Goal: Task Accomplishment & Management: Use online tool/utility

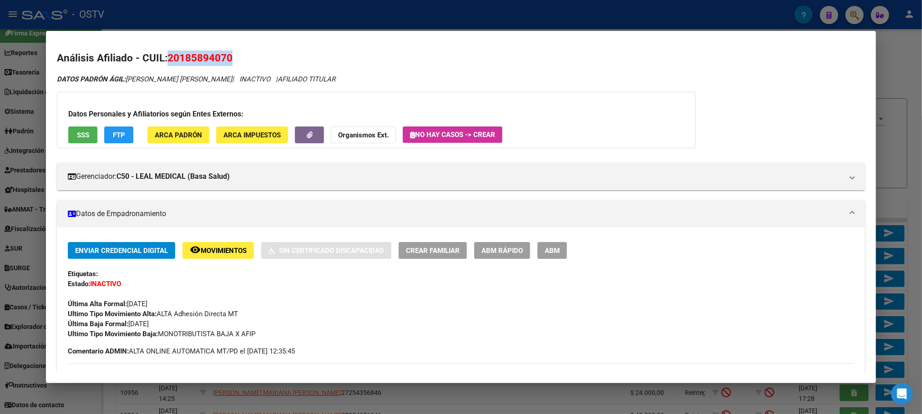
scroll to position [479, 0]
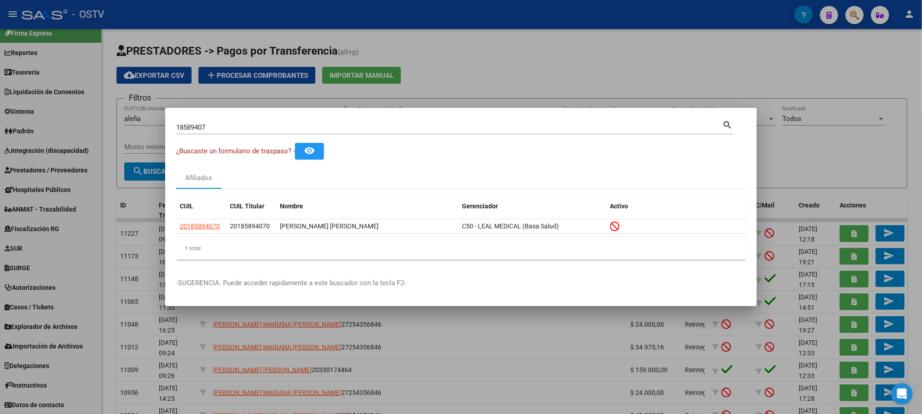
click at [234, 133] on div "18589407 Buscar (apellido, dni, cuil, nro traspaso, cuit, obra social)" at bounding box center [449, 128] width 546 height 14
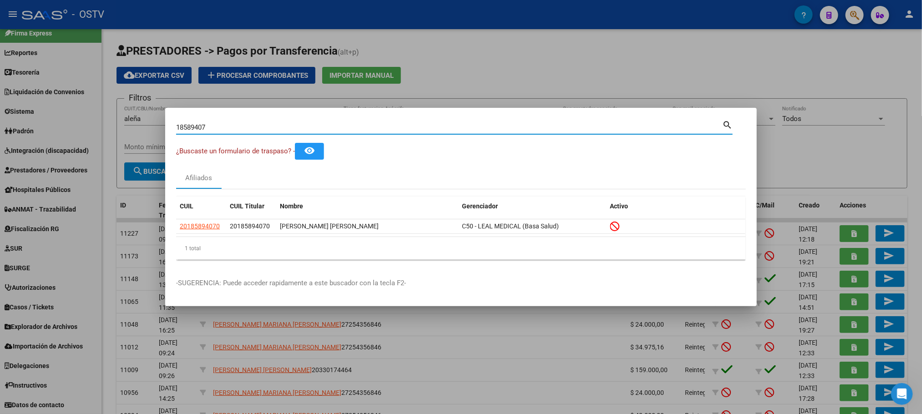
click at [242, 124] on input "18589407" at bounding box center [449, 127] width 546 height 8
type input "96104805"
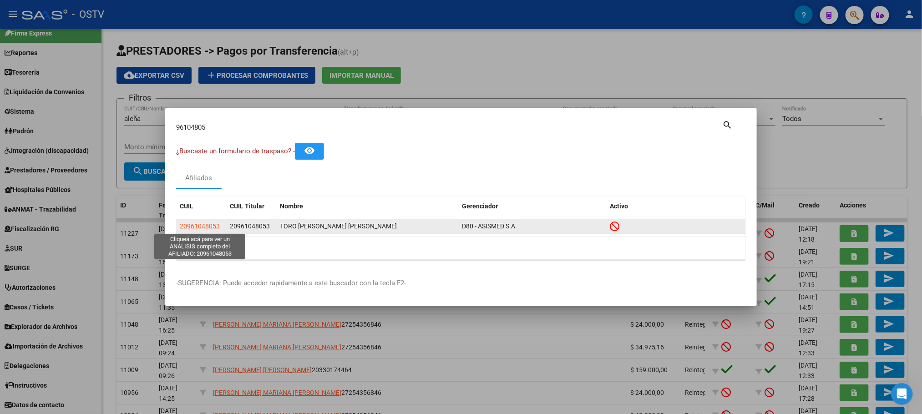
click at [207, 223] on span "20961048053" at bounding box center [200, 226] width 40 height 7
type textarea "20961048053"
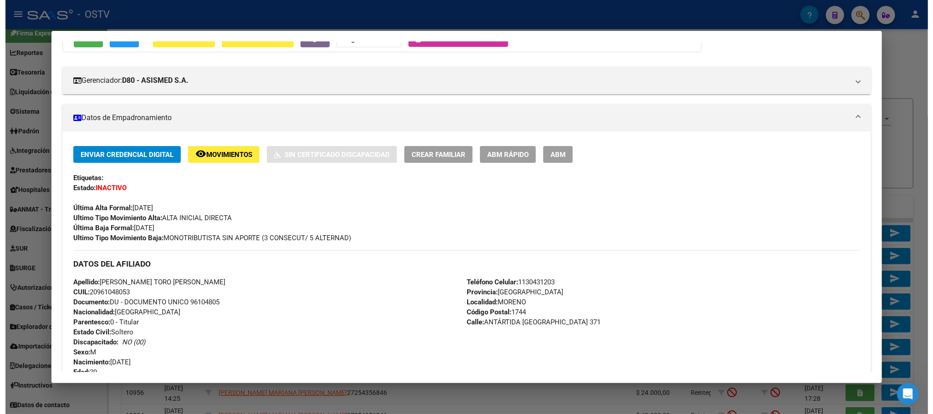
scroll to position [95, 0]
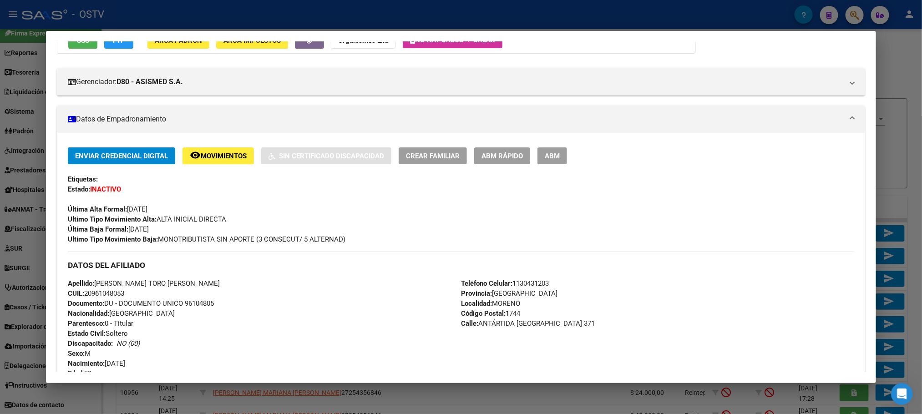
click at [109, 403] on div at bounding box center [461, 207] width 922 height 414
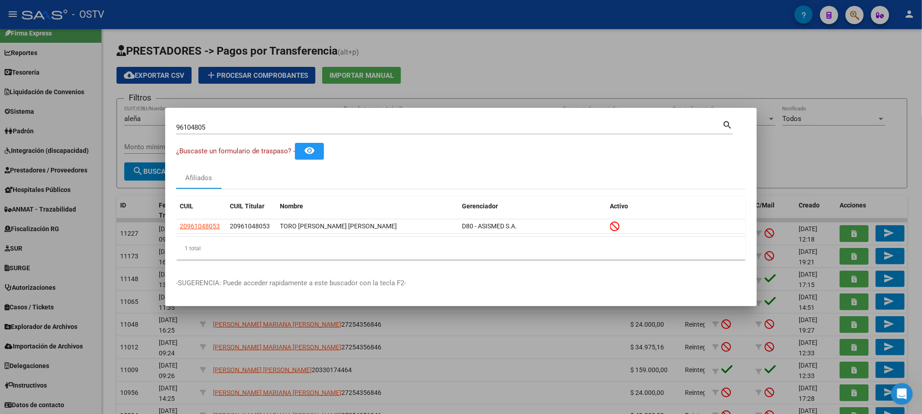
click at [29, 127] on div at bounding box center [461, 207] width 922 height 414
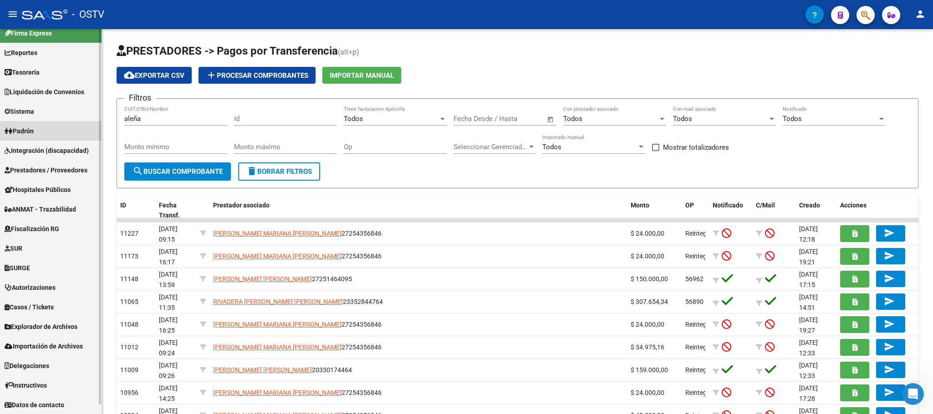
click at [29, 129] on span "Padrón" at bounding box center [19, 131] width 29 height 10
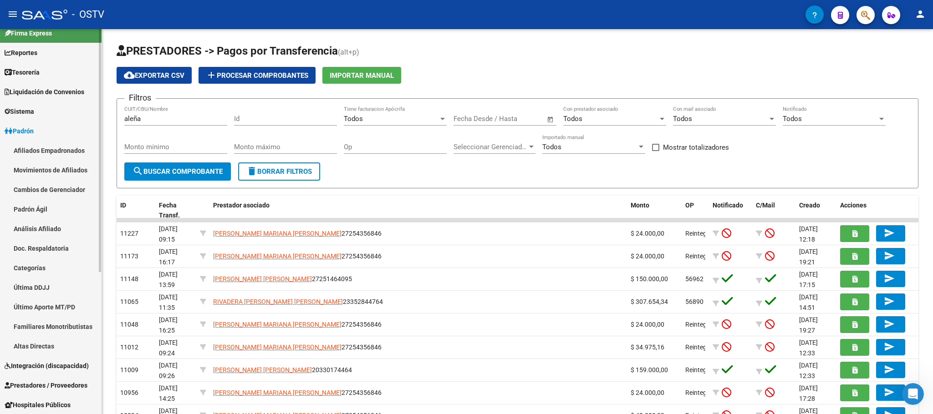
click at [41, 211] on link "Padrón Ágil" at bounding box center [51, 209] width 102 height 20
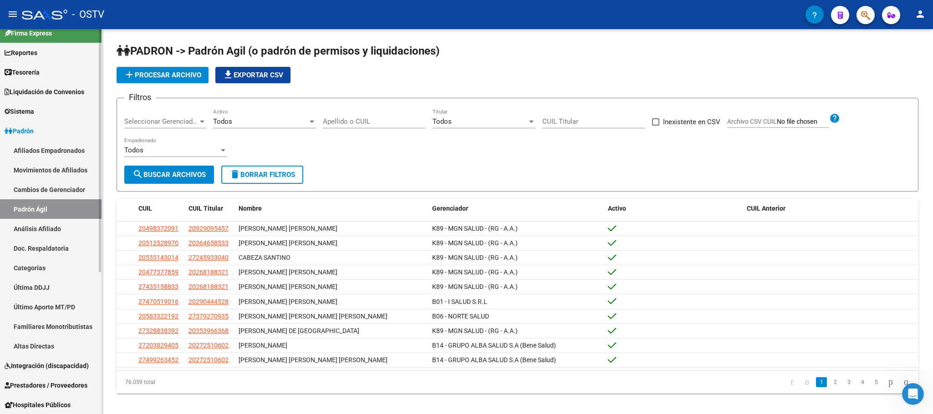
click at [35, 156] on link "Afiliados Empadronados" at bounding box center [51, 151] width 102 height 20
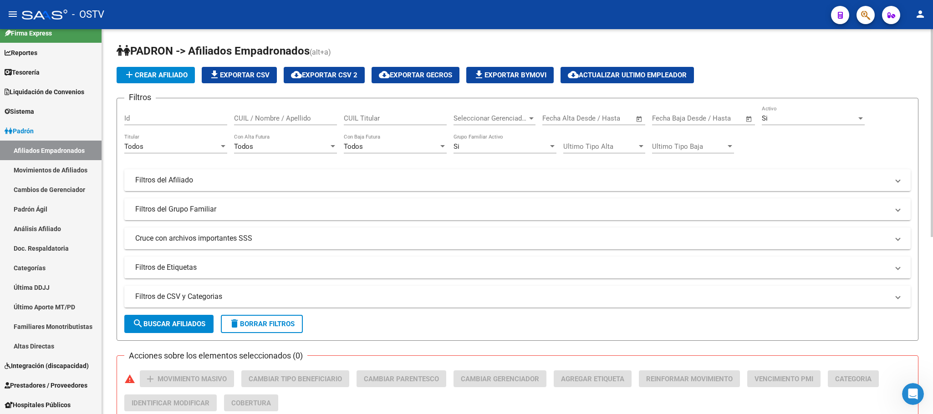
click at [521, 112] on div "Seleccionar Gerenciador Seleccionar Gerenciador" at bounding box center [494, 116] width 82 height 20
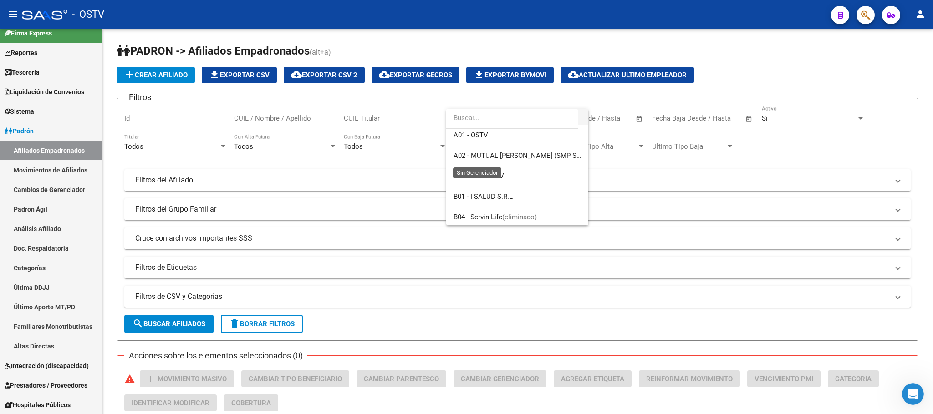
scroll to position [68, 0]
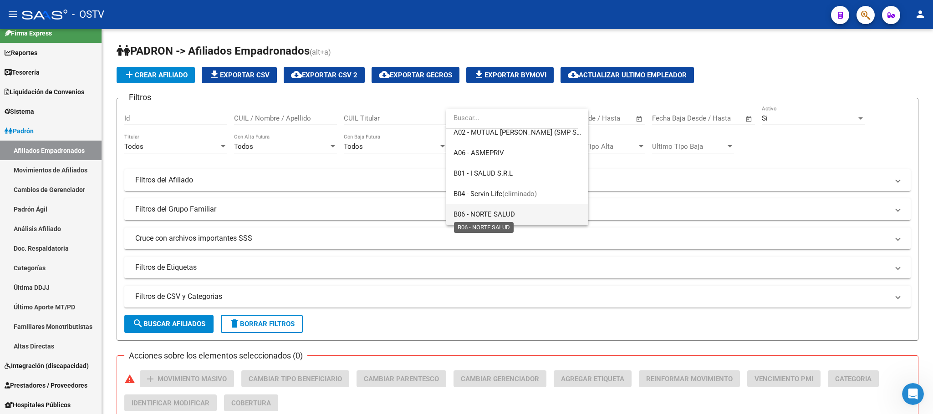
click at [497, 216] on span "B06 - NORTE SALUD" at bounding box center [483, 214] width 61 height 8
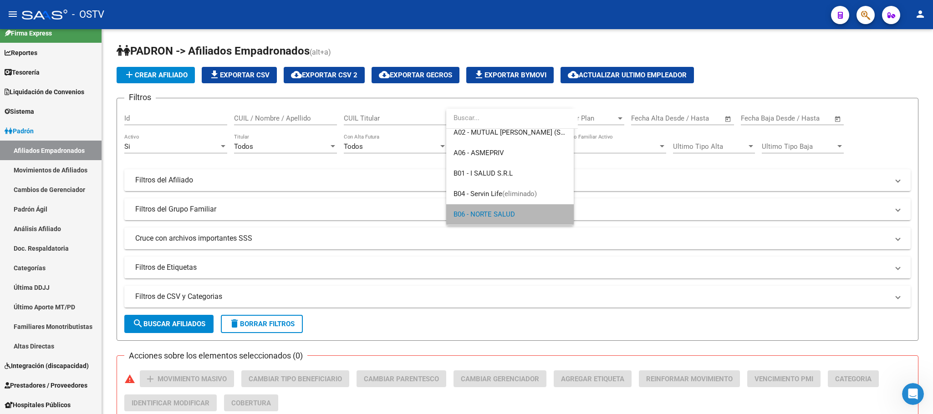
scroll to position [67, 0]
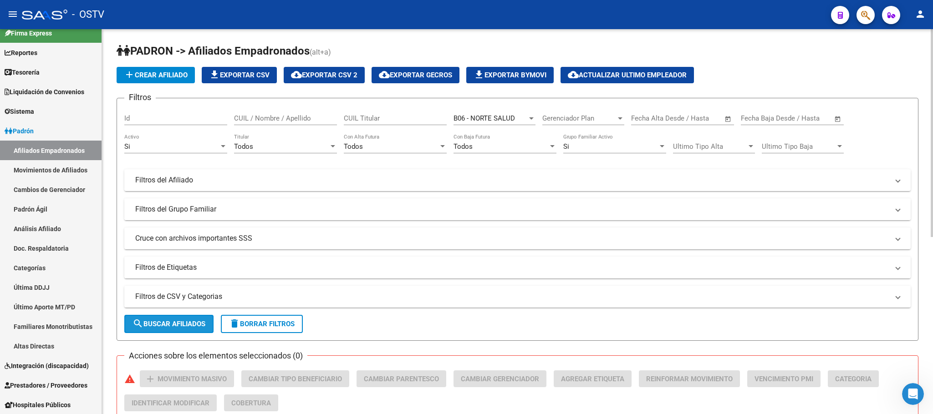
drag, startPoint x: 173, startPoint y: 325, endPoint x: 244, endPoint y: 212, distance: 133.4
click at [173, 326] on span "search Buscar Afiliados" at bounding box center [168, 324] width 73 height 8
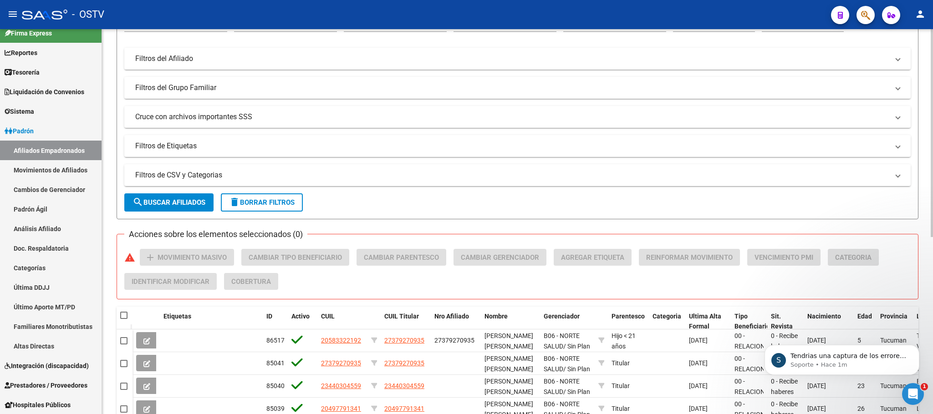
scroll to position [327, 0]
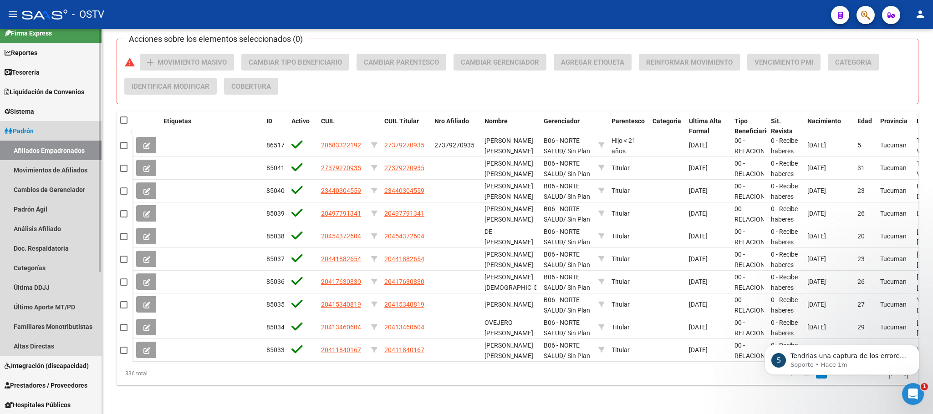
click at [56, 148] on link "Afiliados Empadronados" at bounding box center [51, 151] width 102 height 20
click at [41, 208] on link "Padrón Ágil" at bounding box center [51, 209] width 102 height 20
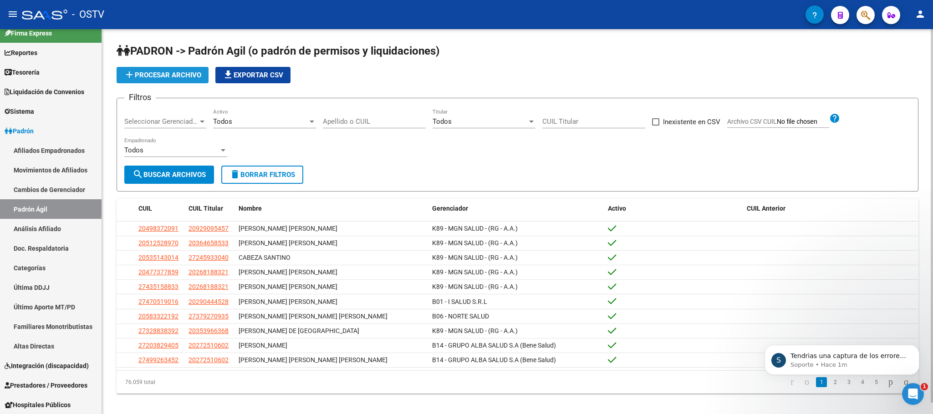
click at [158, 79] on span "add Procesar archivo" at bounding box center [162, 75] width 77 height 8
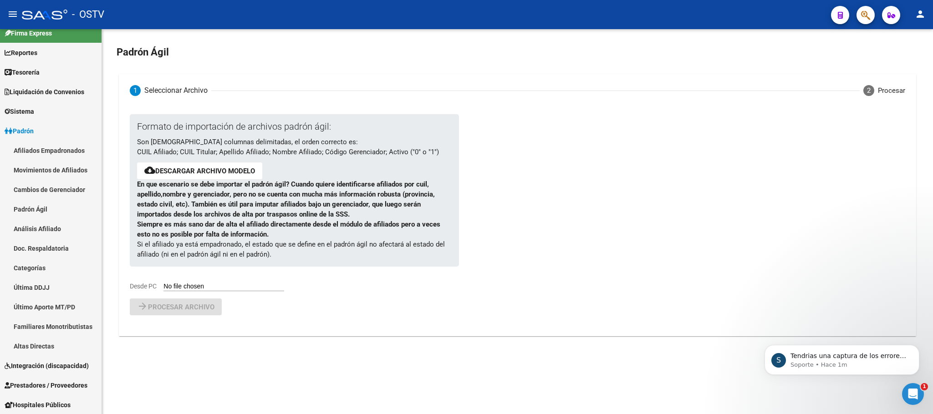
click at [189, 283] on input "Desde PC" at bounding box center [223, 287] width 121 height 9
type input "C:\fakepath\aGILaLTAS temprana DDJJ 202507.csv"
click at [169, 330] on span "Procesar archivo" at bounding box center [181, 331] width 66 height 8
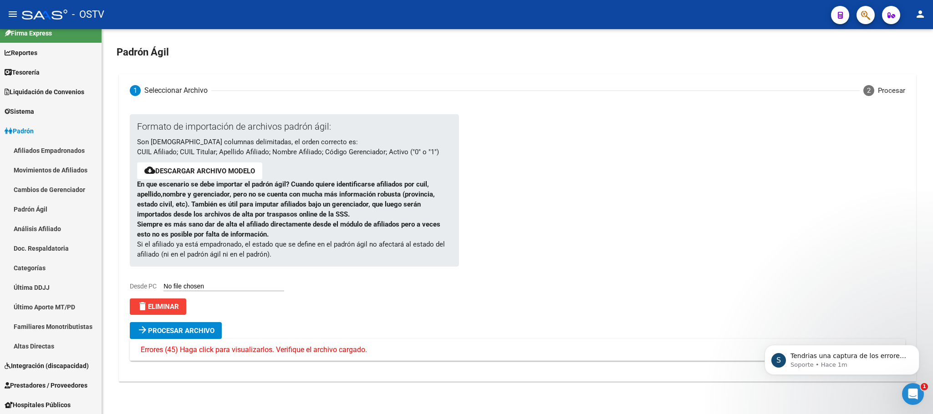
click at [285, 346] on span "Errores (45) Haga click para visualizarlos. Verifique el archivo cargado." at bounding box center [254, 350] width 226 height 10
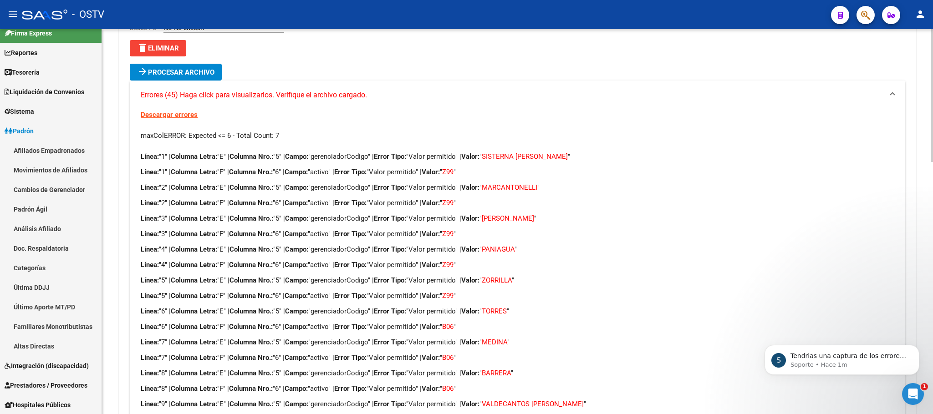
scroll to position [273, 0]
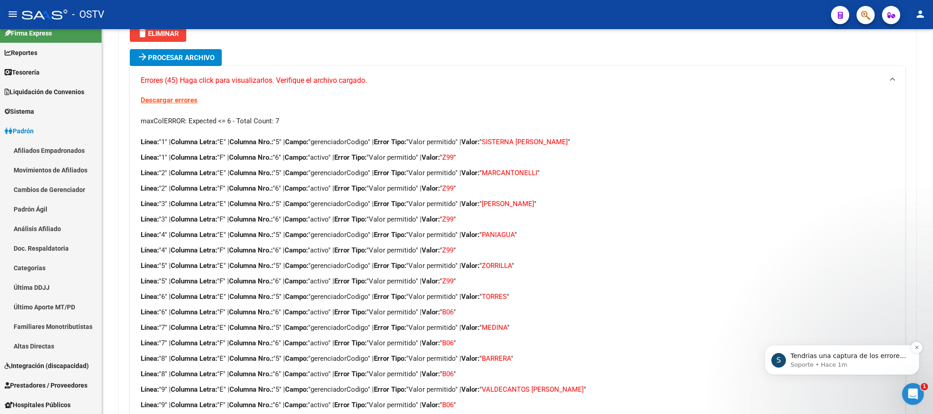
click at [832, 349] on div "S Tendrias una captura de los errores que devolvió la plataforma? Soporte • Hac…" at bounding box center [841, 360] width 155 height 30
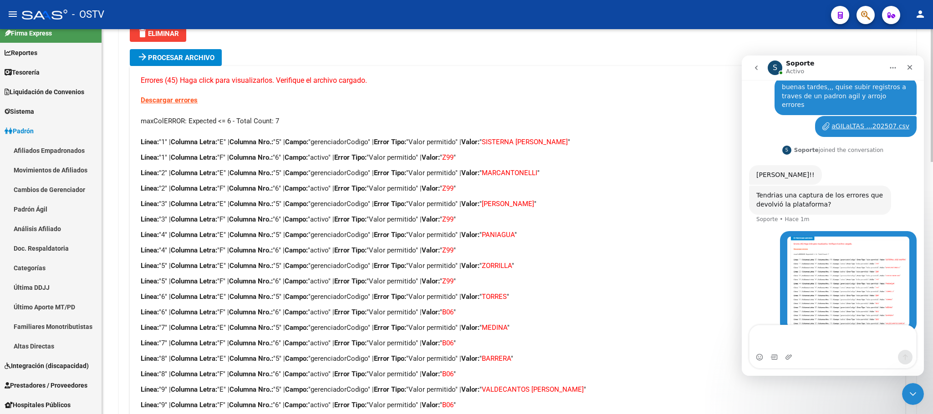
scroll to position [48, 0]
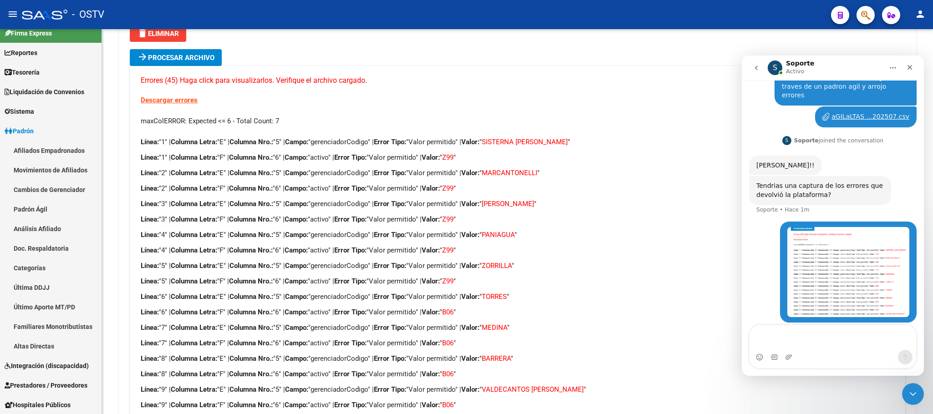
click at [805, 265] on img "Nino dice…" at bounding box center [848, 272] width 122 height 90
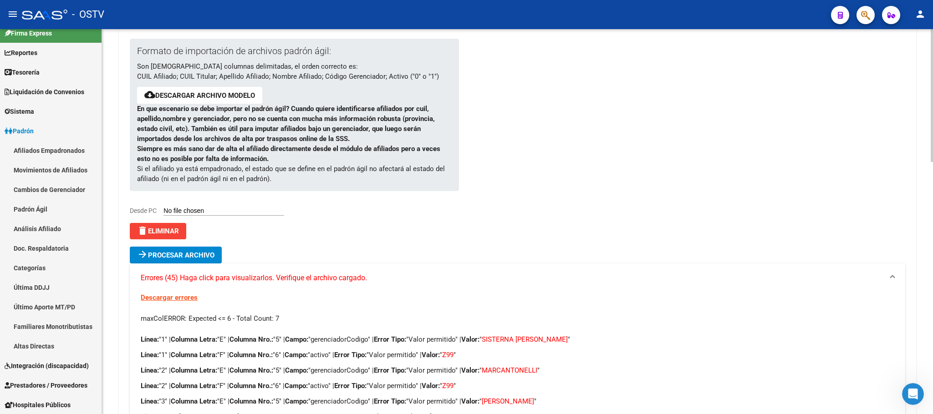
scroll to position [68, 0]
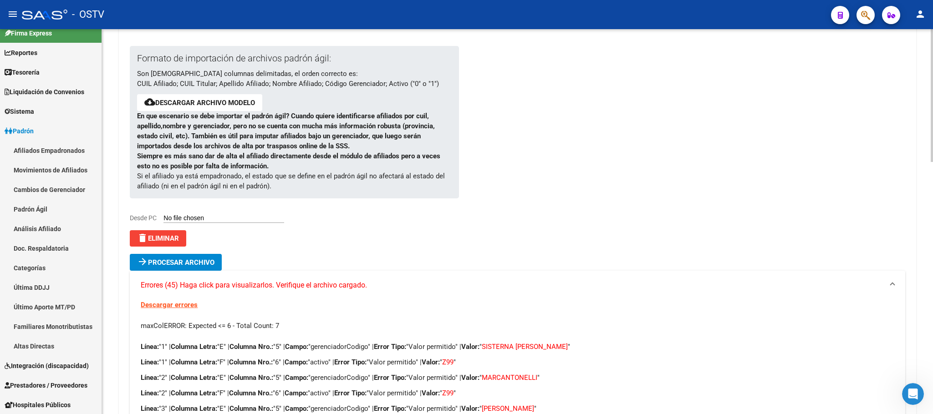
click at [149, 242] on span "delete Eliminar" at bounding box center [158, 238] width 42 height 8
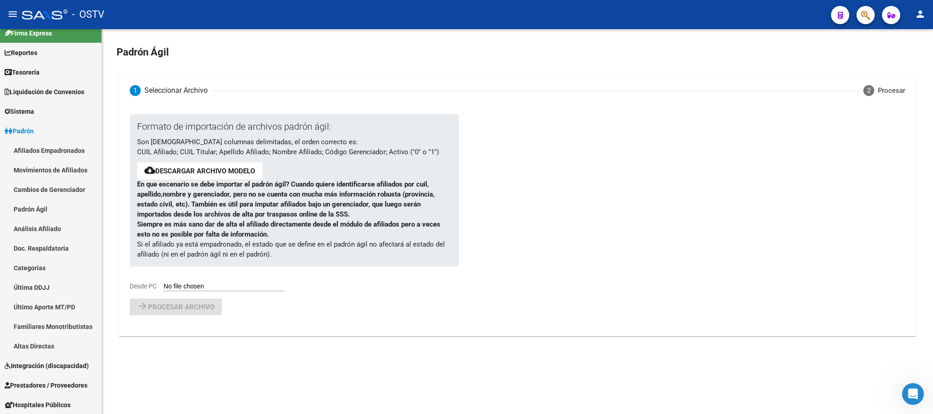
scroll to position [0, 0]
click at [229, 286] on input "Desde PC" at bounding box center [223, 287] width 121 height 9
type input "C:\fakepath\aGILaLTAS temprana DDJJ 202507.csv"
click at [186, 333] on span "Procesar archivo" at bounding box center [181, 331] width 66 height 8
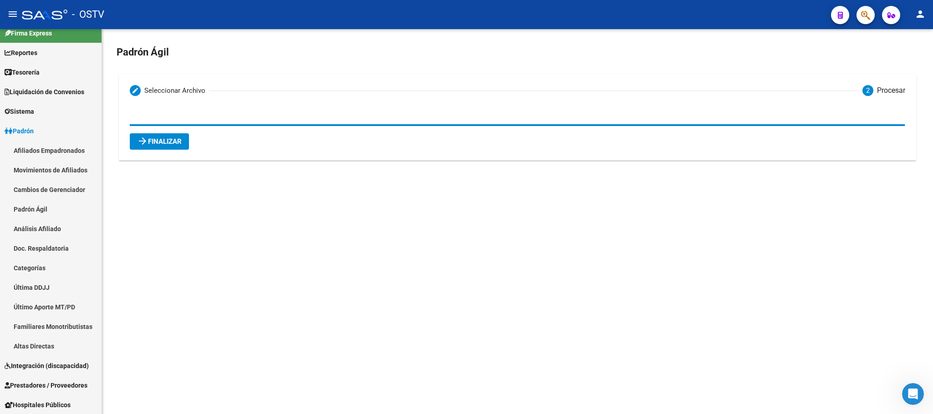
click at [172, 146] on button "arrow_forward Finalizar" at bounding box center [159, 141] width 59 height 16
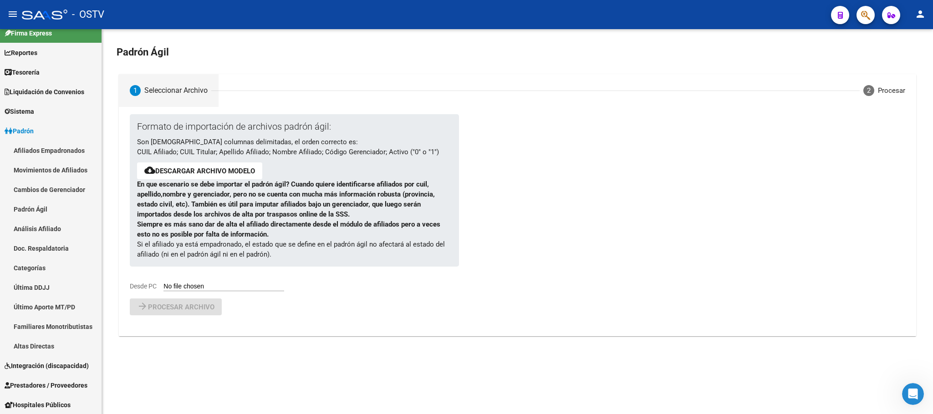
scroll to position [236, 0]
click at [37, 347] on link "Altas Directas" at bounding box center [51, 346] width 102 height 20
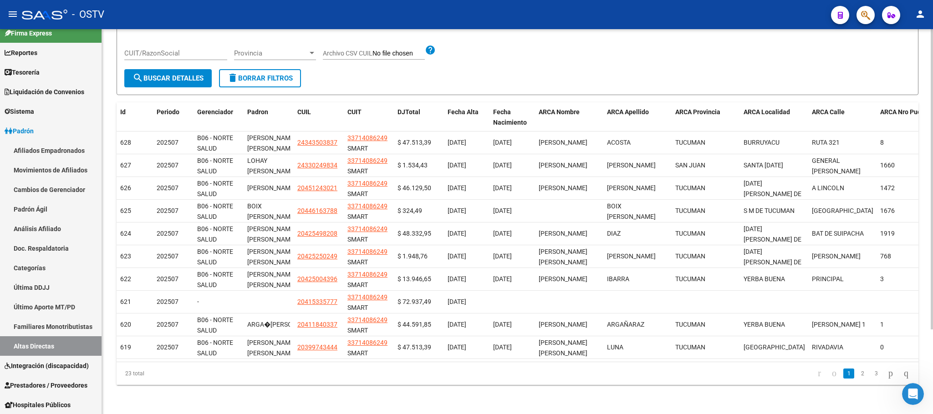
scroll to position [0, 55]
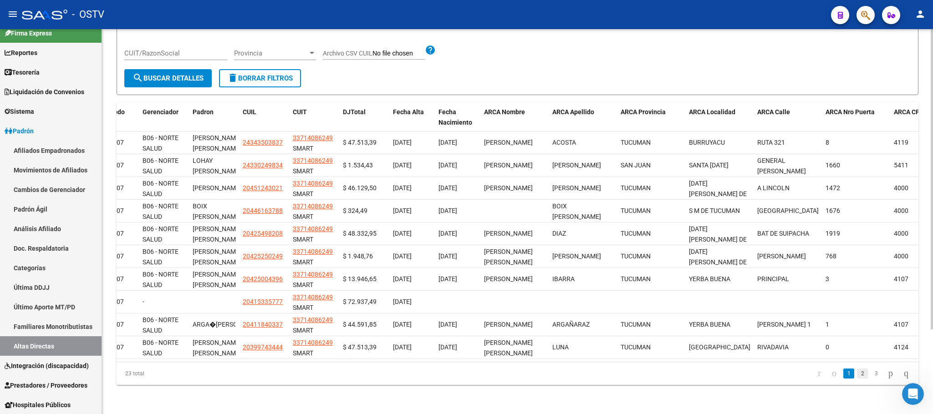
click at [857, 376] on link "2" at bounding box center [862, 374] width 11 height 10
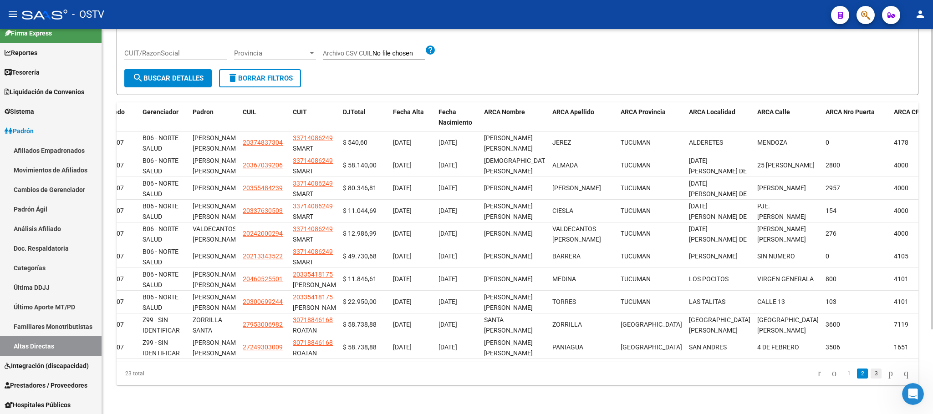
click at [870, 377] on link "3" at bounding box center [875, 374] width 11 height 10
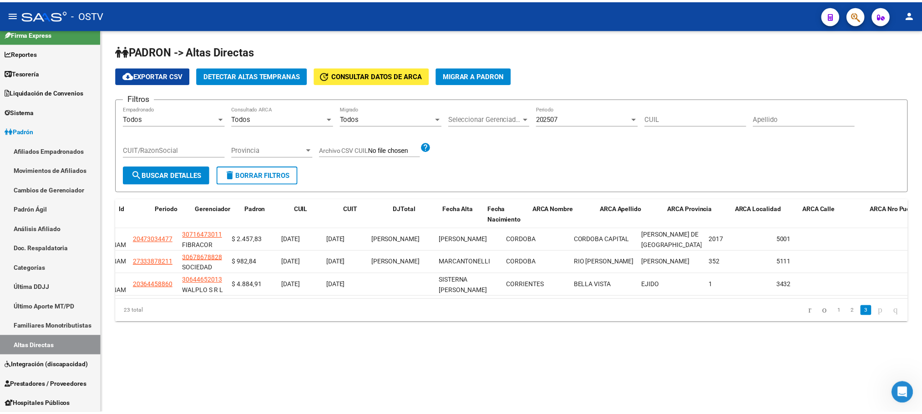
scroll to position [0, 0]
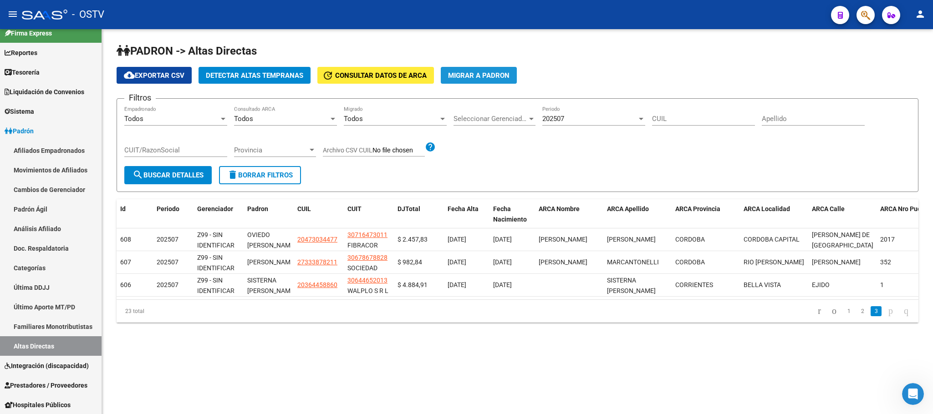
click at [481, 78] on span "Migrar a Padron" at bounding box center [478, 75] width 61 height 8
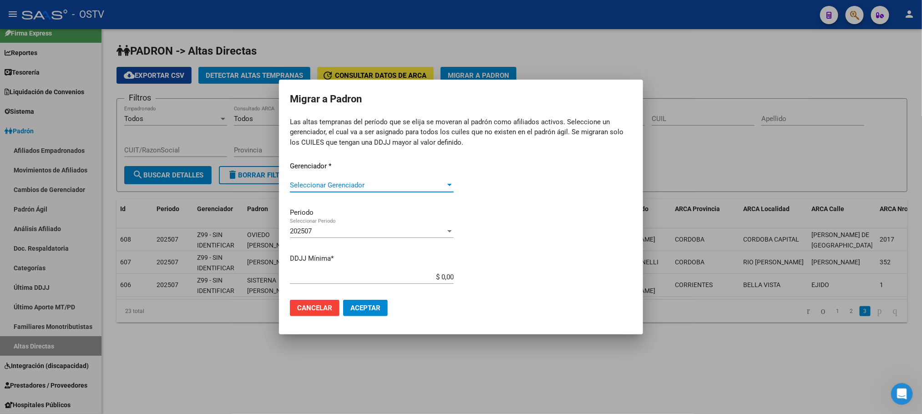
click at [366, 185] on span "Seleccionar Gerenciador" at bounding box center [368, 185] width 156 height 8
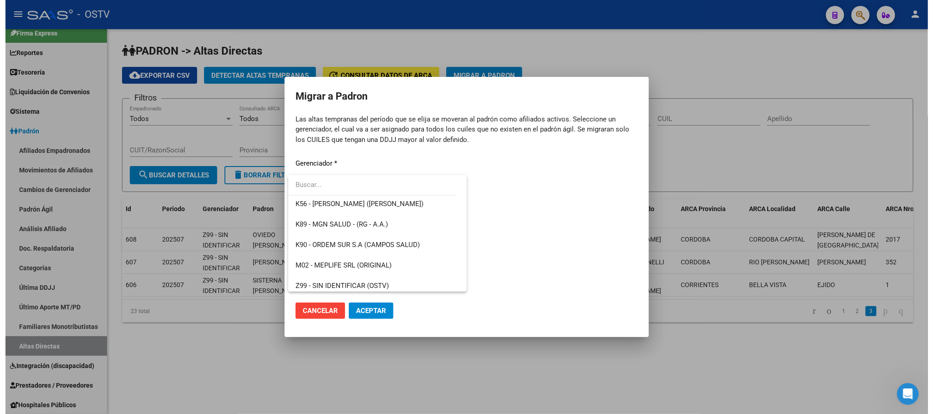
scroll to position [600, 0]
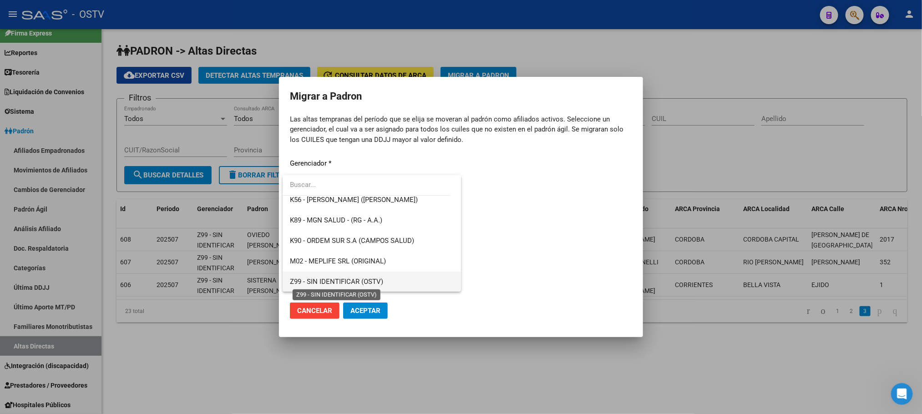
click at [335, 285] on span "Z99 - SIN IDENTIFICAR (OSTV)" at bounding box center [336, 282] width 93 height 8
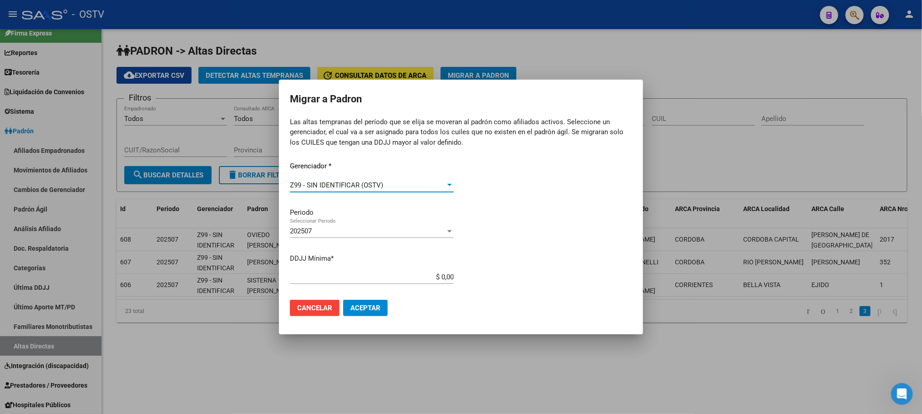
click at [443, 279] on input "$ 0,00" at bounding box center [372, 277] width 164 height 8
type input "$ 1,00"
click at [376, 313] on button "Aceptar" at bounding box center [365, 308] width 45 height 16
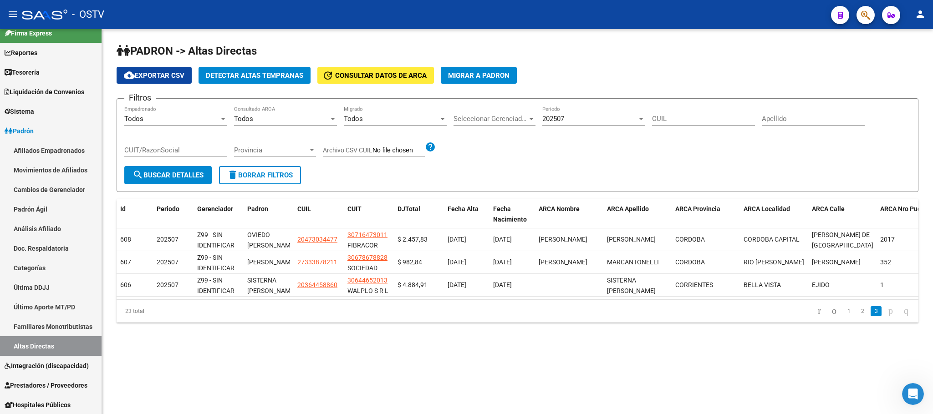
scroll to position [293, 0]
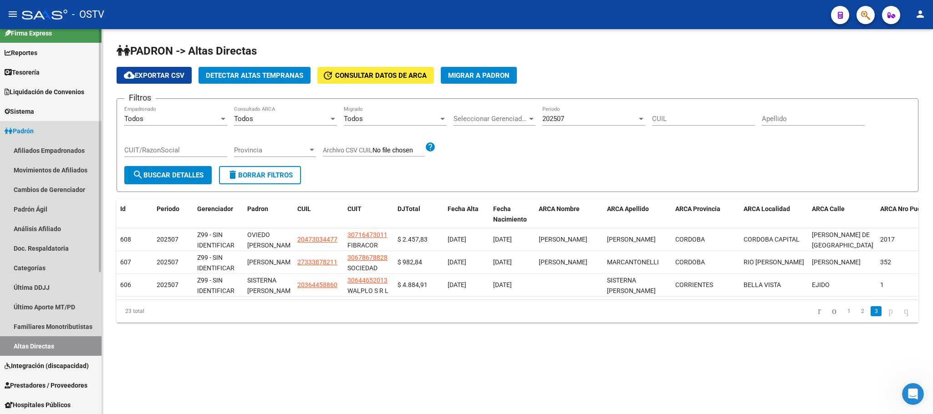
click at [34, 132] on span "Padrón" at bounding box center [19, 131] width 29 height 10
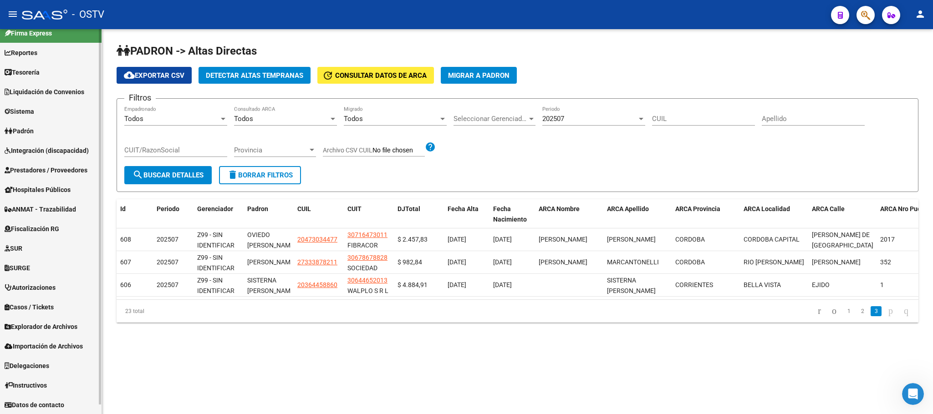
click at [37, 171] on span "Prestadores / Proveedores" at bounding box center [46, 170] width 83 height 10
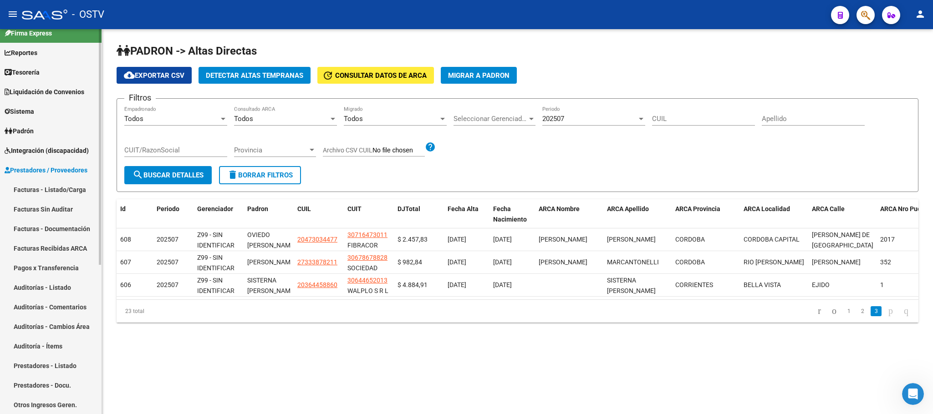
click at [37, 264] on link "Pagos x Transferencia" at bounding box center [51, 268] width 102 height 20
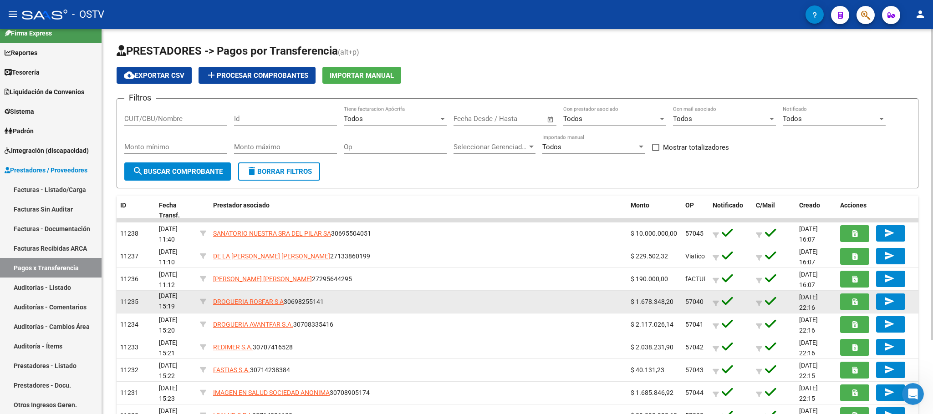
scroll to position [92, 0]
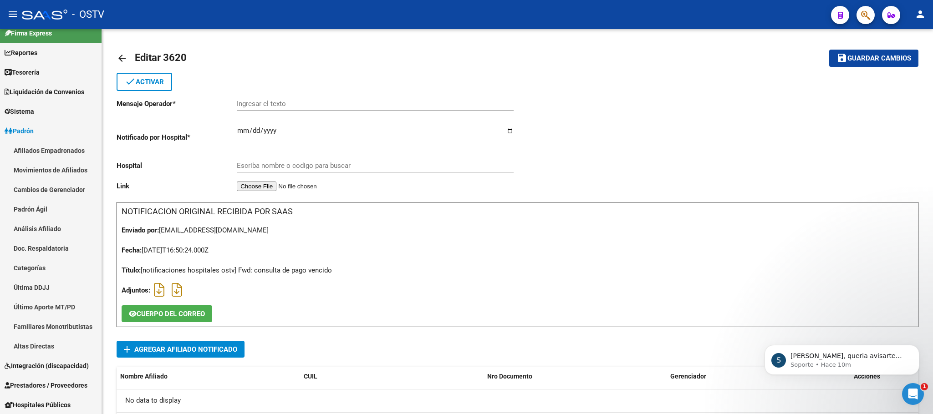
scroll to position [479, 0]
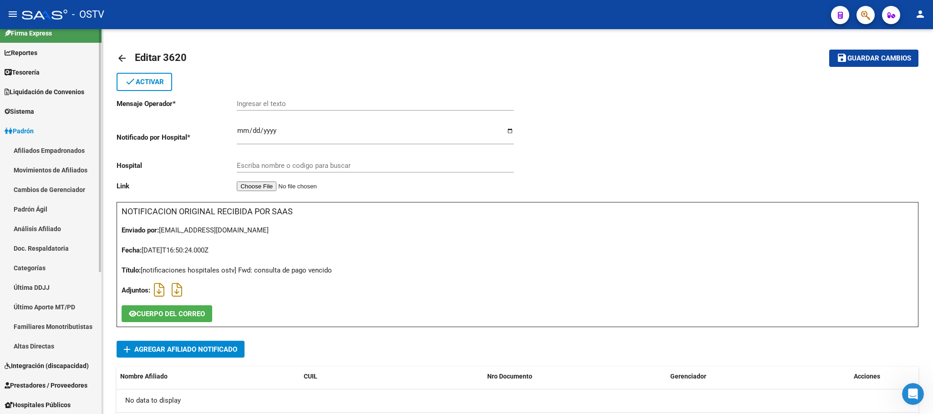
click at [62, 156] on link "Afiliados Empadronados" at bounding box center [51, 151] width 102 height 20
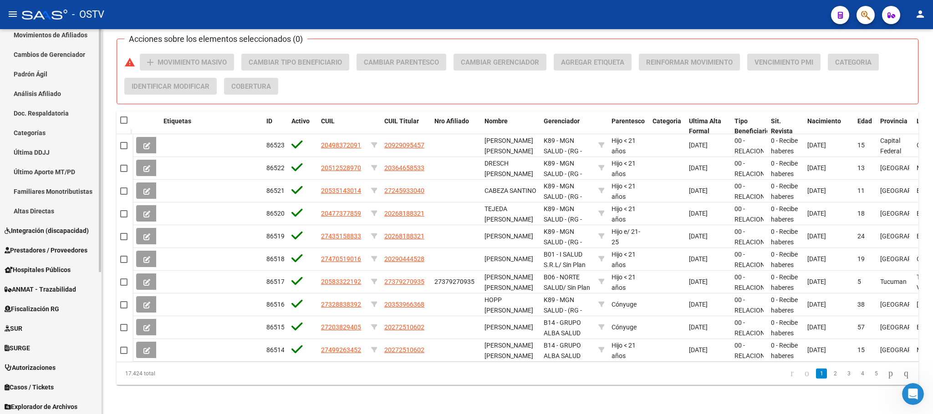
scroll to position [146, 0]
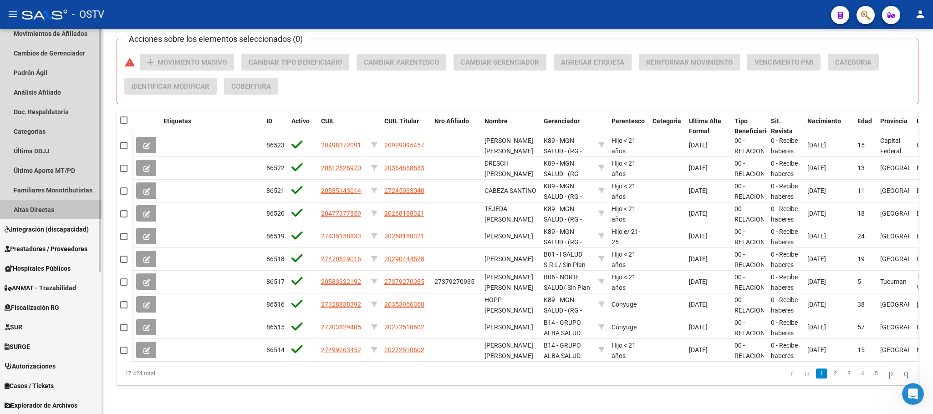
click at [20, 210] on link "Altas Directas" at bounding box center [51, 210] width 102 height 20
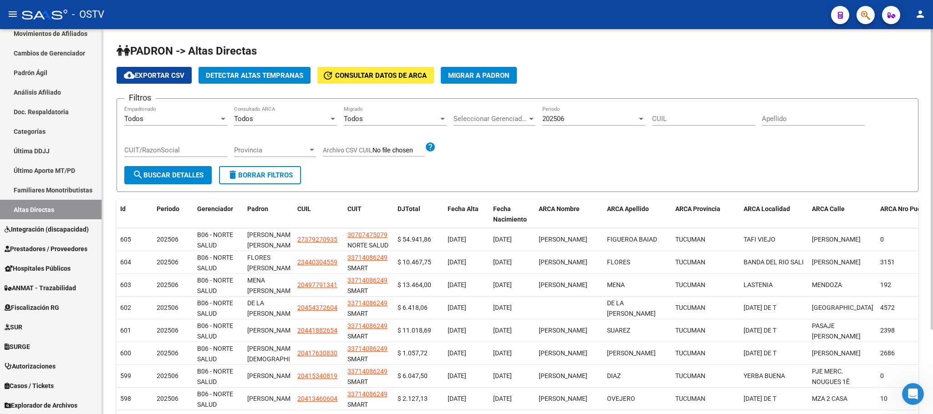
click at [576, 117] on div "202506" at bounding box center [589, 119] width 95 height 8
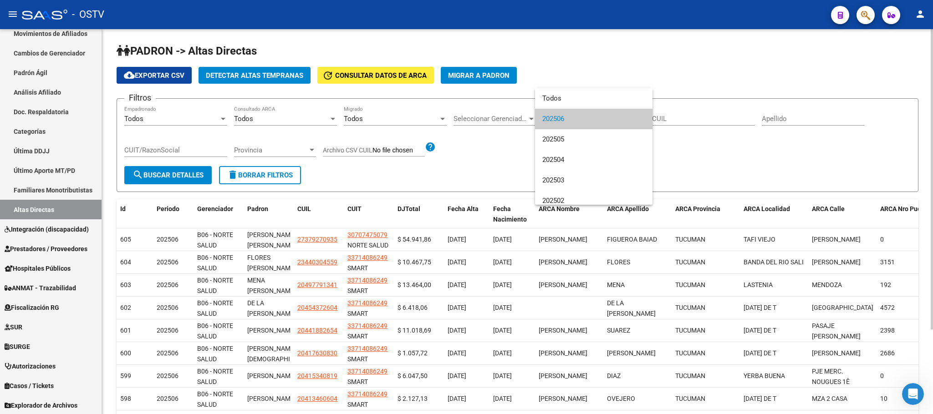
click at [384, 45] on div at bounding box center [466, 207] width 933 height 414
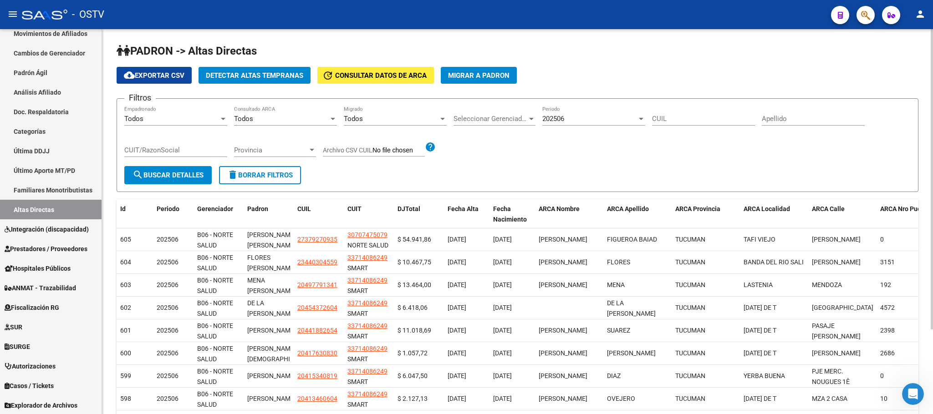
click at [242, 78] on span "Detectar Altas Tempranas" at bounding box center [254, 75] width 97 height 8
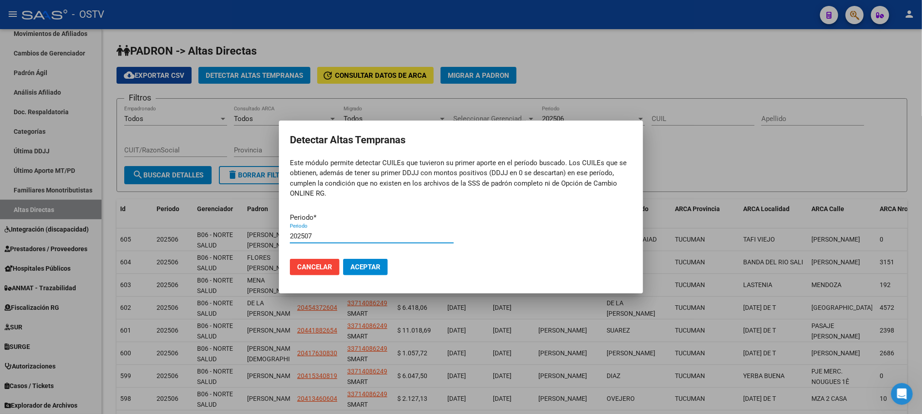
type input "202507"
click at [364, 264] on span "Aceptar" at bounding box center [366, 267] width 30 height 8
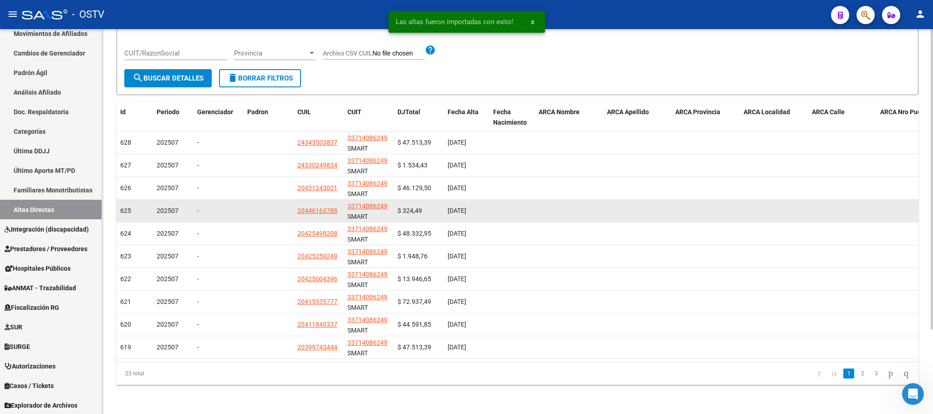
scroll to position [108, 0]
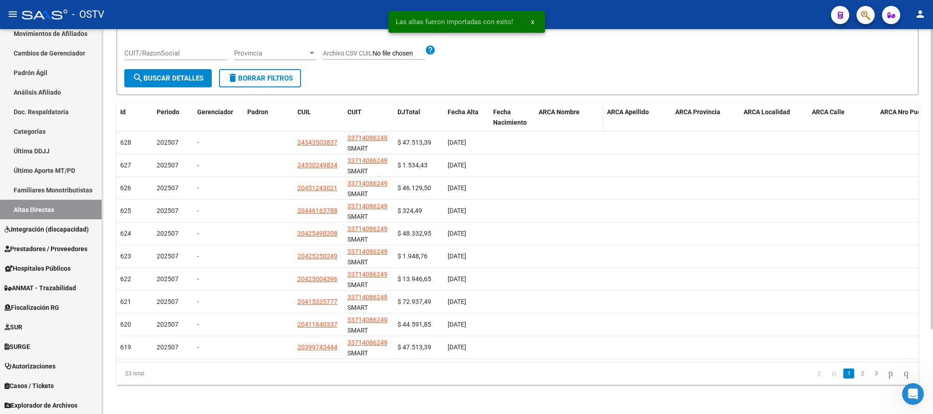
drag, startPoint x: 392, startPoint y: 105, endPoint x: 645, endPoint y: 105, distance: 252.7
click at [645, 105] on div "Id Periodo Gerenciador Padron CUIL CUIT DJTotal Fecha Alta Fecha Nacimiento ARC…" at bounding box center [599, 117] width 965 height 30
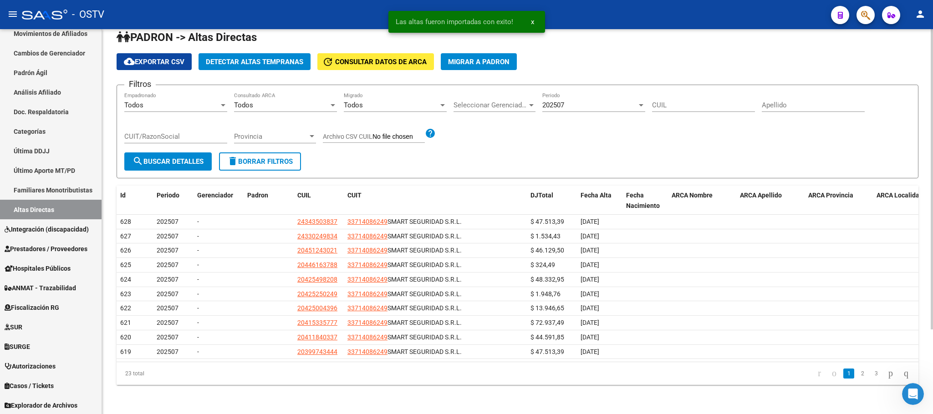
scroll to position [27, 0]
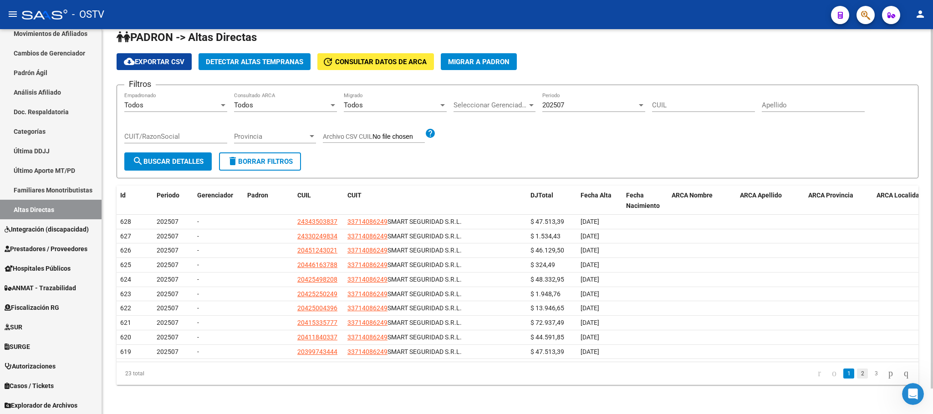
click at [857, 372] on link "2" at bounding box center [862, 374] width 11 height 10
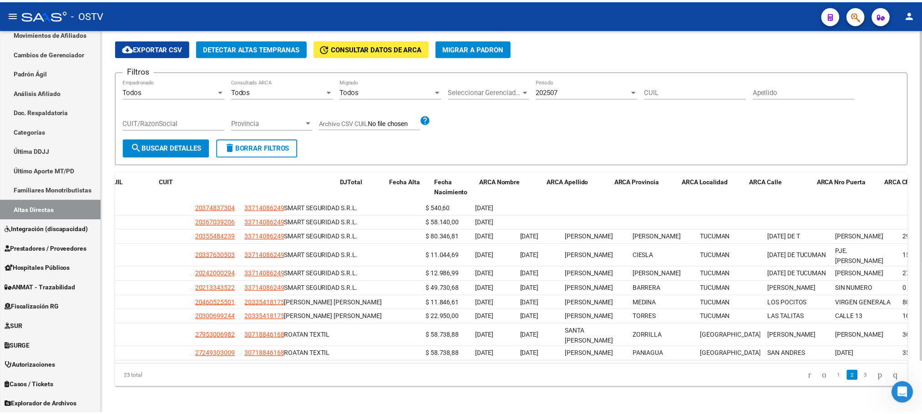
scroll to position [0, 0]
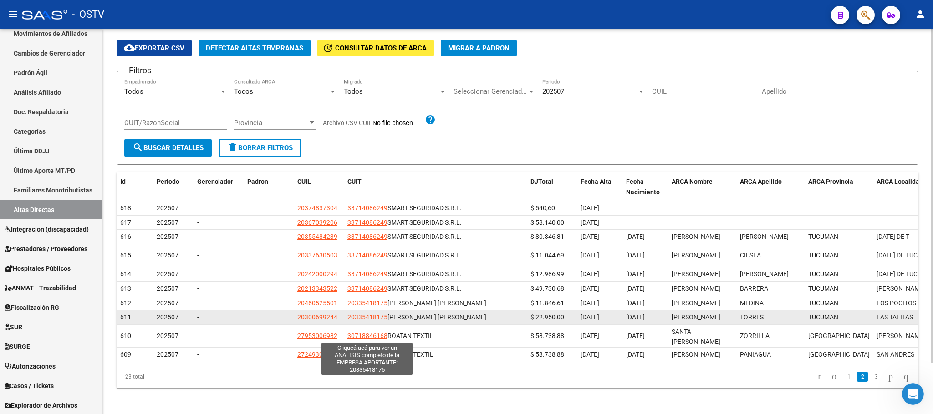
click at [365, 321] on span "20335418175" at bounding box center [367, 317] width 40 height 7
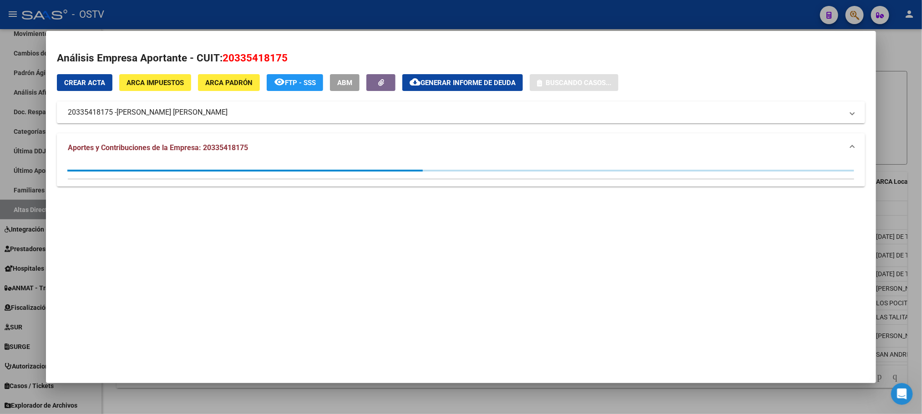
click at [353, 396] on div at bounding box center [461, 207] width 922 height 414
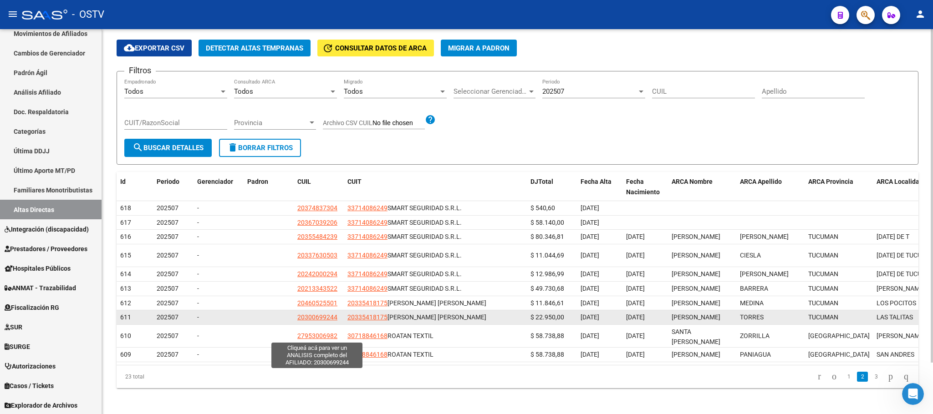
click at [315, 321] on span "20300699244" at bounding box center [317, 317] width 40 height 7
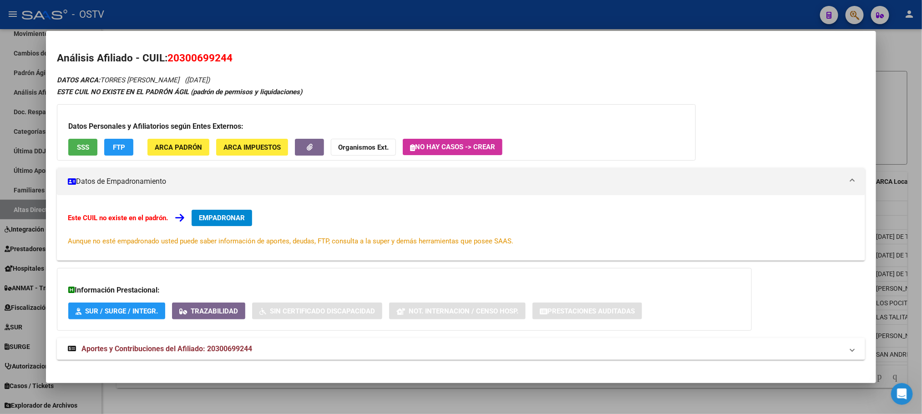
scroll to position [9, 0]
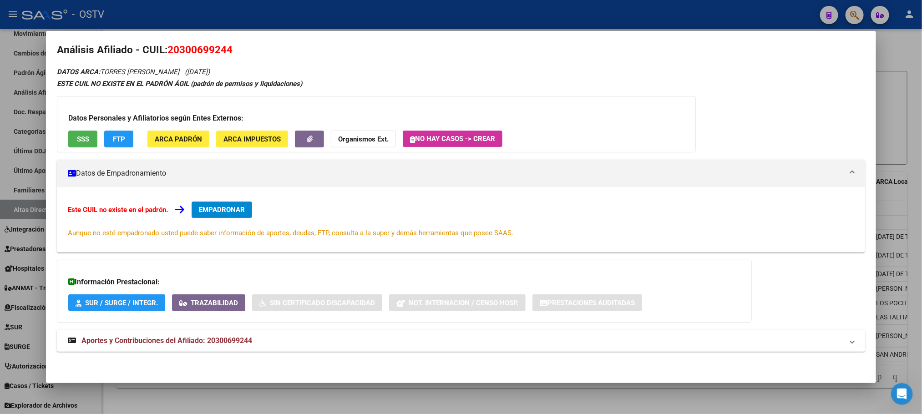
click at [229, 335] on mat-expansion-panel-header "Aportes y Contribuciones del Afiliado: 20300699244" at bounding box center [461, 341] width 808 height 22
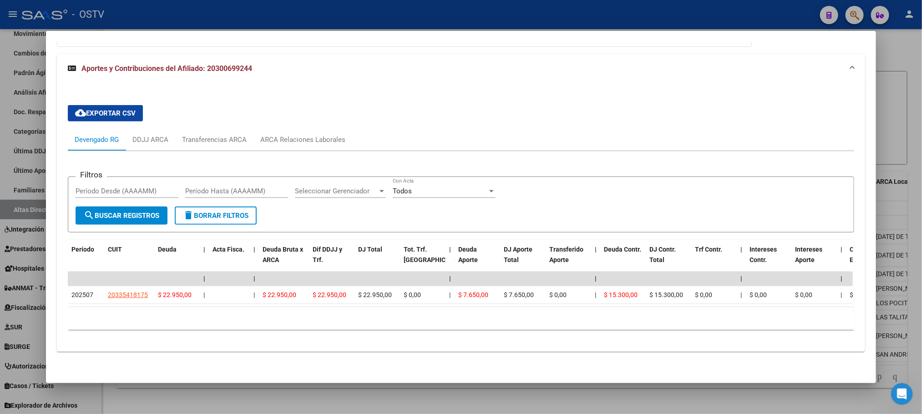
scroll to position [295, 0]
click at [306, 403] on div at bounding box center [461, 207] width 922 height 414
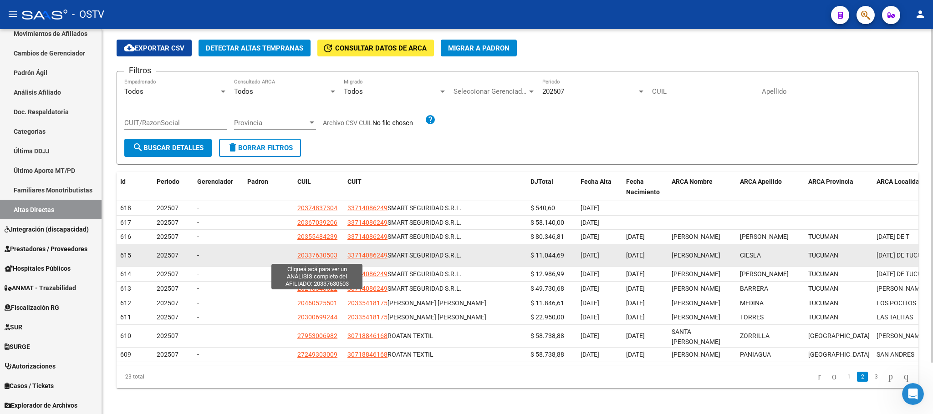
click at [332, 257] on span "20337630503" at bounding box center [317, 255] width 40 height 7
type textarea "20337630503"
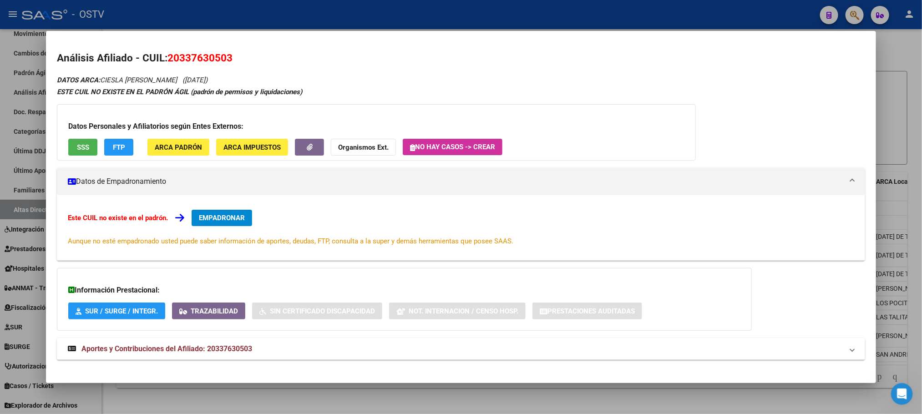
scroll to position [9, 0]
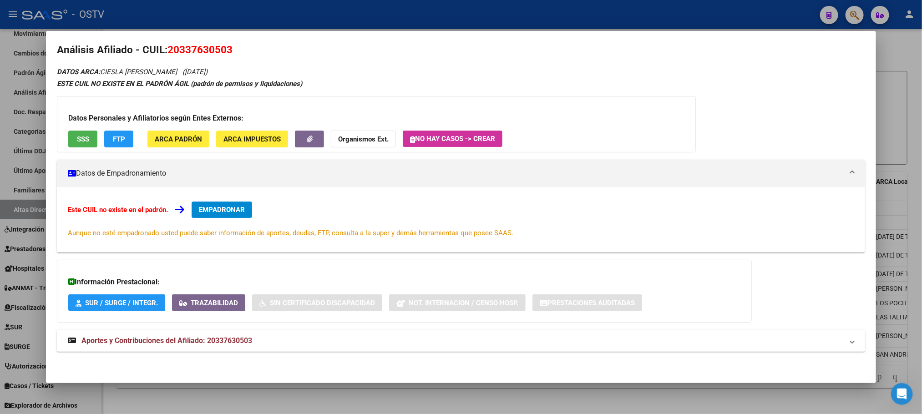
click at [222, 336] on strong "Aportes y Contribuciones del Afiliado: 20337630503" at bounding box center [160, 341] width 184 height 11
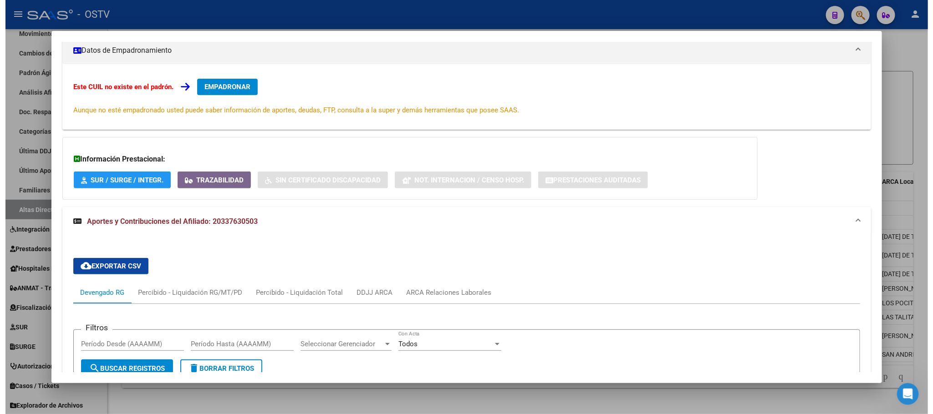
scroll to position [295, 0]
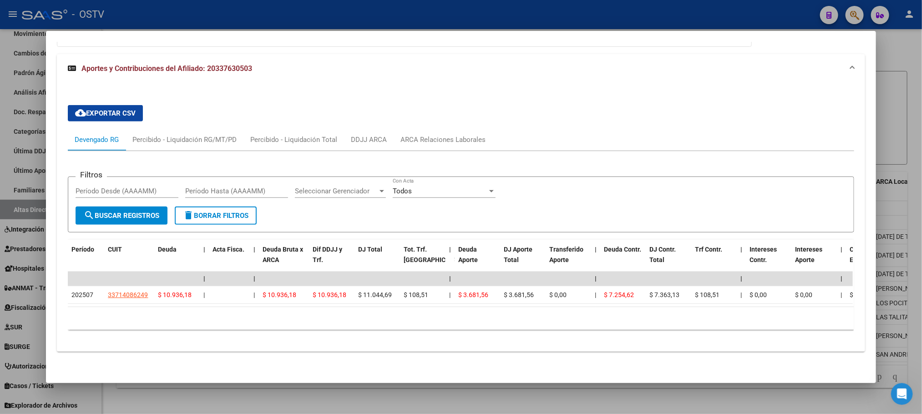
click at [250, 398] on div at bounding box center [461, 207] width 922 height 414
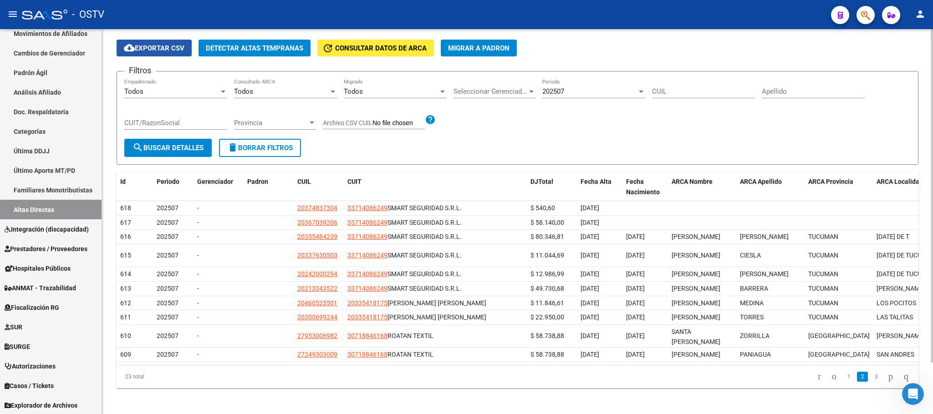
click at [161, 51] on span "cloud_download Exportar CSV" at bounding box center [154, 48] width 61 height 8
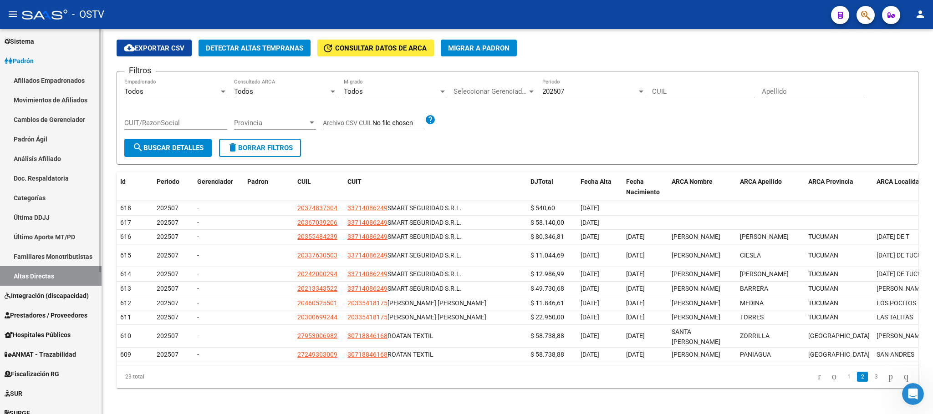
scroll to position [0, 0]
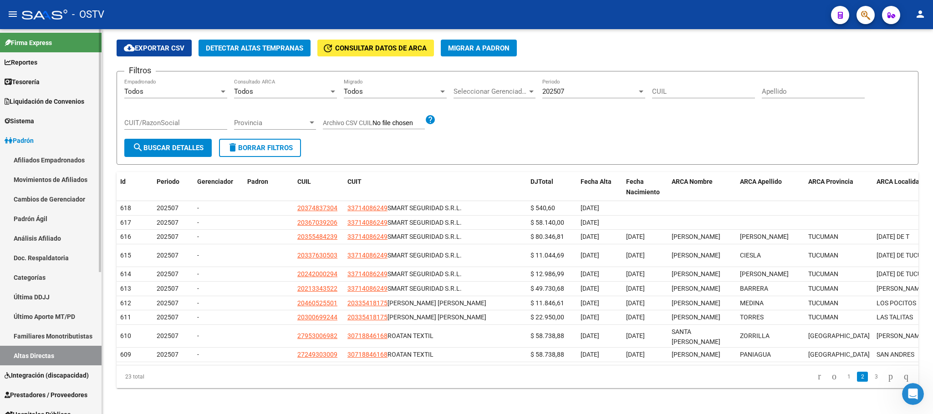
click at [30, 220] on link "Padrón Ágil" at bounding box center [51, 219] width 102 height 20
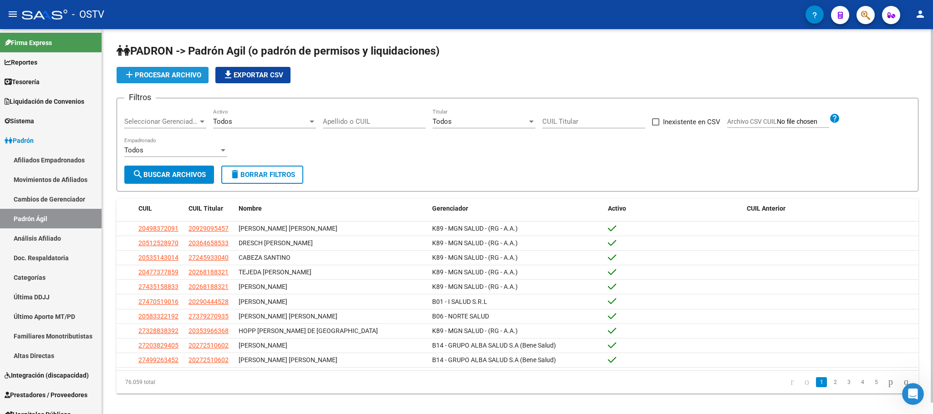
click at [166, 78] on span "add Procesar archivo" at bounding box center [162, 75] width 77 height 8
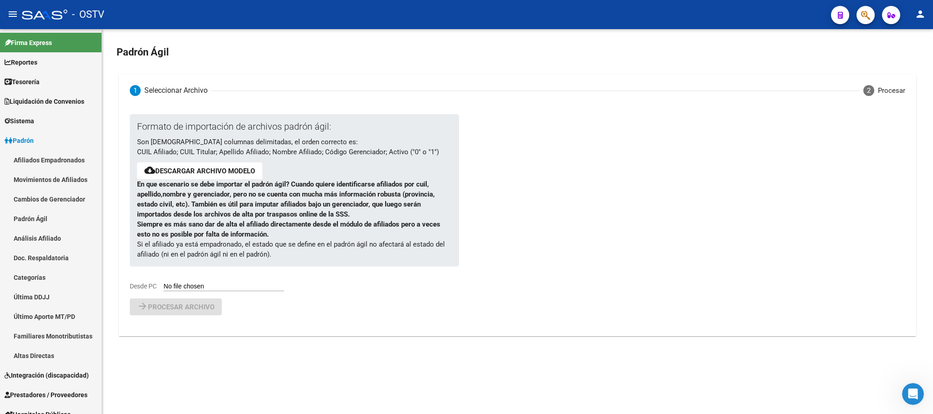
click at [194, 284] on input "Desde PC" at bounding box center [223, 287] width 121 height 9
type input "C:\fakepath\aGILaLTAS temprana DDJJ 202507.csv"
click at [181, 329] on span "Procesar archivo" at bounding box center [181, 331] width 66 height 8
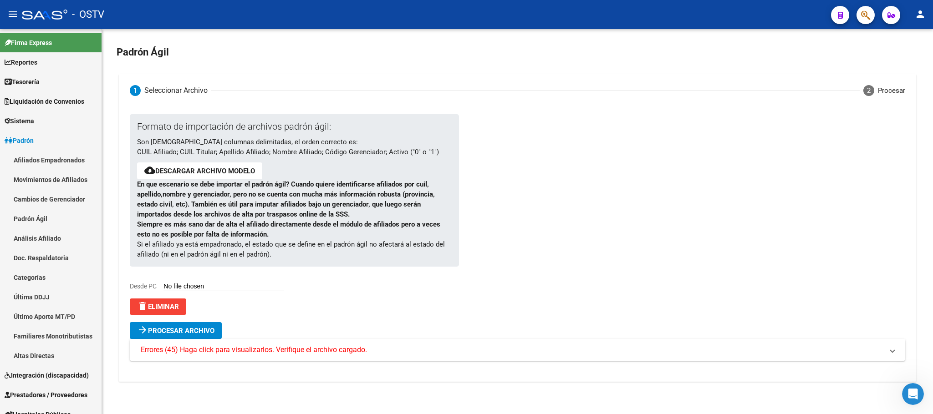
click at [212, 356] on mat-expansion-panel-header "Errores (45) Haga click para visualizarlos. Verifique el archivo cargado." at bounding box center [517, 350] width 775 height 22
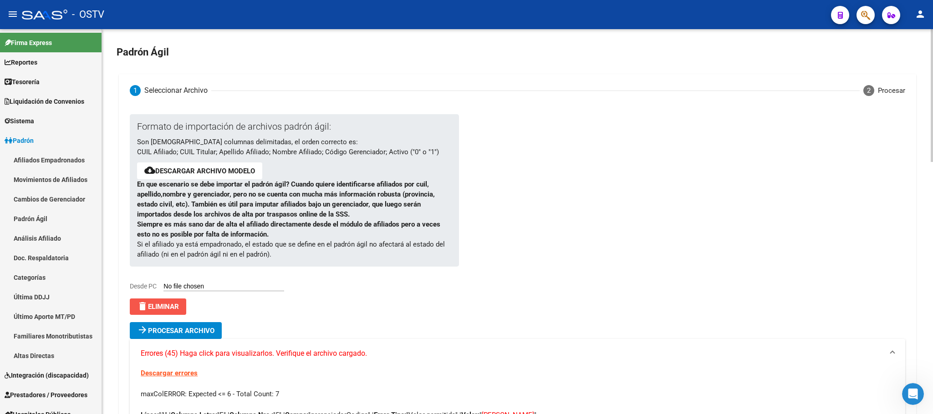
click at [171, 300] on button "delete Eliminar" at bounding box center [158, 307] width 56 height 16
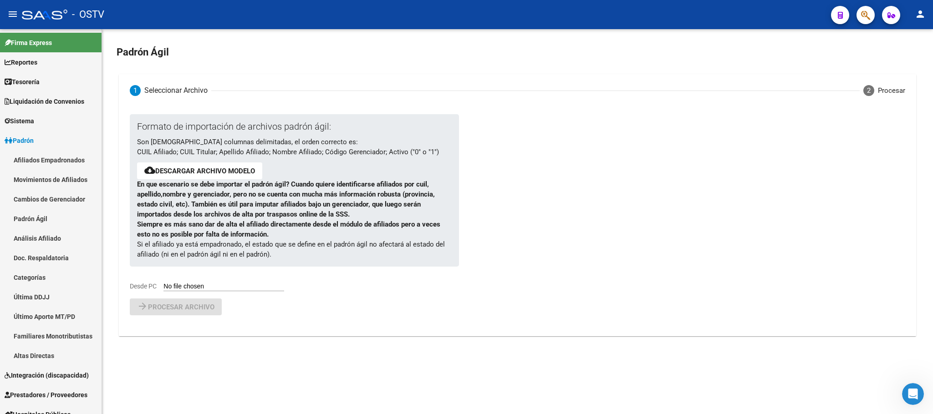
click at [228, 283] on input "Desde PC" at bounding box center [223, 287] width 121 height 9
type input "C:\fakepath\aGILaLTAS temprana DDJJ 202507.csv"
click at [173, 336] on button "arrow_forward Procesar archivo" at bounding box center [176, 330] width 92 height 17
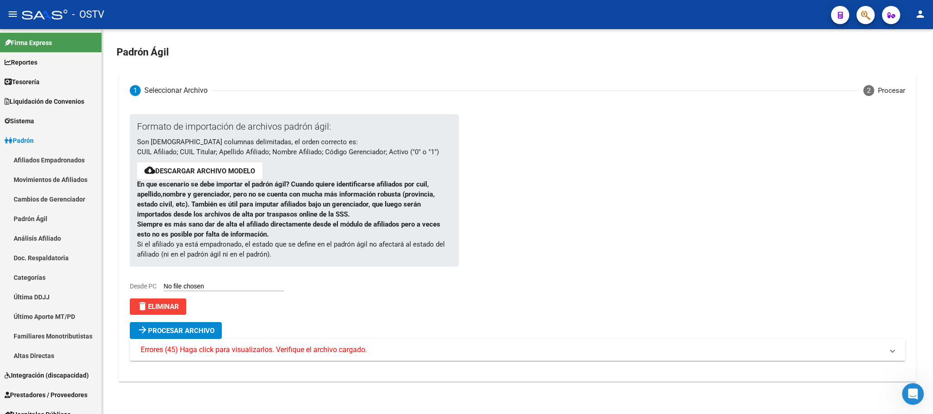
click at [232, 354] on span "Errores (45) Haga click para visualizarlos. Verifique el archivo cargado." at bounding box center [254, 350] width 226 height 10
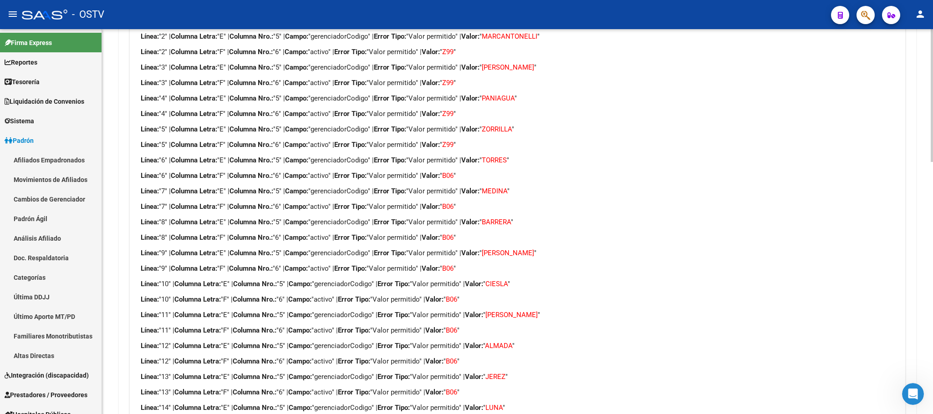
scroll to position [205, 0]
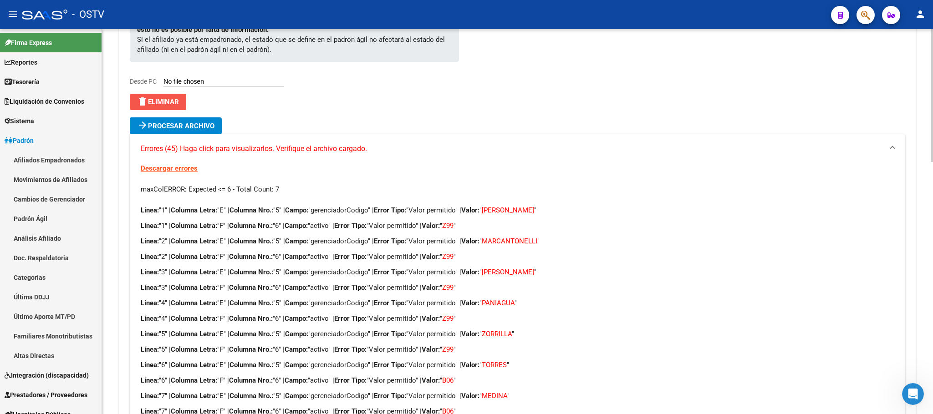
click at [164, 103] on span "delete Eliminar" at bounding box center [158, 102] width 42 height 8
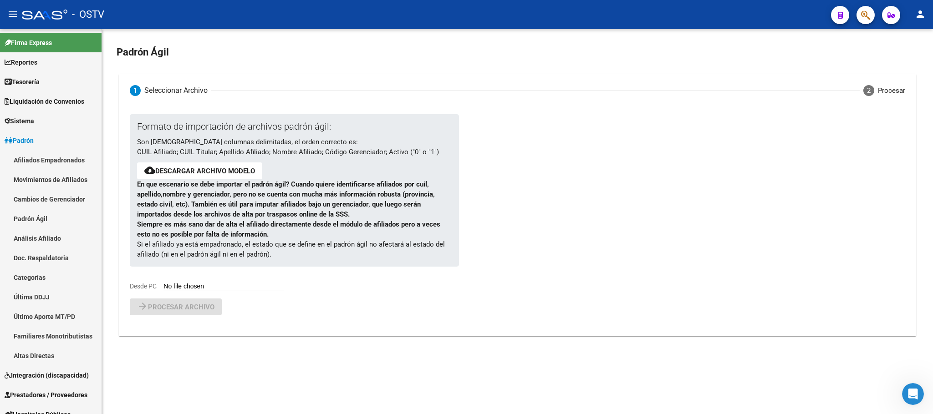
click at [193, 173] on link "Descargar archivo modelo" at bounding box center [205, 171] width 100 height 8
click at [905, 397] on div "Abrir Intercom Messenger" at bounding box center [911, 393] width 30 height 30
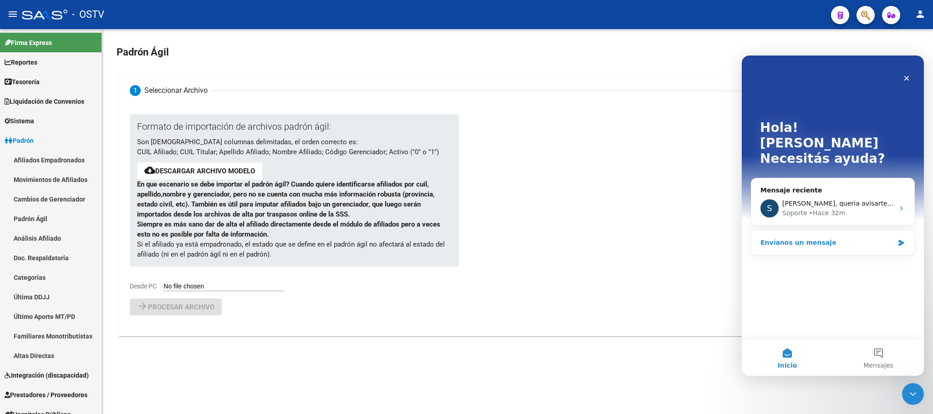
click at [799, 238] on div "Envíanos un mensaje" at bounding box center [826, 243] width 133 height 10
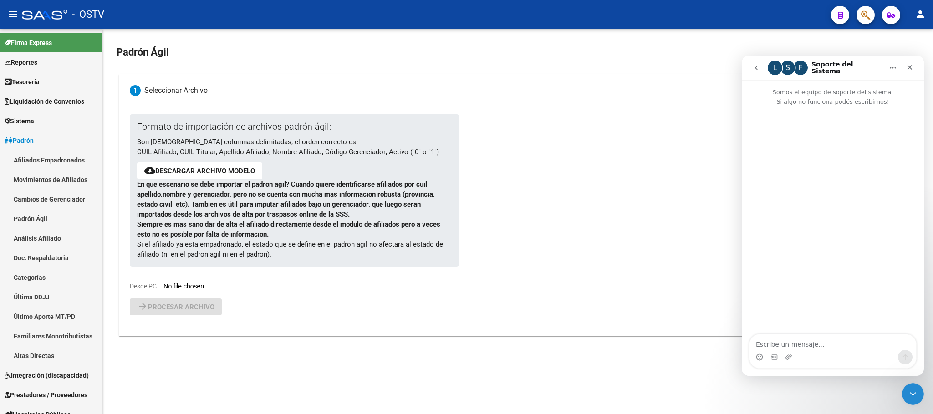
click at [794, 342] on textarea "Escribe un mensaje..." at bounding box center [832, 342] width 167 height 15
type textarea "buenas tardes,,, quise subir registros a traves de un padron agil y arrojo erro…"
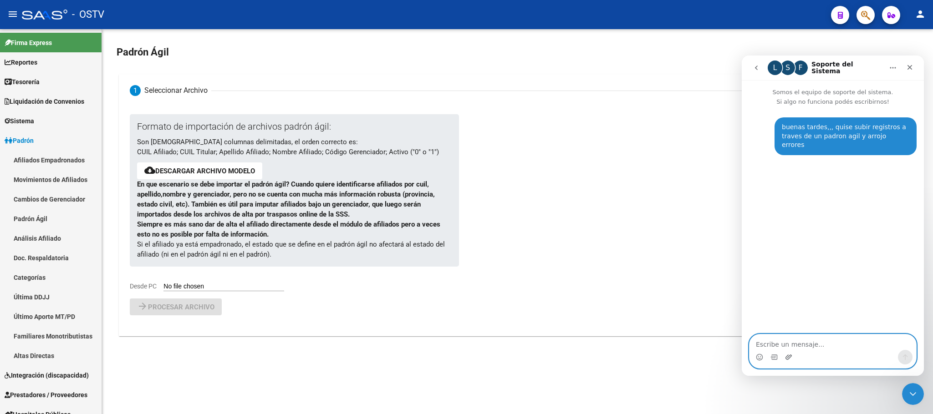
click at [785, 357] on icon "Adjuntar un archivo" at bounding box center [788, 357] width 7 height 7
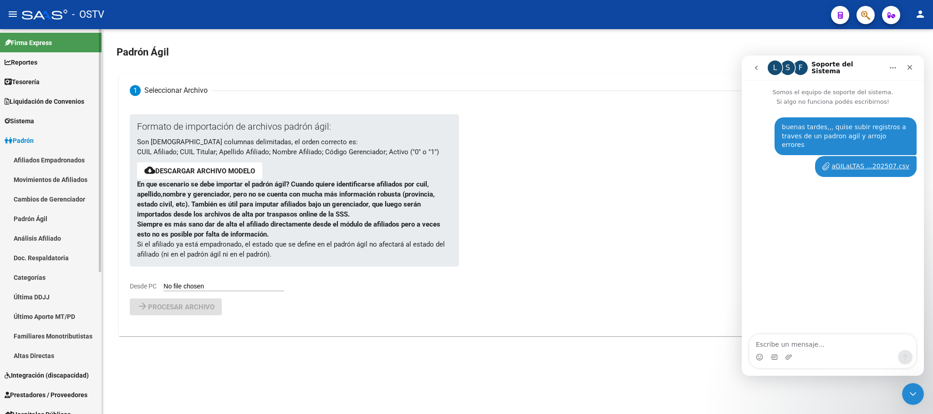
click at [41, 215] on link "Padrón Ágil" at bounding box center [51, 219] width 102 height 20
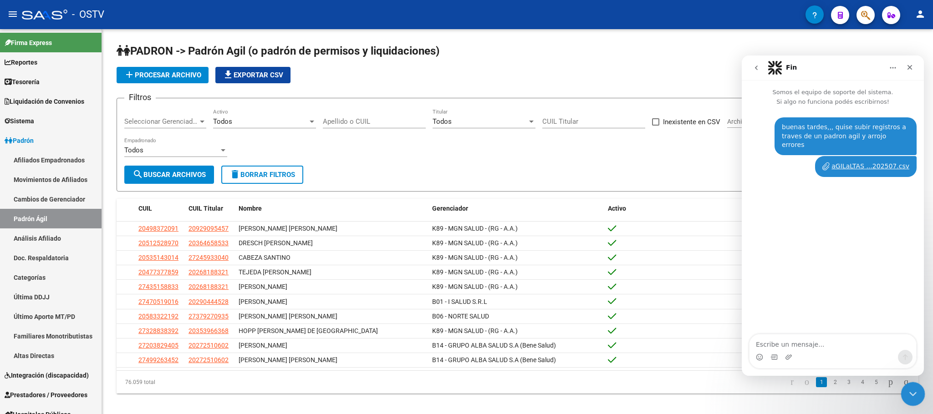
click at [911, 394] on icon "Cerrar Intercom Messenger" at bounding box center [911, 393] width 6 height 4
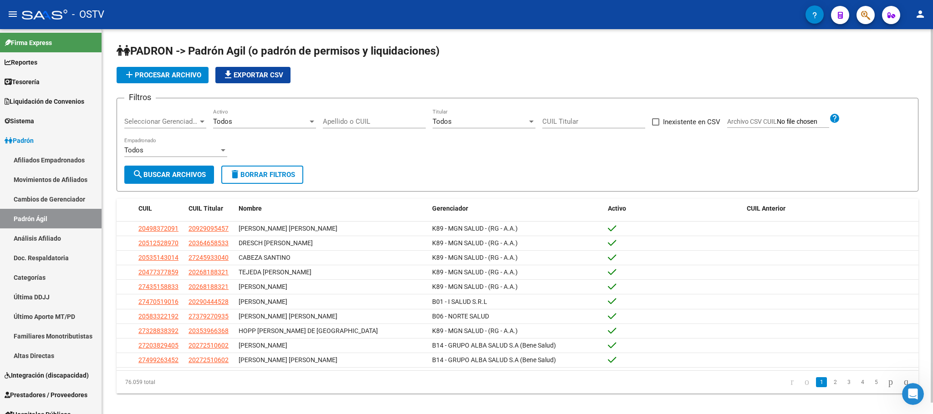
click at [212, 149] on div "Todos" at bounding box center [171, 150] width 95 height 8
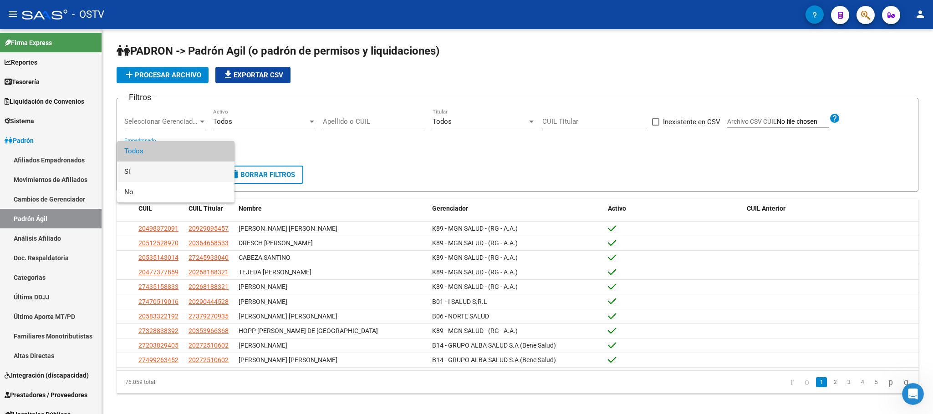
click at [179, 172] on span "Si" at bounding box center [175, 172] width 103 height 20
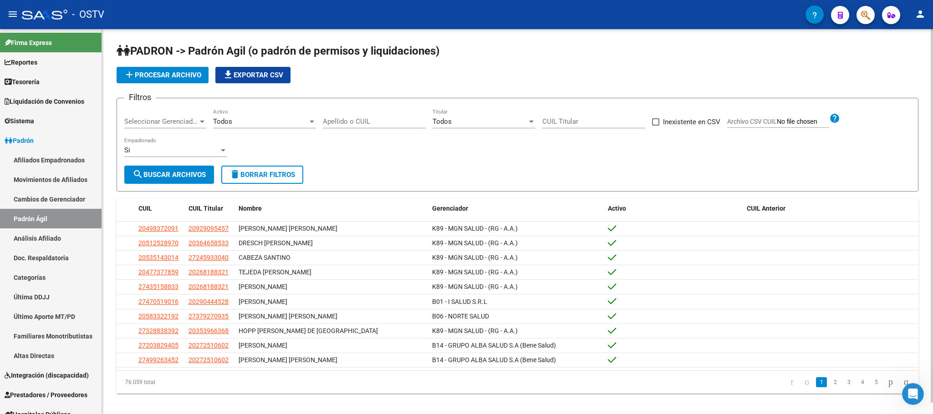
click at [189, 115] on div "Seleccionar Gerenciador Seleccionar Gerenciador" at bounding box center [165, 119] width 82 height 20
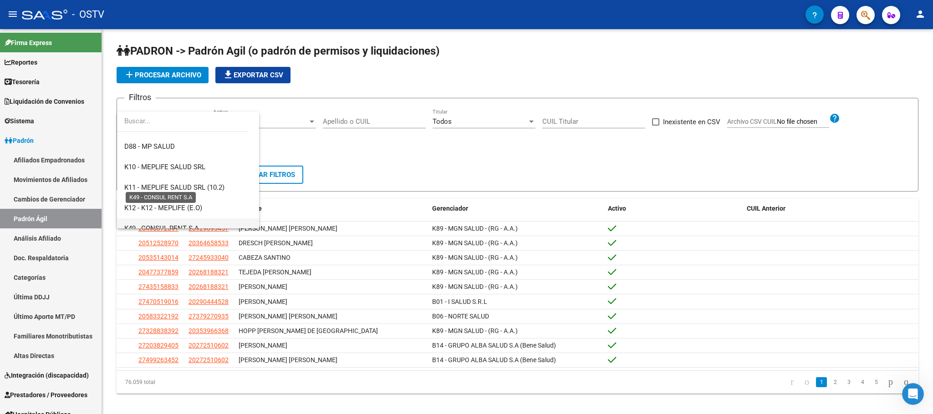
scroll to position [525, 0]
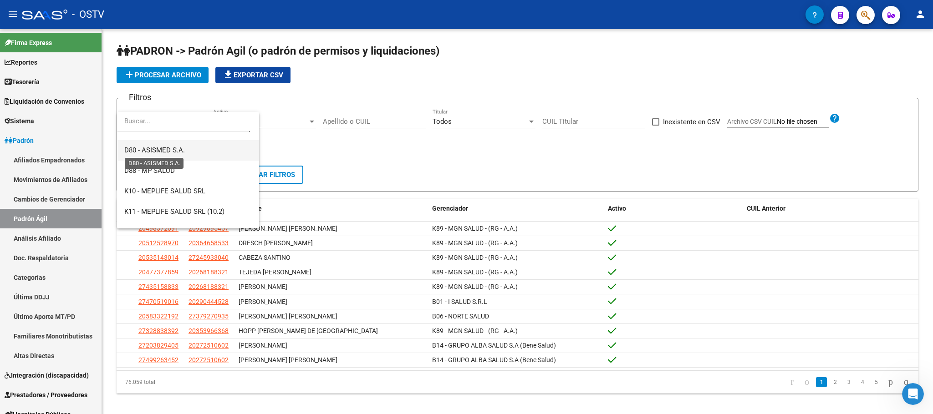
click at [163, 152] on span "D80 - ASISMED S.A." at bounding box center [154, 150] width 61 height 8
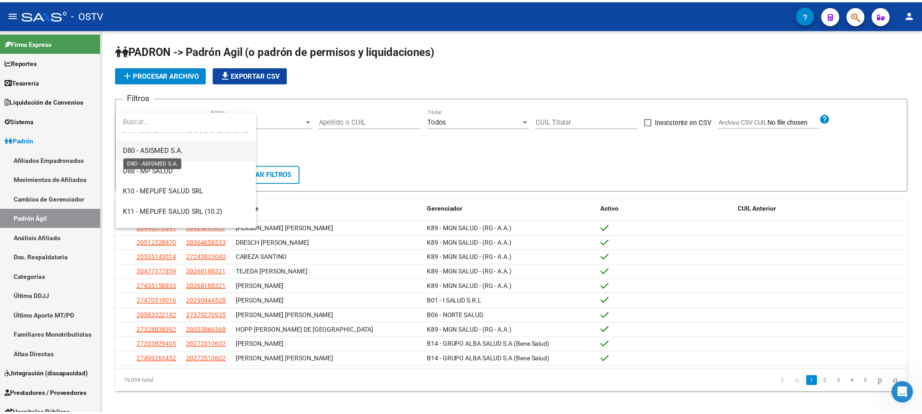
scroll to position [533, 0]
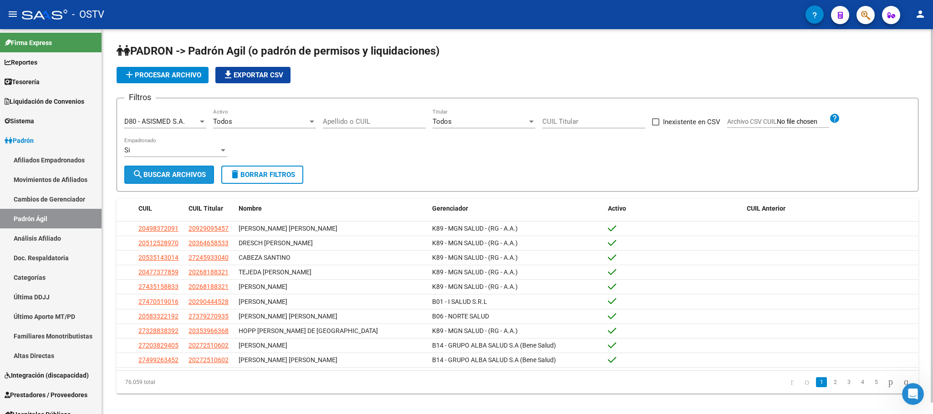
click at [164, 174] on span "search Buscar Archivos" at bounding box center [168, 175] width 73 height 8
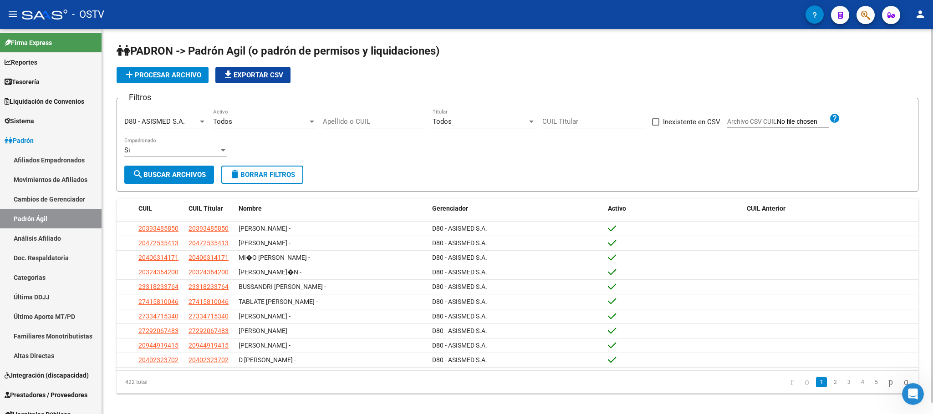
click at [562, 121] on input "CUIL Titular" at bounding box center [593, 121] width 103 height 8
type input "20-96104805-3"
click at [186, 176] on span "search Buscar Archivos" at bounding box center [168, 175] width 73 height 8
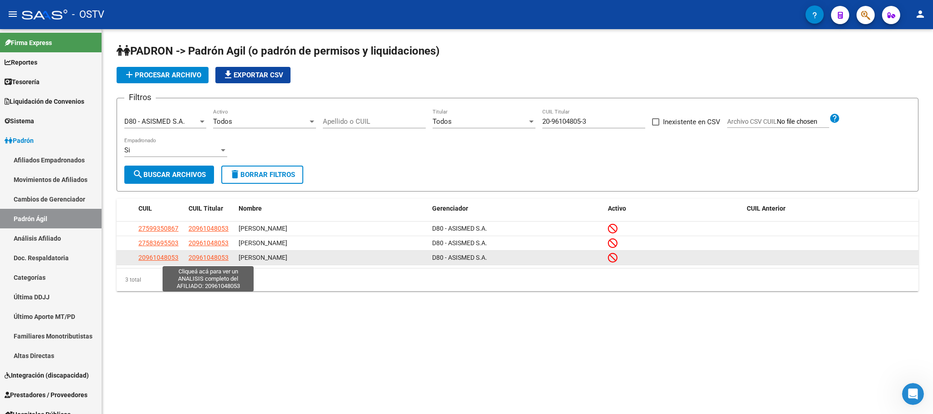
click at [213, 260] on span "20961048053" at bounding box center [208, 257] width 40 height 7
type textarea "20961048053"
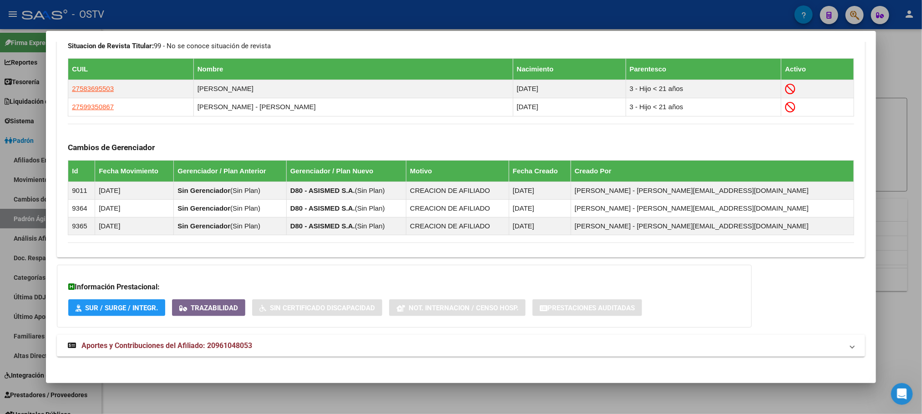
scroll to position [504, 0]
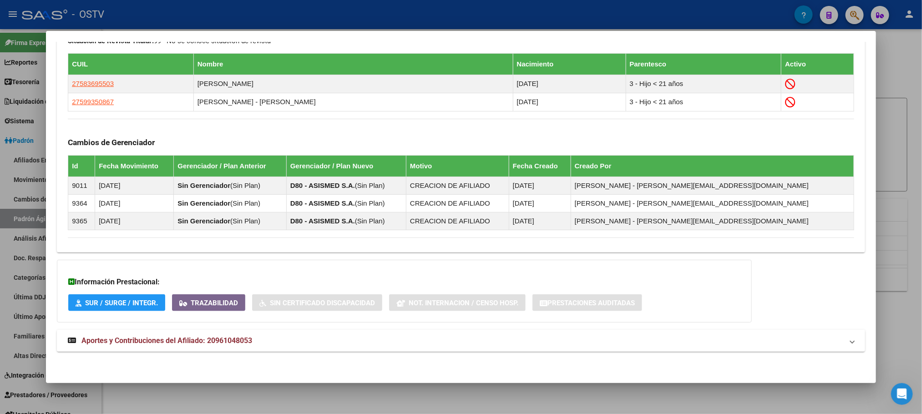
click at [235, 341] on span "Aportes y Contribuciones del Afiliado: 20961048053" at bounding box center [166, 340] width 171 height 9
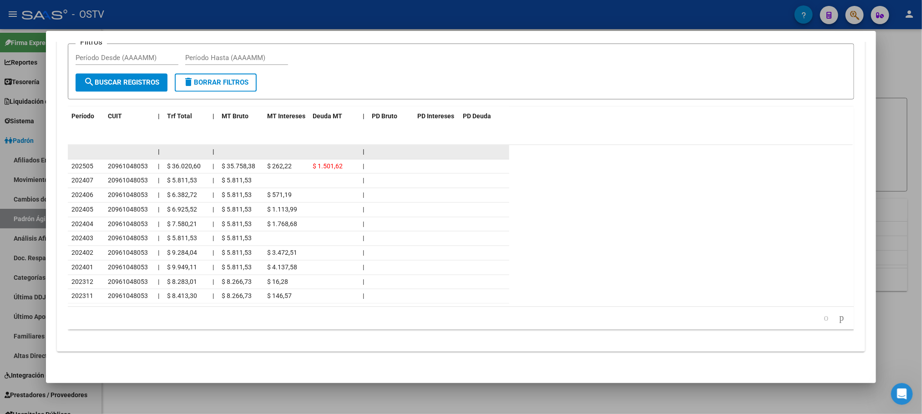
scroll to position [575, 0]
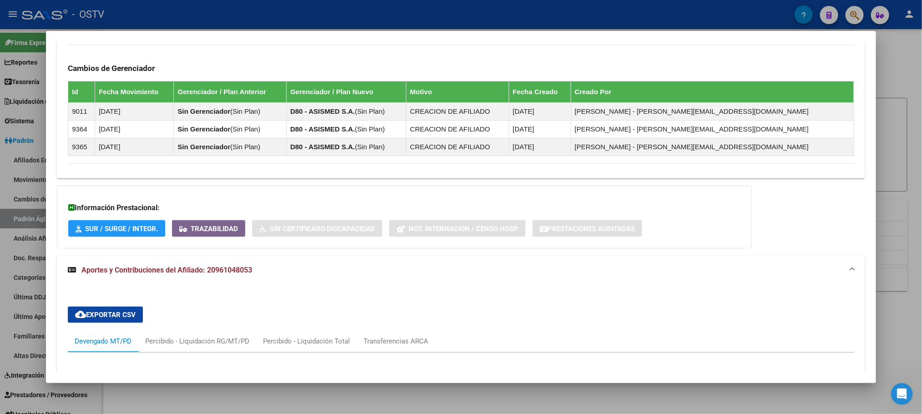
click at [241, 403] on div at bounding box center [461, 207] width 922 height 414
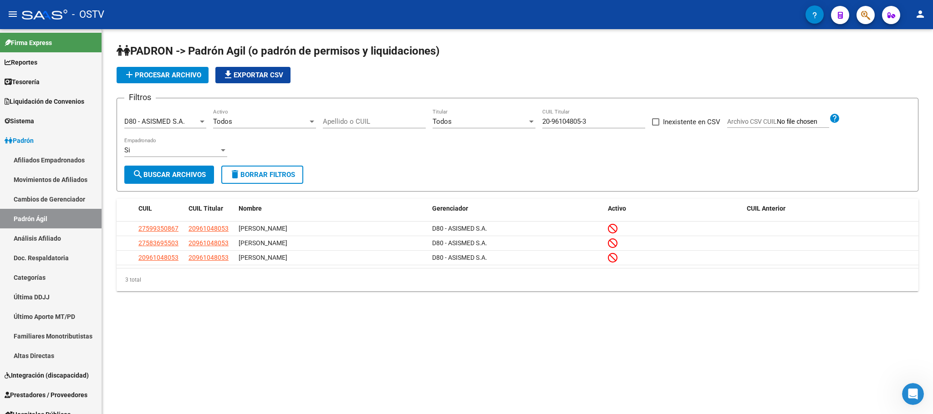
drag, startPoint x: 599, startPoint y: 120, endPoint x: 499, endPoint y: 122, distance: 100.2
click at [499, 122] on div "Filtros D80 - ASISMED S.A. Seleccionar Gerenciador Todos Activo Apellido o CUIL…" at bounding box center [517, 136] width 786 height 60
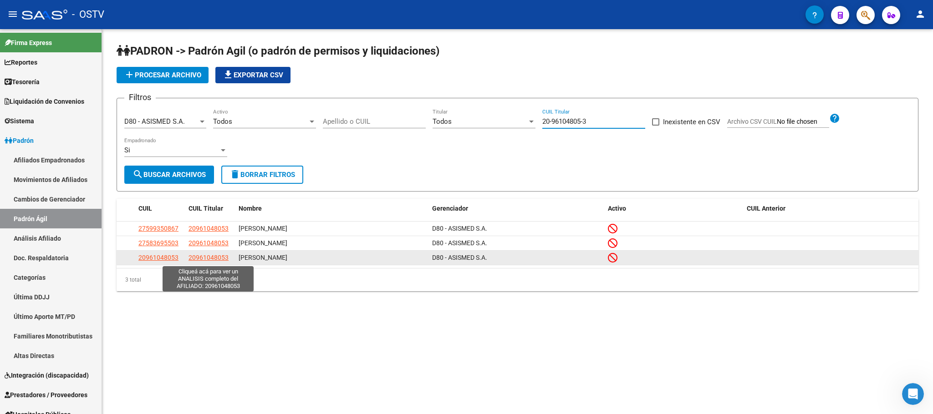
click at [212, 259] on span "20961048053" at bounding box center [208, 257] width 40 height 7
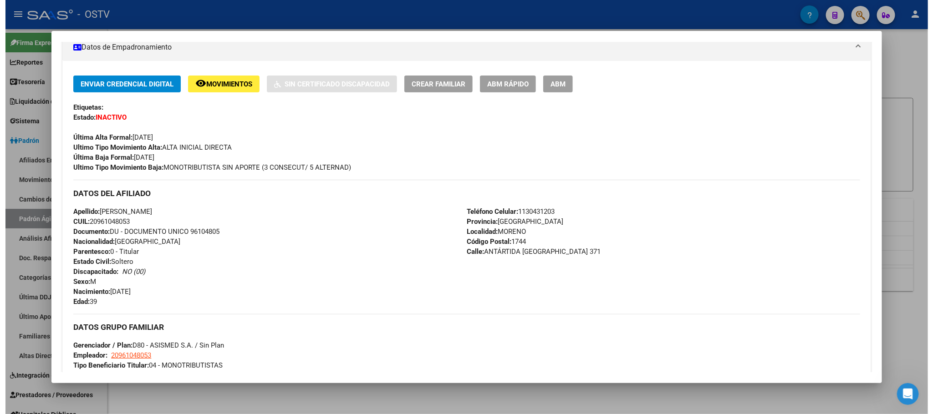
scroll to position [68, 0]
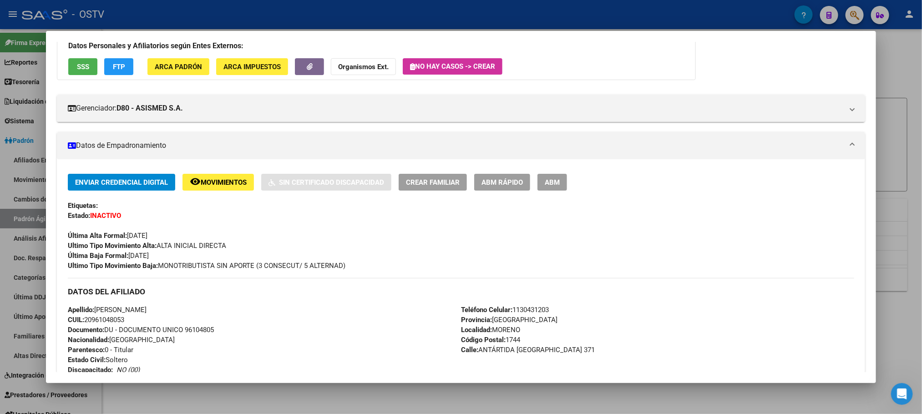
click at [306, 396] on div at bounding box center [461, 207] width 922 height 414
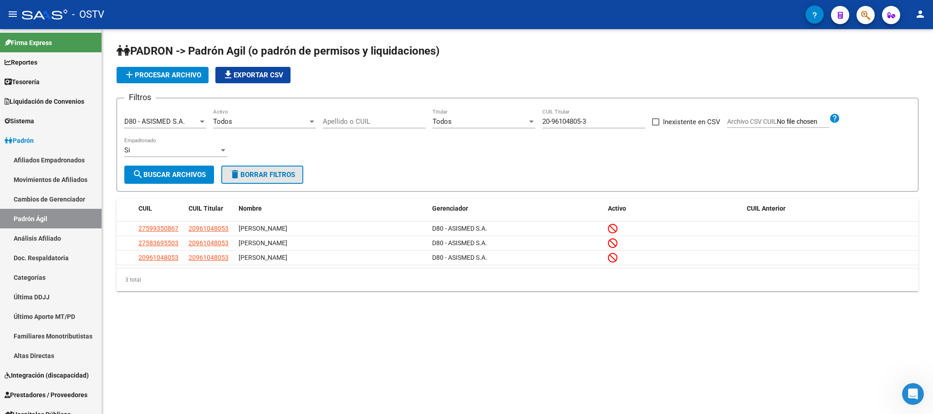
click at [246, 170] on button "delete Borrar Filtros" at bounding box center [262, 175] width 82 height 18
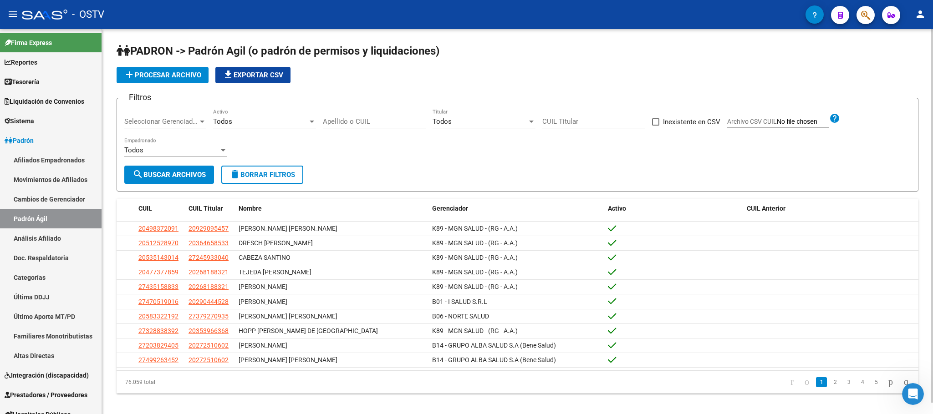
click at [369, 123] on input "Apellido o CUIL" at bounding box center [374, 121] width 103 height 8
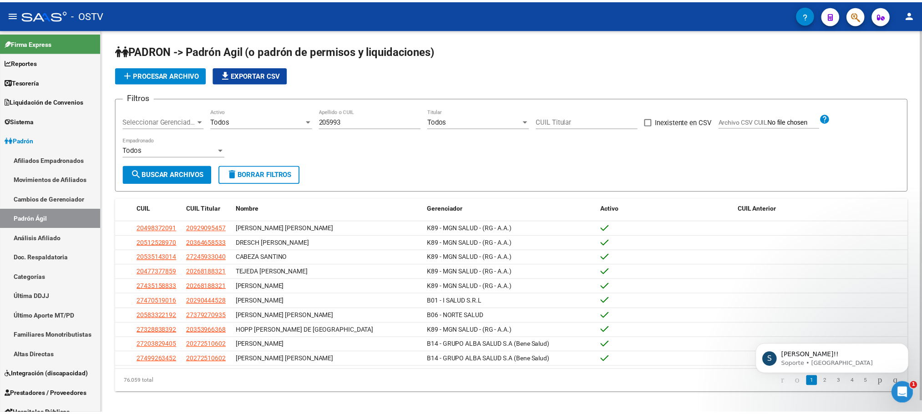
scroll to position [0, 0]
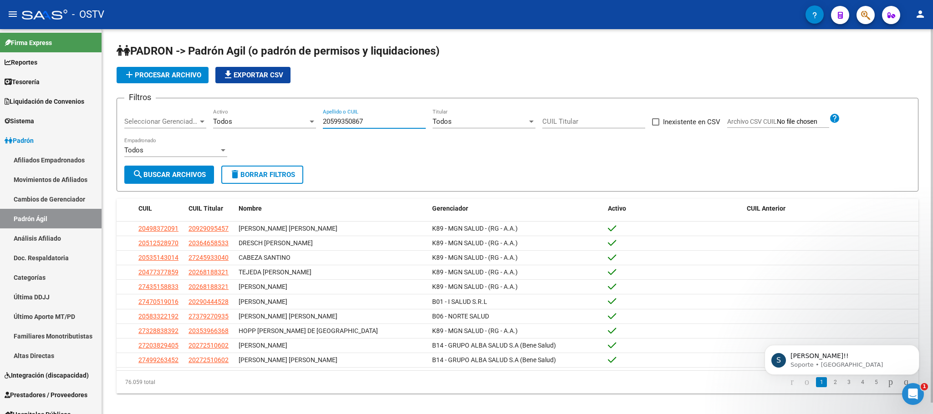
click at [167, 171] on span "search Buscar Archivos" at bounding box center [168, 175] width 73 height 8
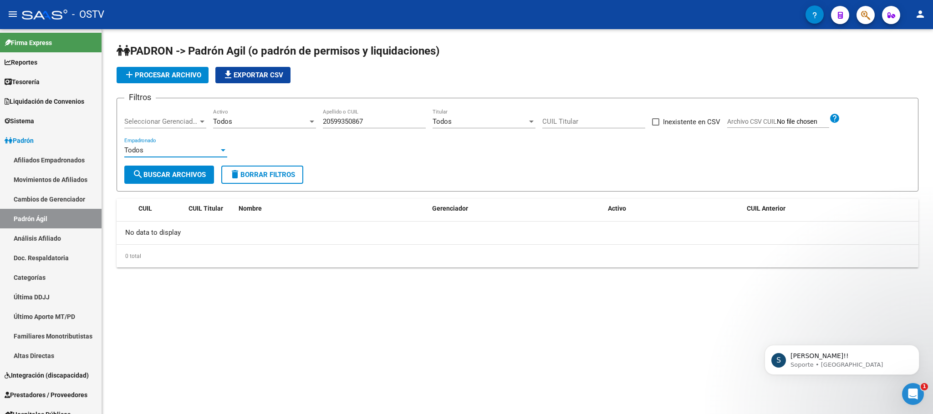
click at [192, 148] on div "Todos" at bounding box center [171, 150] width 95 height 8
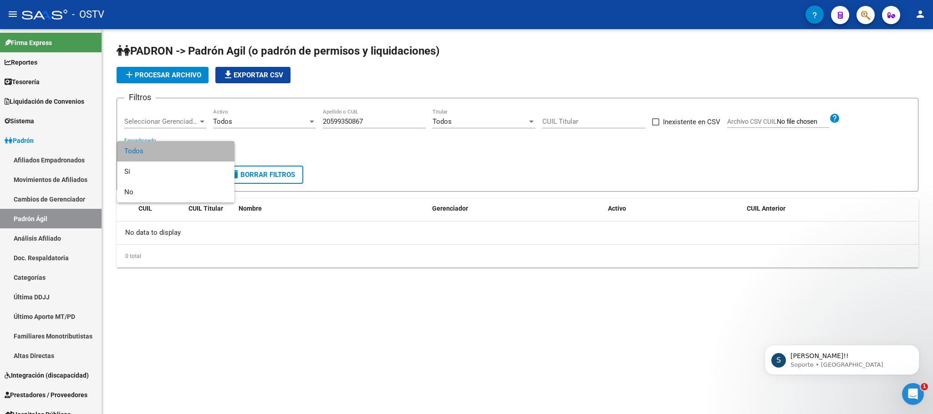
click at [167, 152] on span "Todos" at bounding box center [175, 151] width 103 height 20
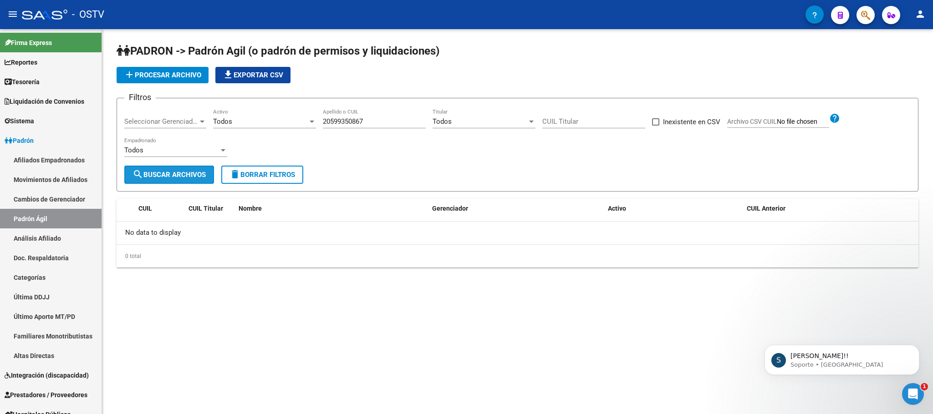
click at [152, 174] on span "search Buscar Archivos" at bounding box center [168, 175] width 73 height 8
click at [264, 125] on div "Todos" at bounding box center [260, 121] width 95 height 8
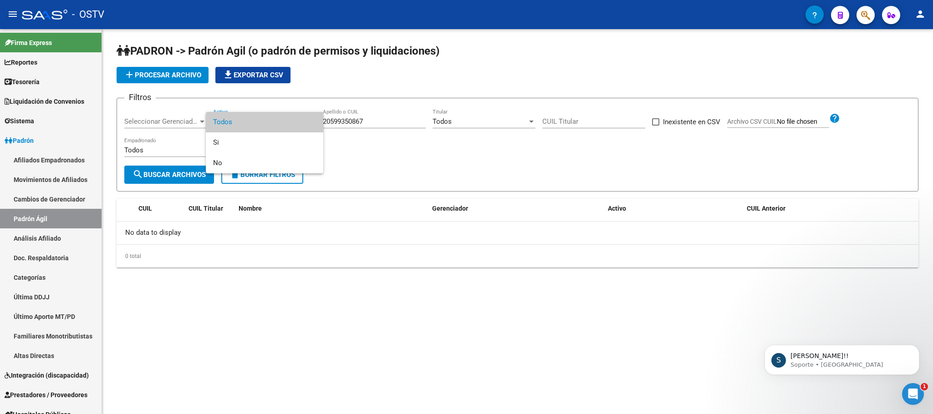
click at [384, 126] on div at bounding box center [466, 207] width 933 height 414
click at [385, 122] on input "20599350867" at bounding box center [374, 121] width 103 height 8
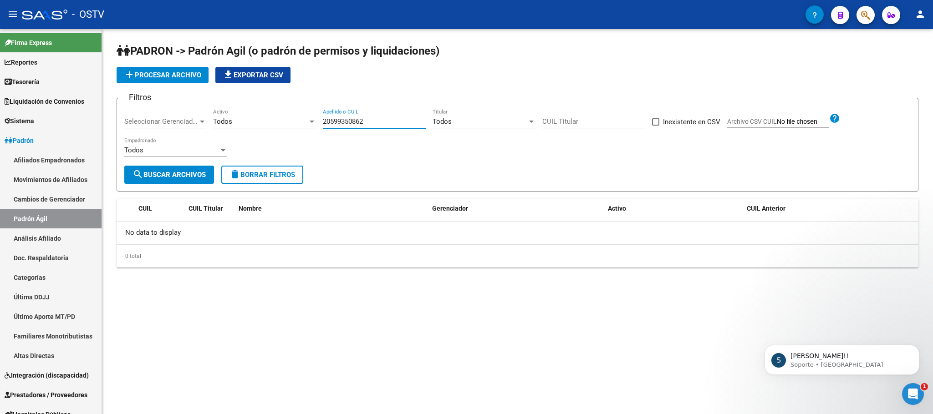
type input "20599350862"
click at [188, 175] on span "search Buscar Archivos" at bounding box center [168, 175] width 73 height 8
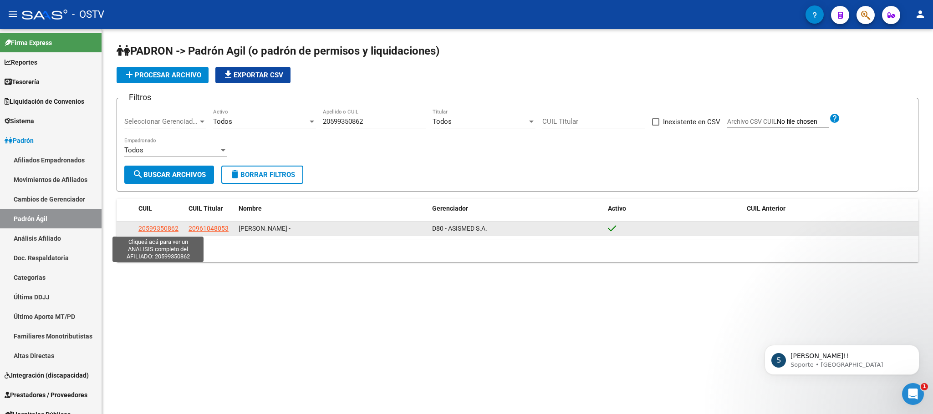
click at [150, 227] on span "20599350862" at bounding box center [158, 228] width 40 height 7
type textarea "20599350862"
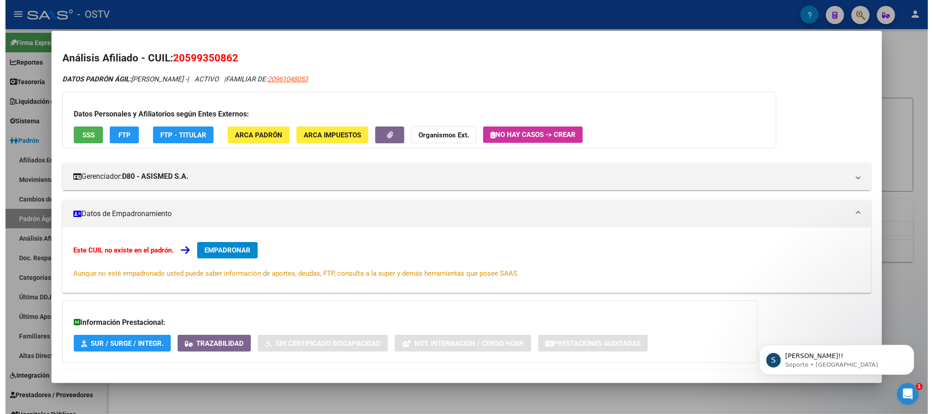
scroll to position [63, 0]
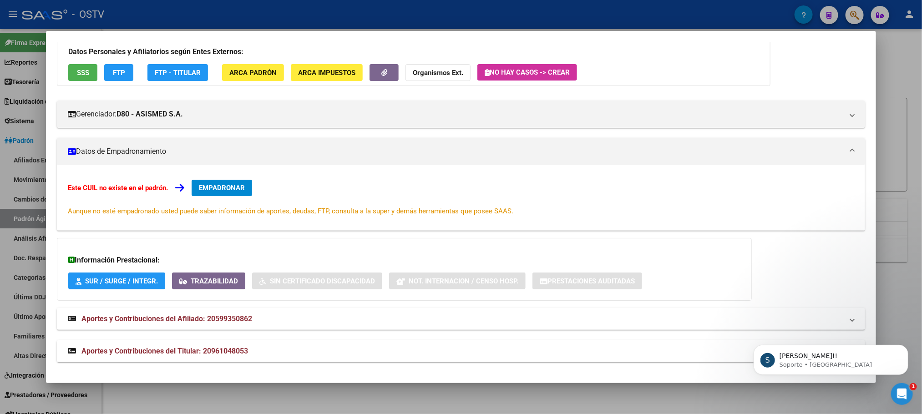
click at [276, 396] on div at bounding box center [461, 207] width 922 height 414
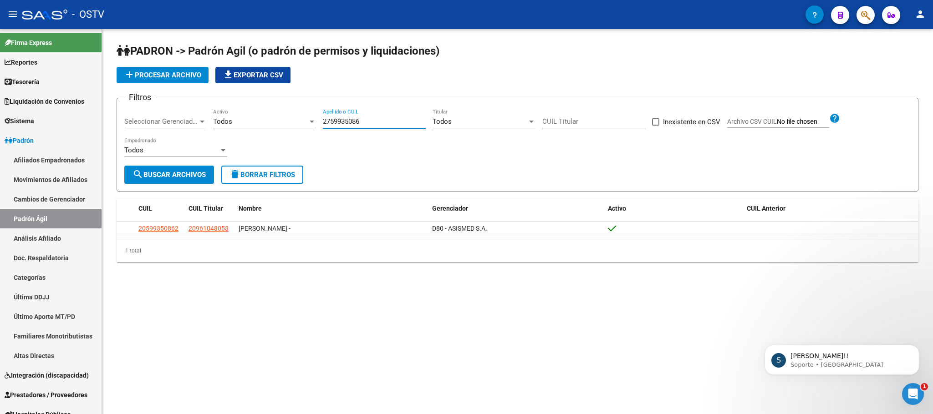
click at [384, 124] on input "2759935086" at bounding box center [374, 121] width 103 height 8
click at [152, 173] on span "search Buscar Archivos" at bounding box center [168, 175] width 73 height 8
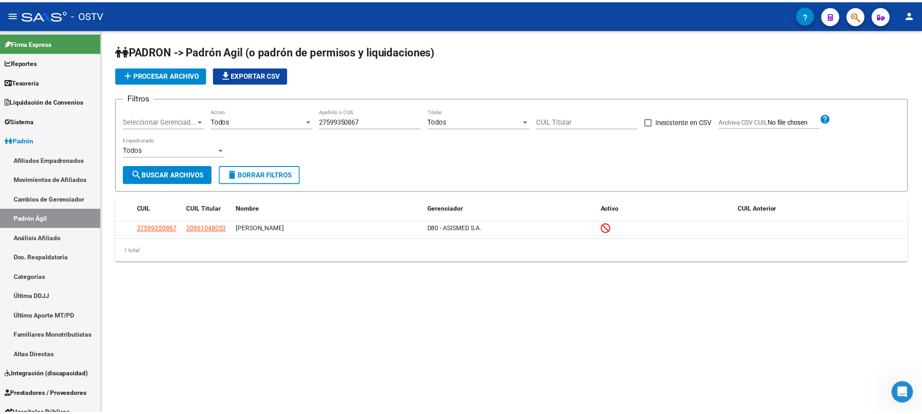
scroll to position [39, 0]
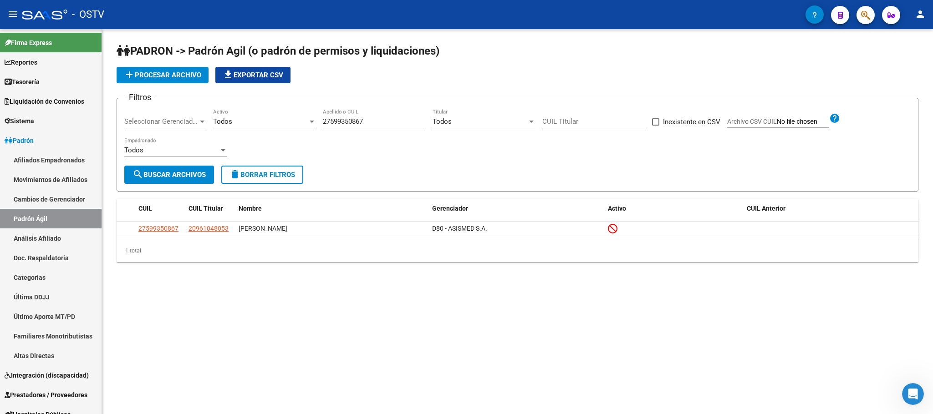
click at [392, 126] on input "27599350867" at bounding box center [374, 121] width 103 height 8
type input "20599350862"
click at [198, 171] on span "search Buscar Archivos" at bounding box center [168, 175] width 73 height 8
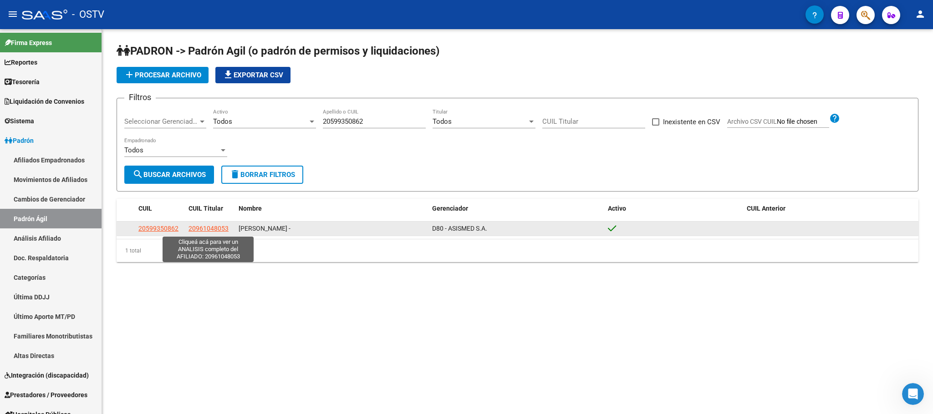
click at [219, 229] on span "20961048053" at bounding box center [208, 228] width 40 height 7
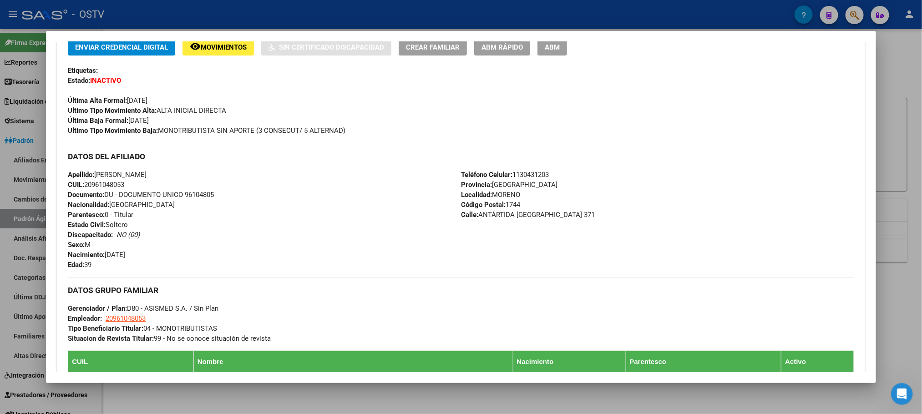
scroll to position [205, 0]
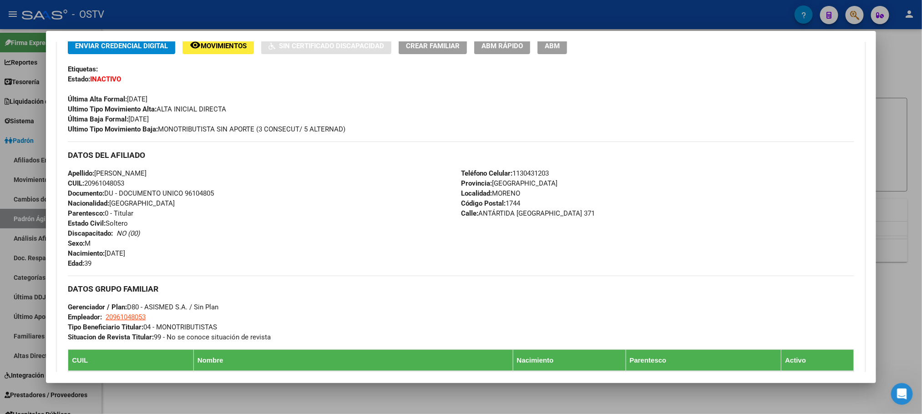
click at [235, 398] on div at bounding box center [461, 207] width 922 height 414
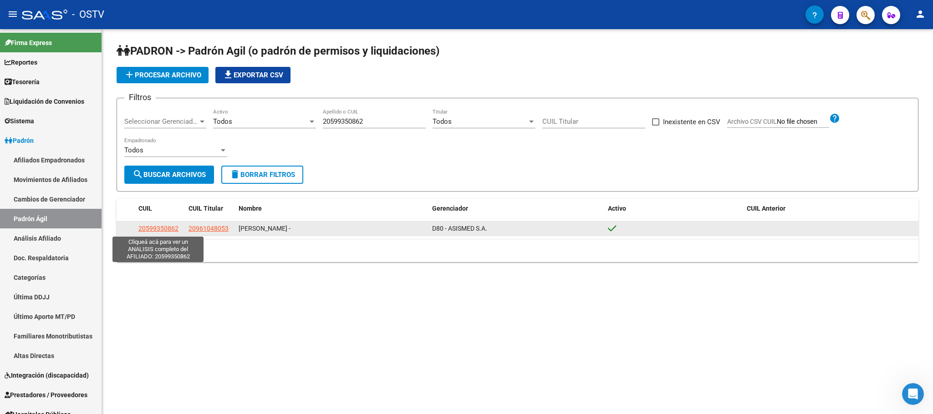
click at [159, 229] on span "20599350862" at bounding box center [158, 228] width 40 height 7
type textarea "20599350862"
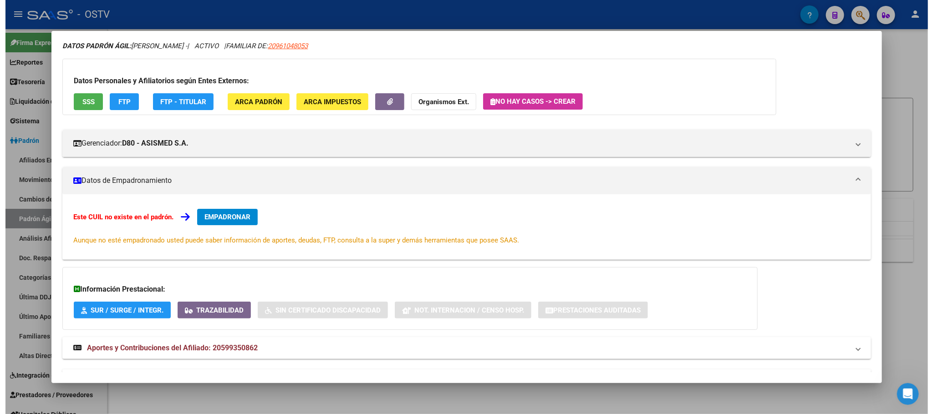
scroll to position [63, 0]
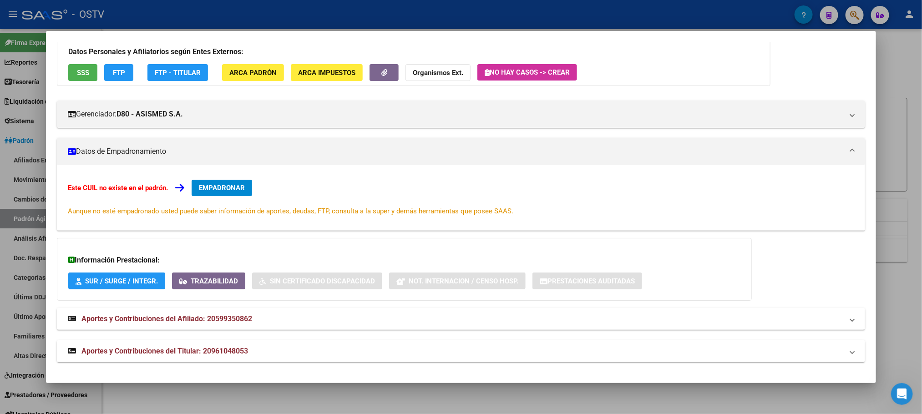
click at [341, 397] on div at bounding box center [461, 207] width 922 height 414
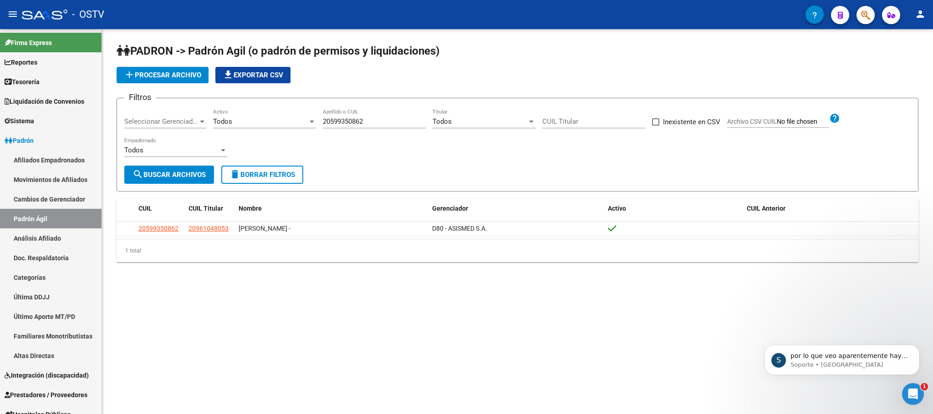
scroll to position [76, 0]
click at [844, 358] on p "por lo que veo aparentemente hay una columna de más" at bounding box center [848, 356] width 117 height 9
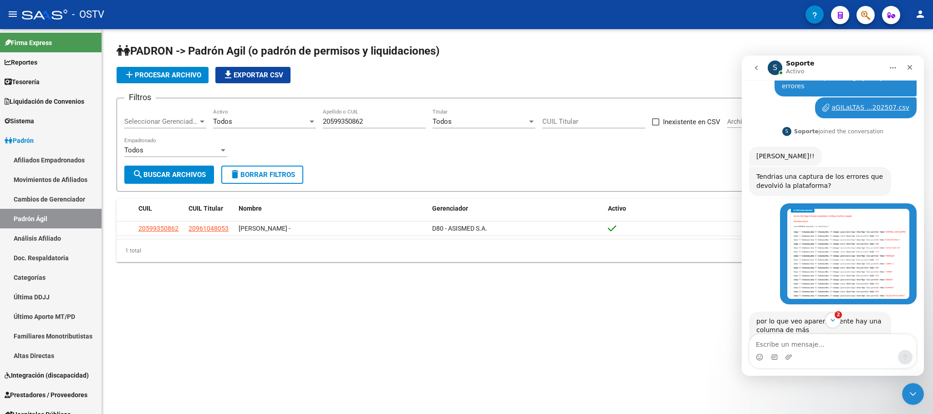
scroll to position [96, 0]
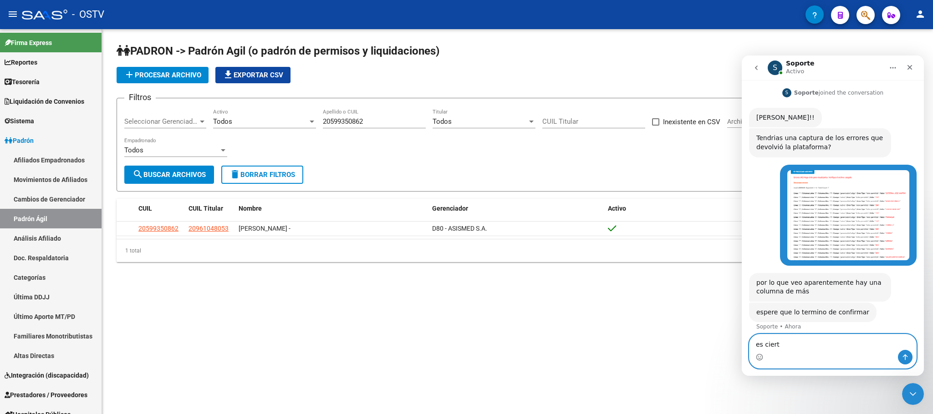
type textarea "es cierto"
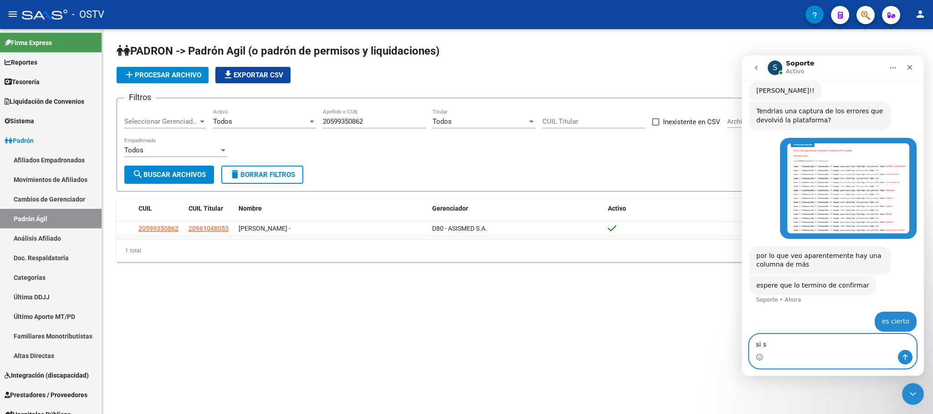
type textarea "si si"
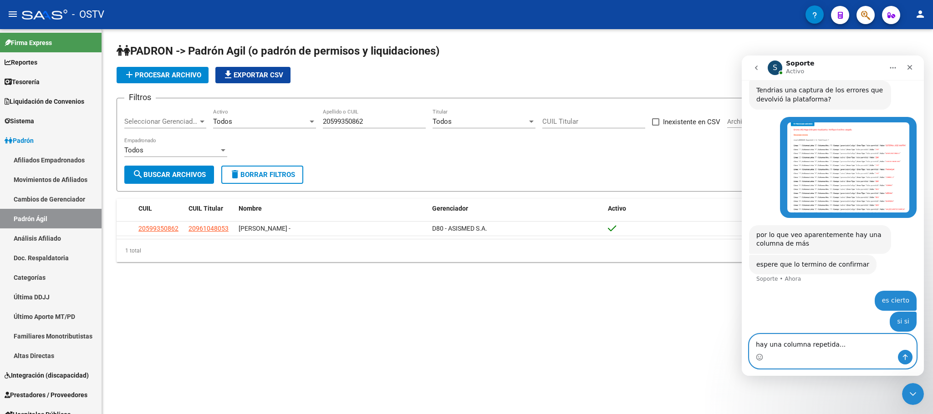
type textarea "hay una columna repetida...."
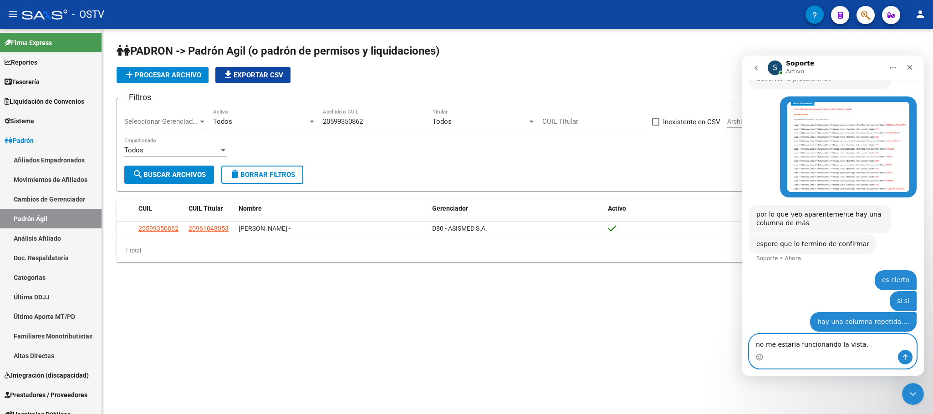
type textarea "no me estaria funcionando la vista.."
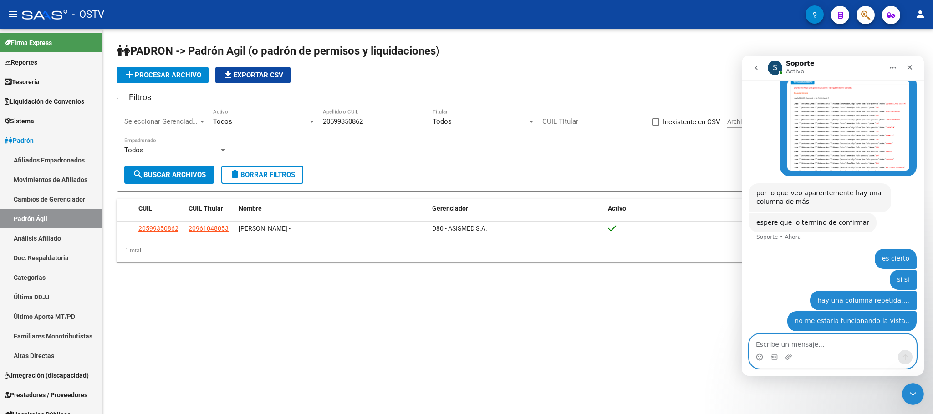
scroll to position [185, 0]
click at [779, 346] on textarea "Escribe un mensaje..." at bounding box center [832, 342] width 167 height 15
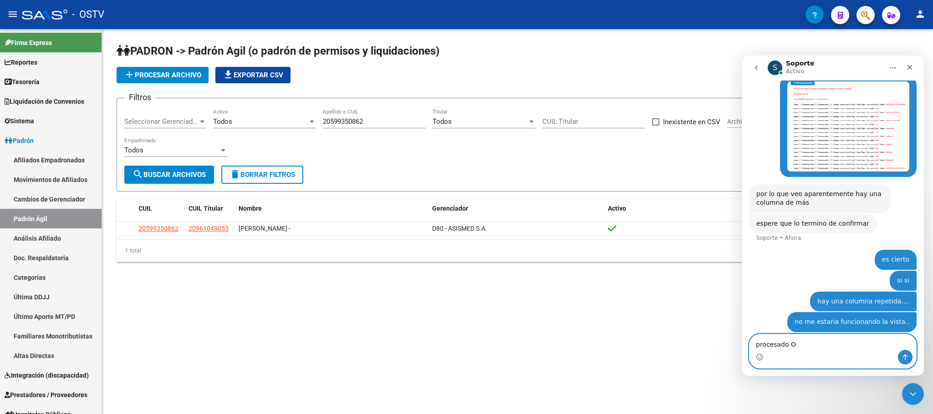
type textarea "procesado OK"
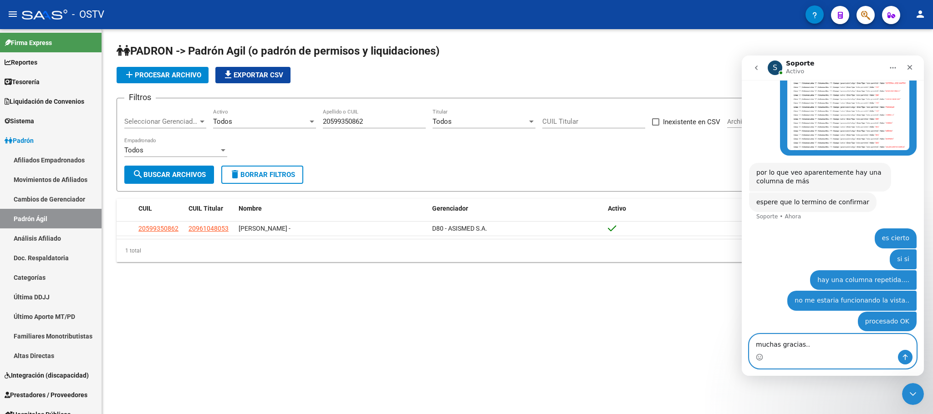
type textarea "muchas gracias..."
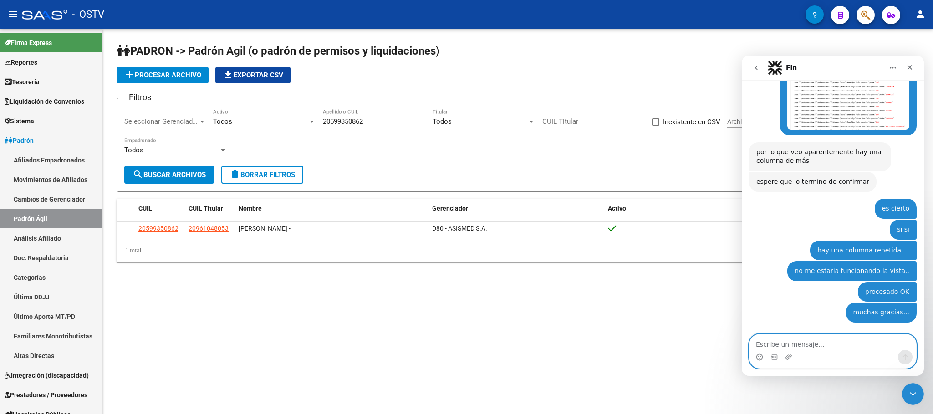
scroll to position [284, 0]
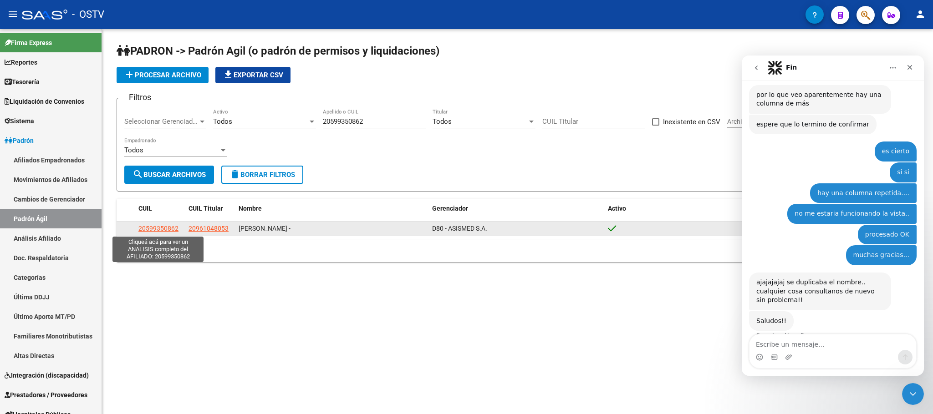
drag, startPoint x: 182, startPoint y: 231, endPoint x: 141, endPoint y: 233, distance: 41.0
click at [138, 233] on datatable-body-cell "20599350862" at bounding box center [160, 229] width 50 height 14
copy span "20599350862"
drag, startPoint x: 232, startPoint y: 229, endPoint x: 186, endPoint y: 232, distance: 46.1
click at [186, 232] on datatable-body-cell "20961048053" at bounding box center [210, 229] width 50 height 14
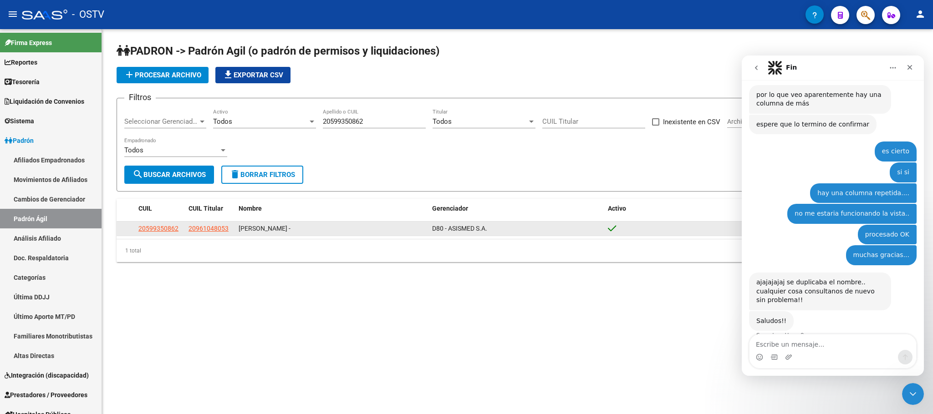
copy span "20961048053"
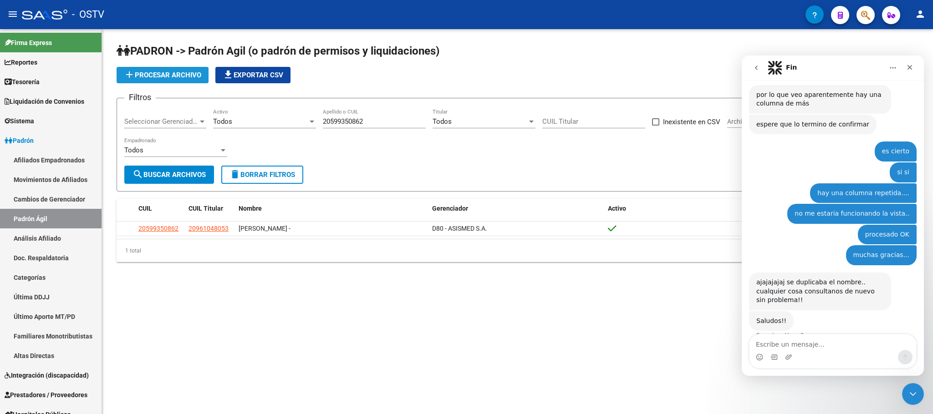
click at [185, 71] on span "add Procesar archivo" at bounding box center [162, 75] width 77 height 8
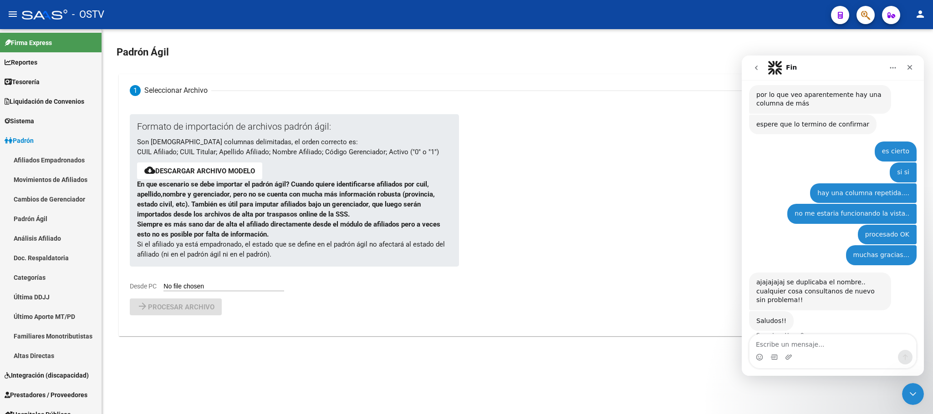
click at [198, 286] on input "Desde PC" at bounding box center [223, 287] width 121 height 9
type input "C:\fakepath\AgilD80.csv"
click at [176, 333] on span "Procesar archivo" at bounding box center [181, 331] width 66 height 8
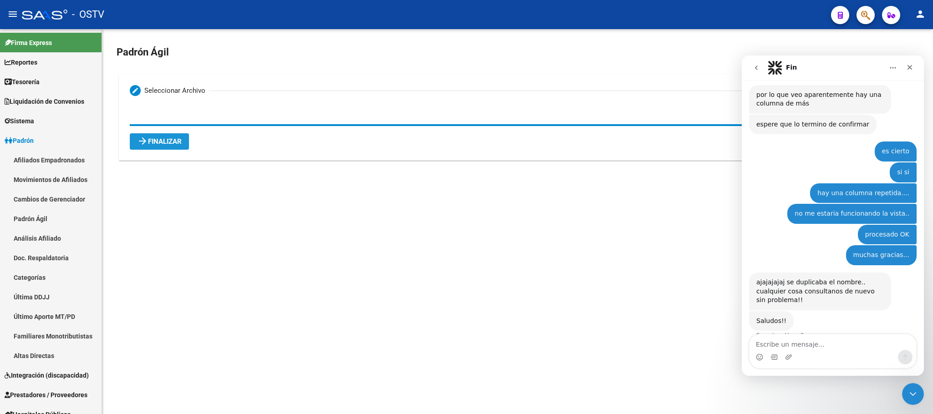
click at [171, 149] on button "arrow_forward Finalizar" at bounding box center [159, 141] width 59 height 16
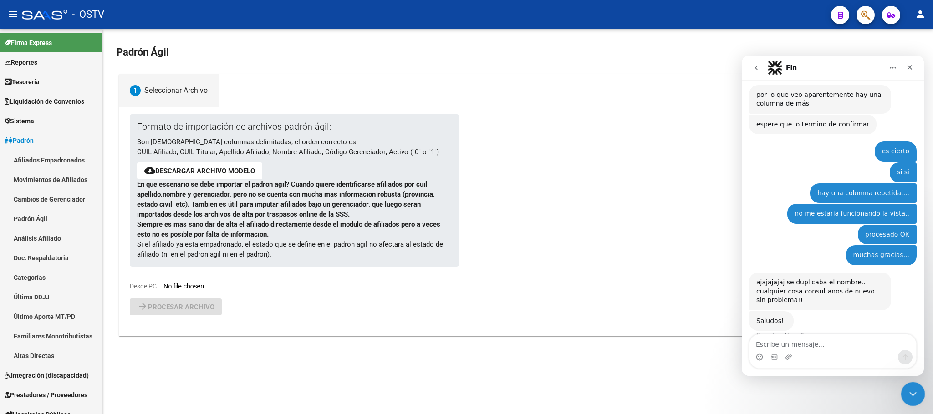
click at [906, 392] on icon "Cerrar Intercom Messenger" at bounding box center [911, 392] width 11 height 11
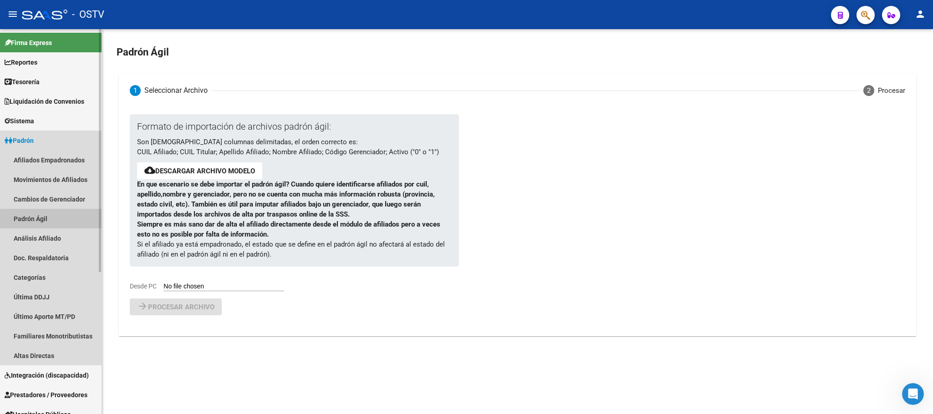
click at [46, 216] on link "Padrón Ágil" at bounding box center [51, 219] width 102 height 20
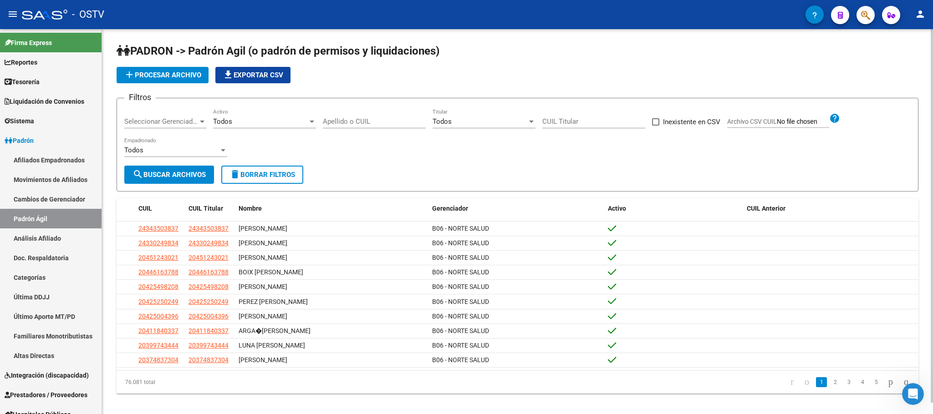
click at [376, 122] on input "Apellido o CUIL" at bounding box center [374, 121] width 103 height 8
type input "20599350862"
click at [199, 178] on span "search Buscar Archivos" at bounding box center [168, 175] width 73 height 8
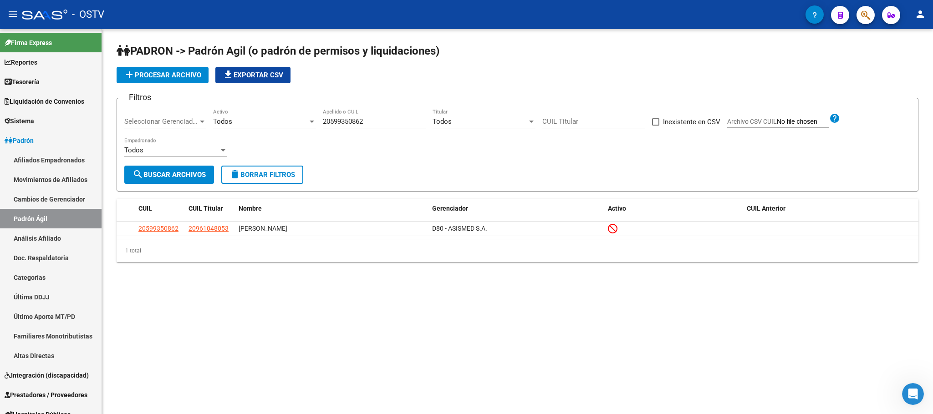
click at [473, 124] on div "Todos" at bounding box center [480, 121] width 95 height 8
click at [386, 120] on div at bounding box center [466, 207] width 933 height 414
click at [279, 173] on span "delete Borrar Filtros" at bounding box center [262, 175] width 66 height 8
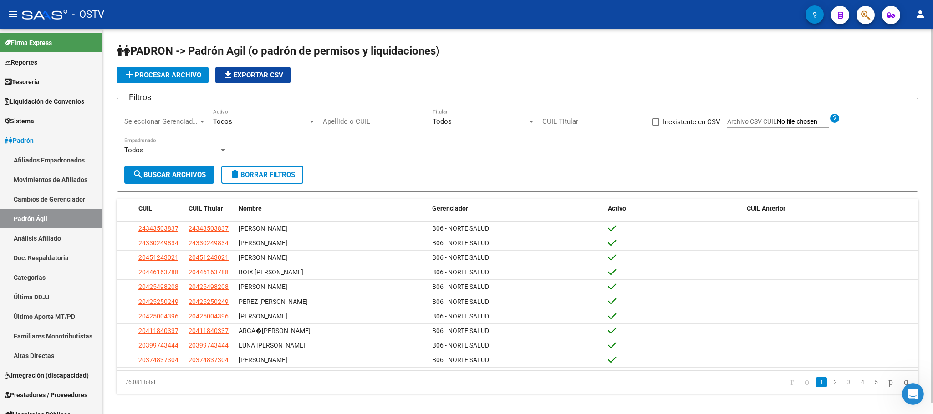
click at [391, 126] on input "Apellido o CUIL" at bounding box center [374, 121] width 103 height 8
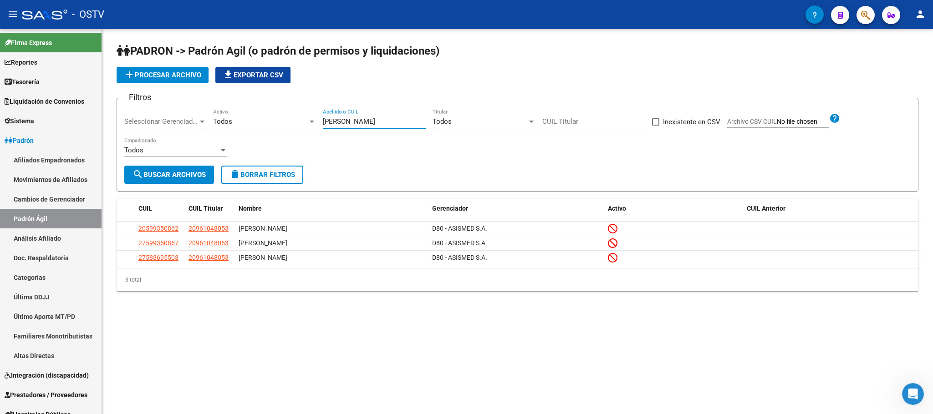
type input "toro martinez"
click at [32, 162] on link "Afiliados Empadronados" at bounding box center [51, 160] width 102 height 20
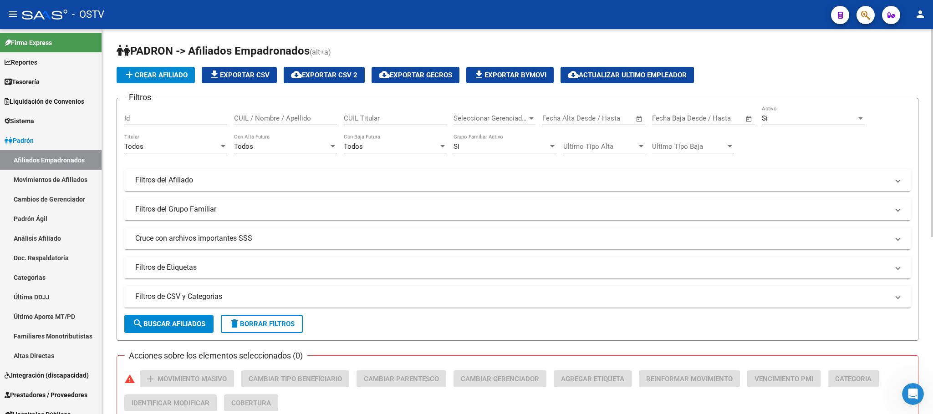
scroll to position [273, 0]
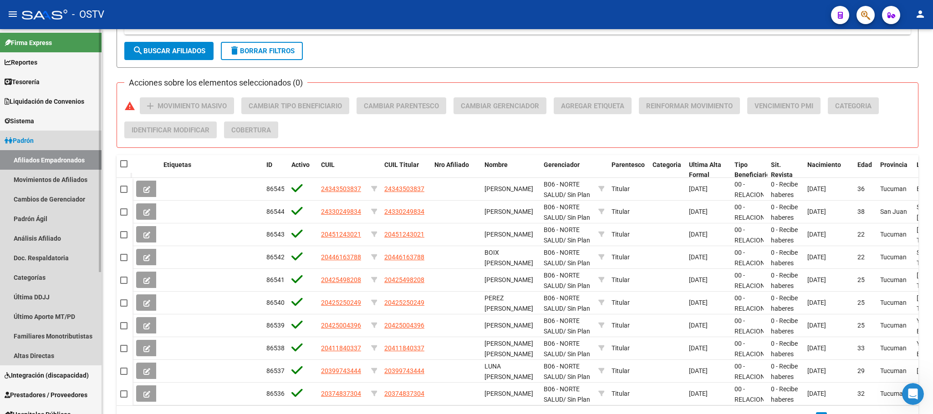
click at [34, 139] on span "Padrón" at bounding box center [19, 141] width 29 height 10
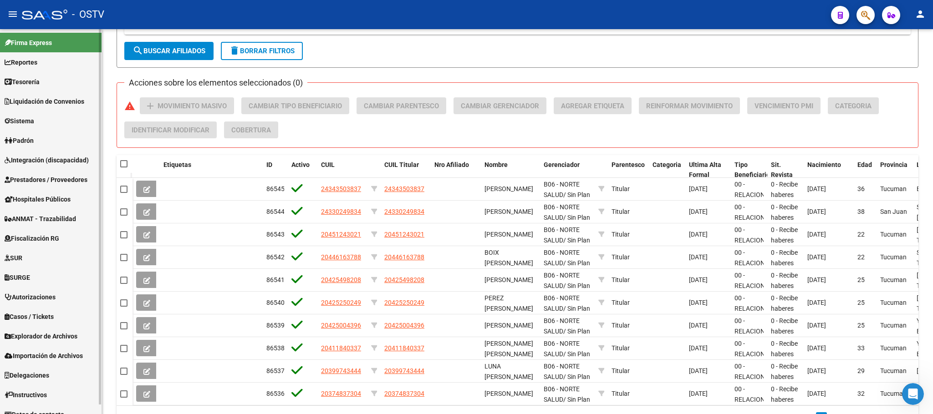
click at [38, 238] on span "Fiscalización RG" at bounding box center [32, 239] width 55 height 10
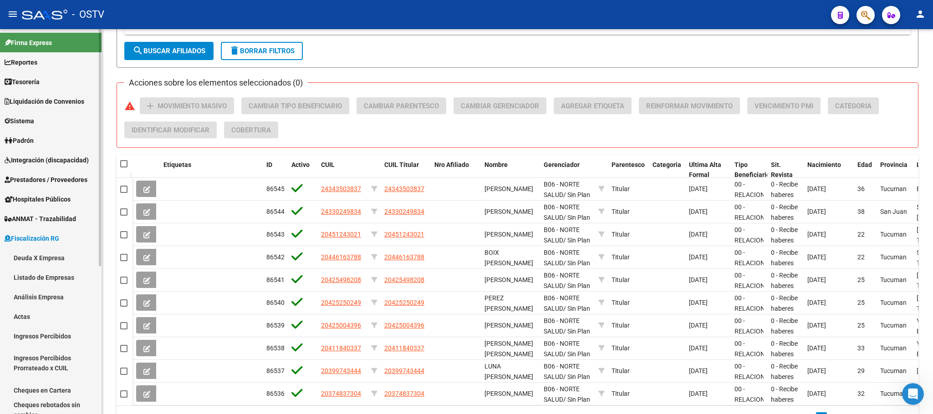
scroll to position [68, 0]
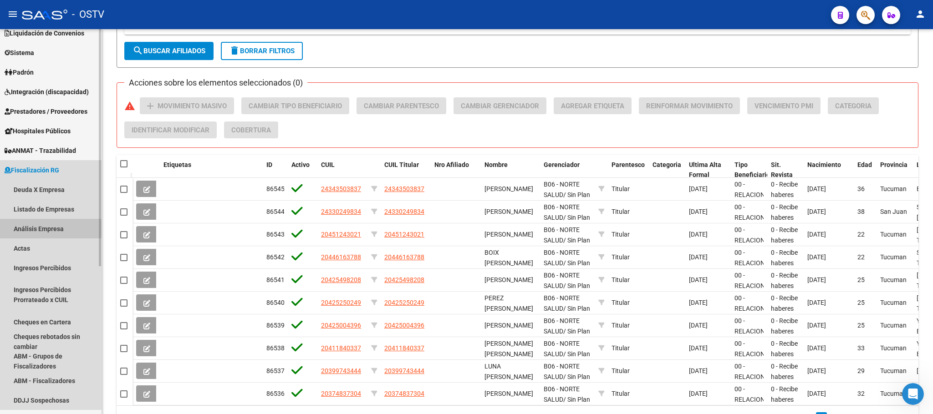
click at [35, 229] on link "Análisis Empresa" at bounding box center [51, 229] width 102 height 20
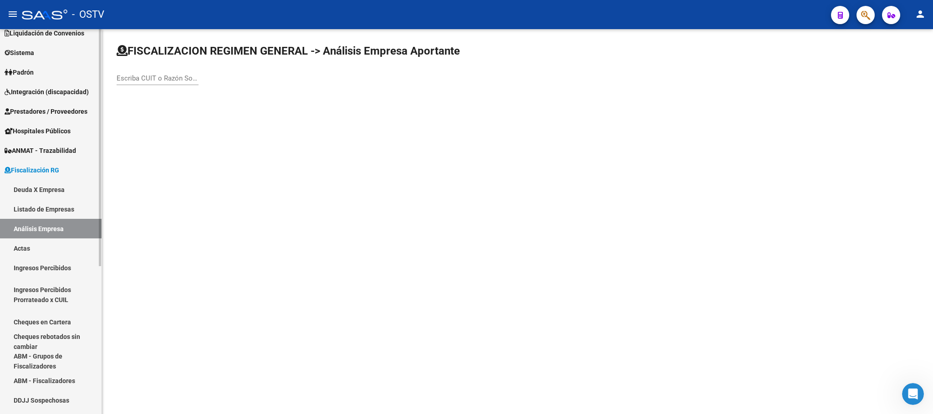
click at [51, 192] on link "Deuda X Empresa" at bounding box center [51, 190] width 102 height 20
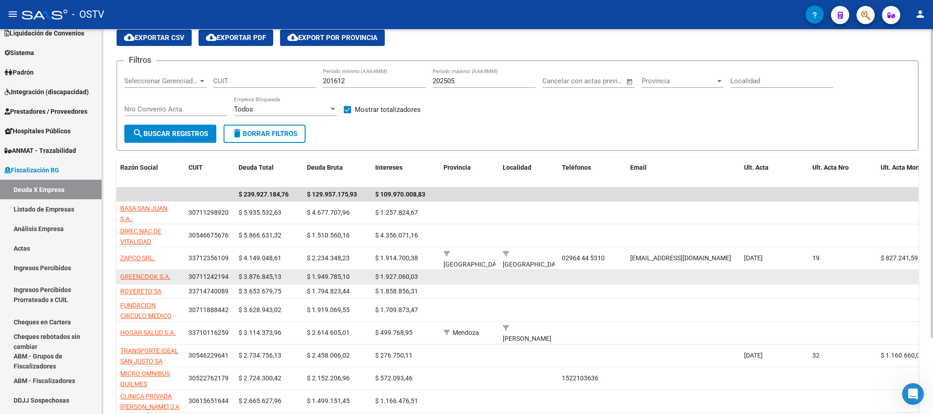
scroll to position [94, 0]
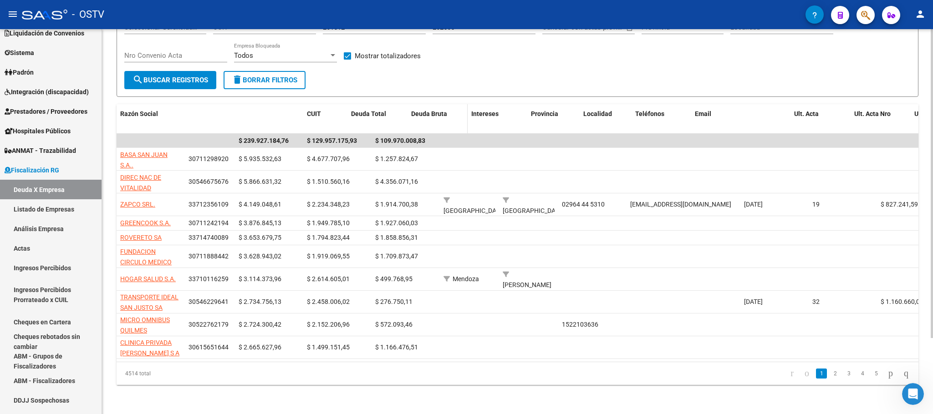
drag, startPoint x: 183, startPoint y: 111, endPoint x: 478, endPoint y: 112, distance: 295.5
click at [478, 112] on div "Razón Social CUIT Deuda Total Deuda Bruta Intereses Provincia Localidad Teléfon…" at bounding box center [633, 119] width 1033 height 30
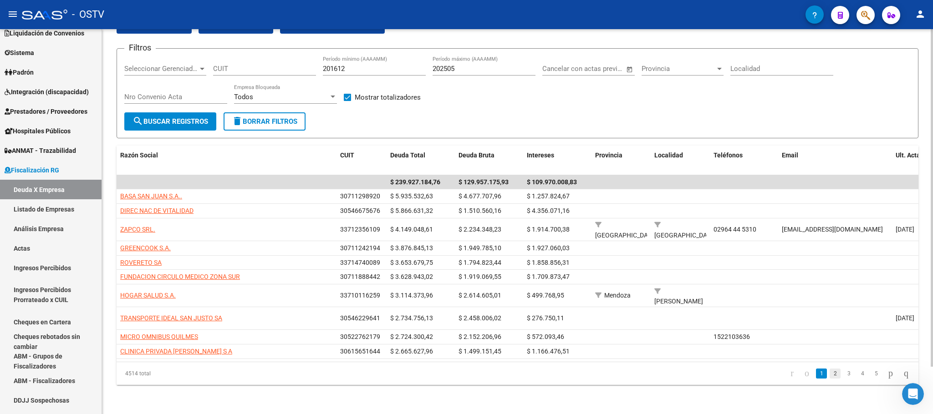
click at [830, 375] on link "2" at bounding box center [835, 374] width 11 height 10
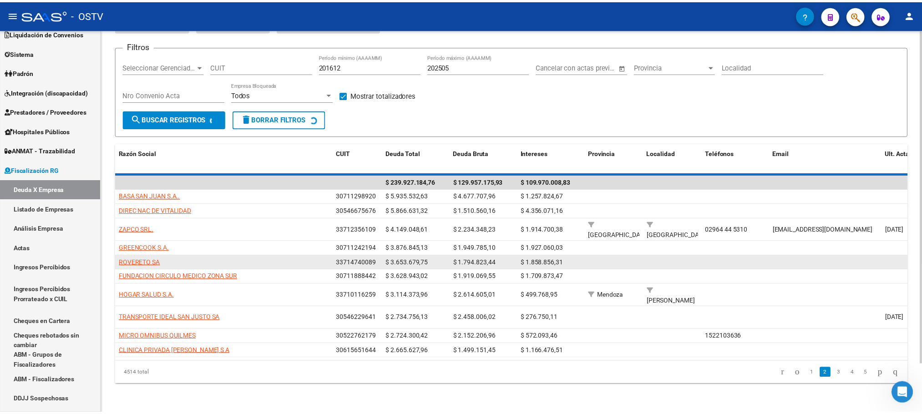
scroll to position [38, 0]
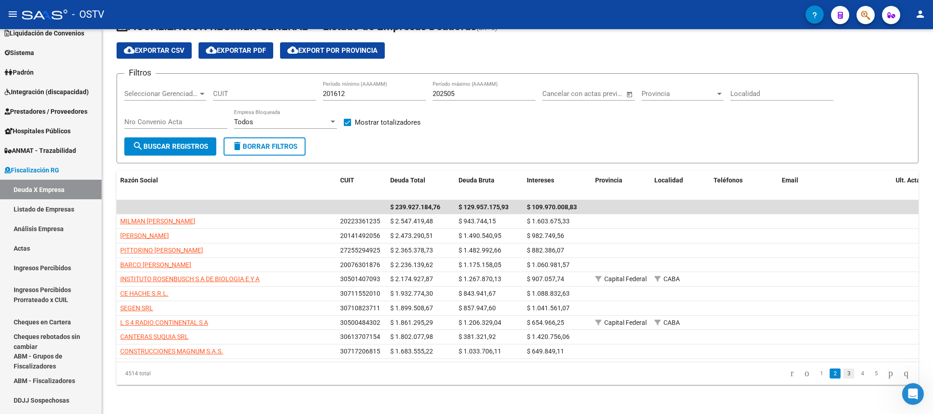
click at [843, 374] on link "3" at bounding box center [848, 374] width 11 height 10
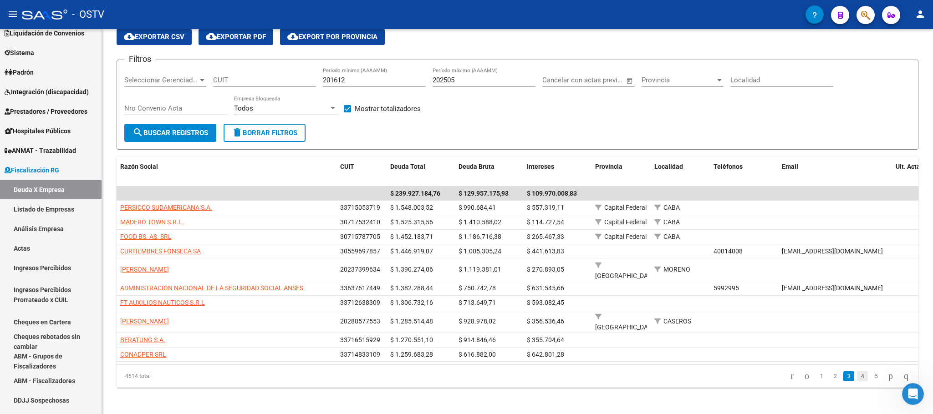
click at [857, 377] on link "4" at bounding box center [862, 377] width 11 height 10
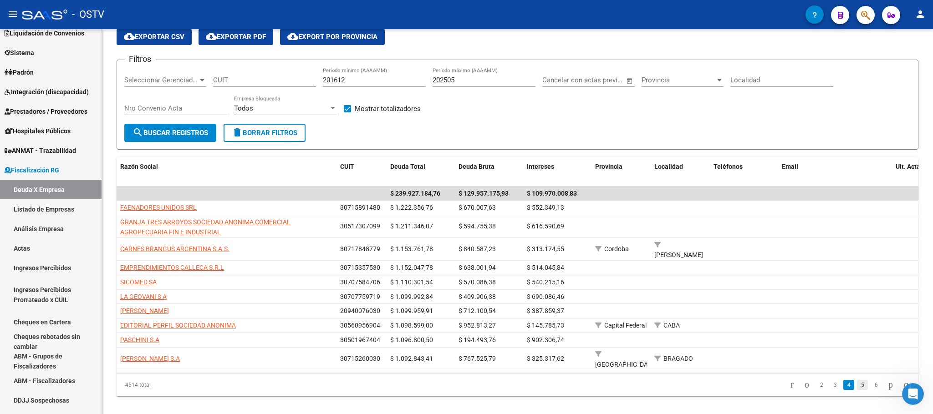
click at [857, 382] on link "5" at bounding box center [862, 385] width 11 height 10
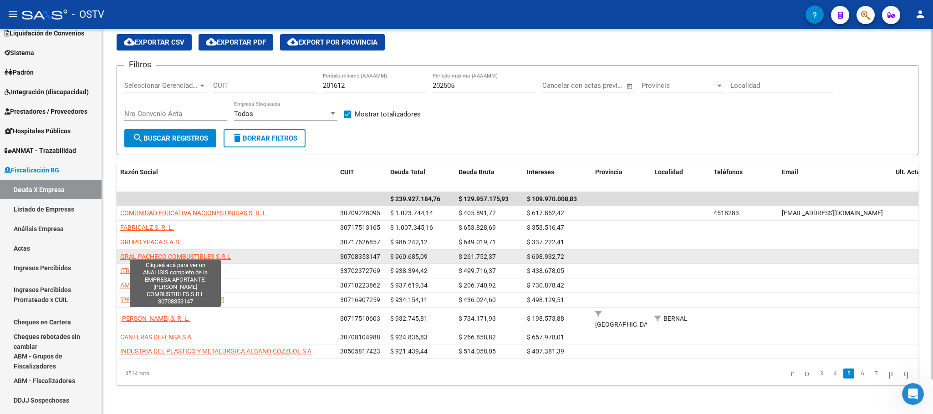
click at [205, 253] on span "GRAL PACHECO COMBUSTIBLES S.R.L" at bounding box center [175, 256] width 111 height 7
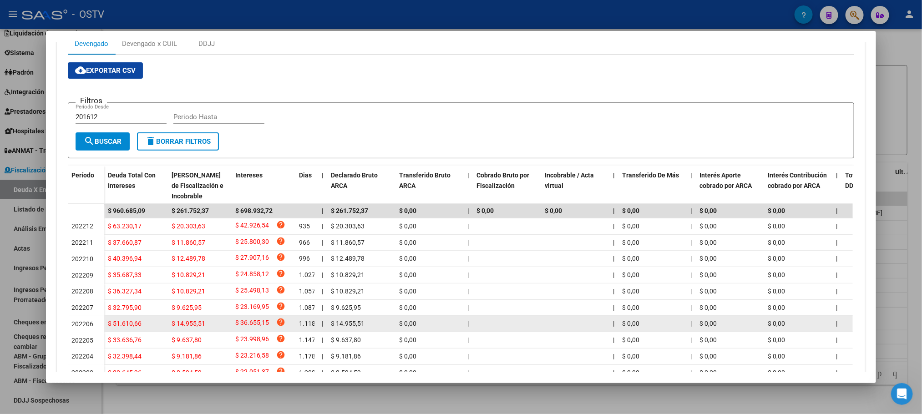
scroll to position [66, 0]
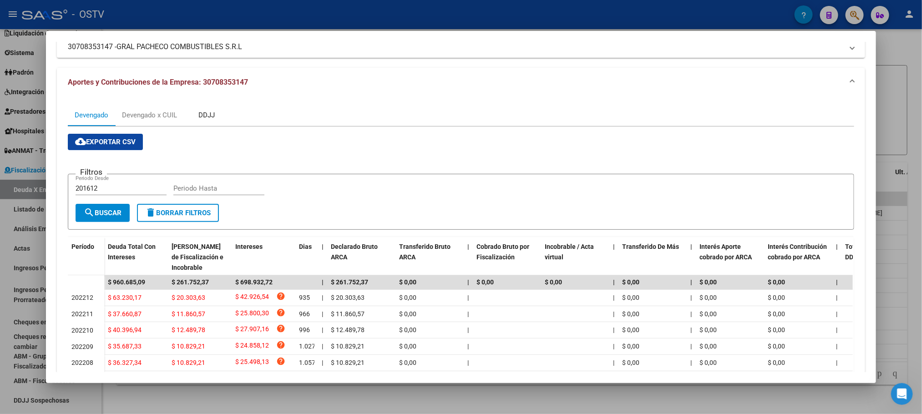
click at [201, 114] on div "DDJJ" at bounding box center [207, 115] width 16 height 10
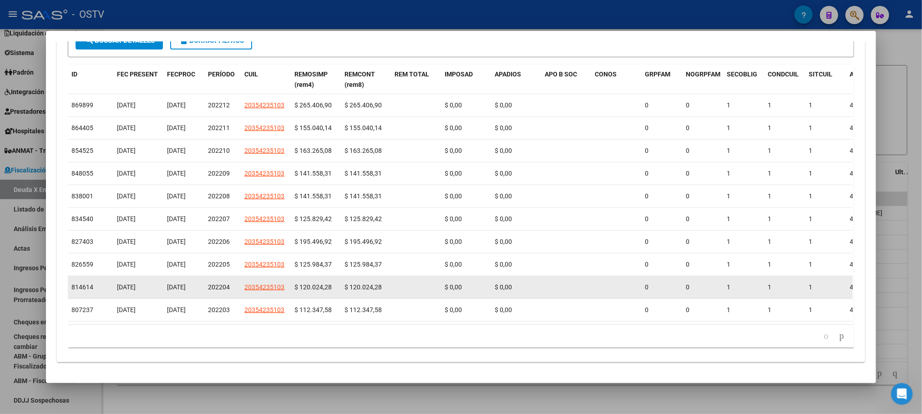
scroll to position [8, 0]
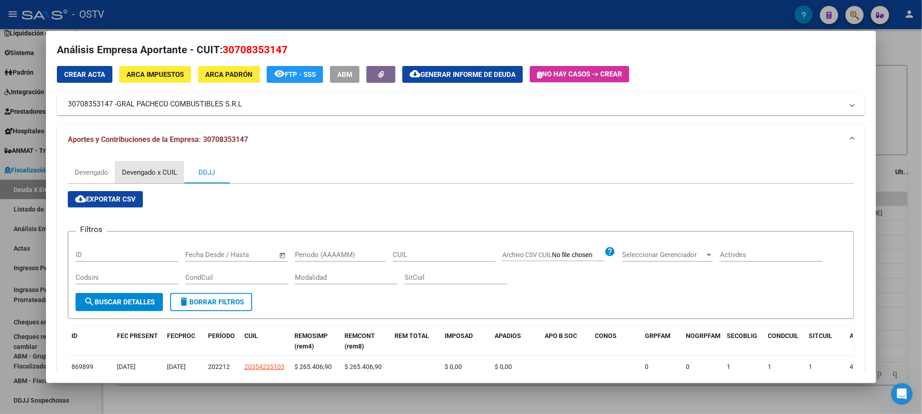
click at [144, 167] on div "Devengado x CUIL" at bounding box center [149, 173] width 69 height 22
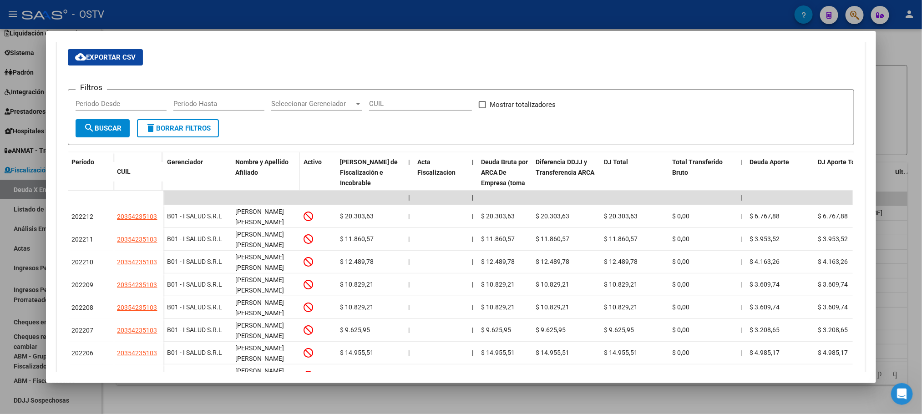
scroll to position [269, 0]
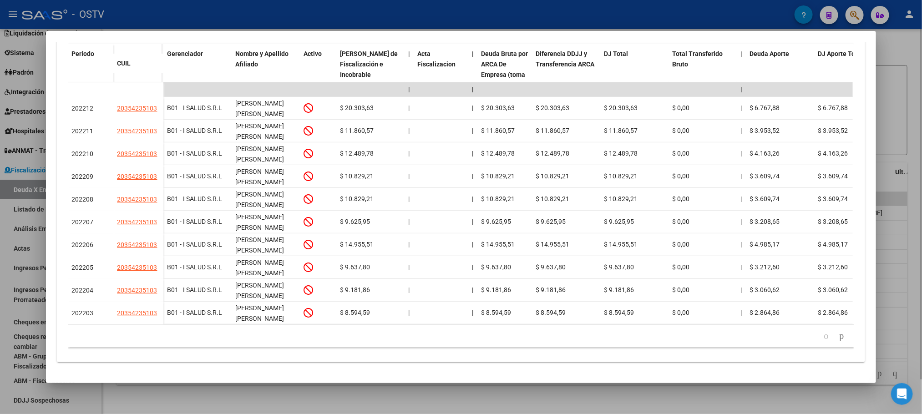
click at [250, 402] on div at bounding box center [461, 207] width 922 height 414
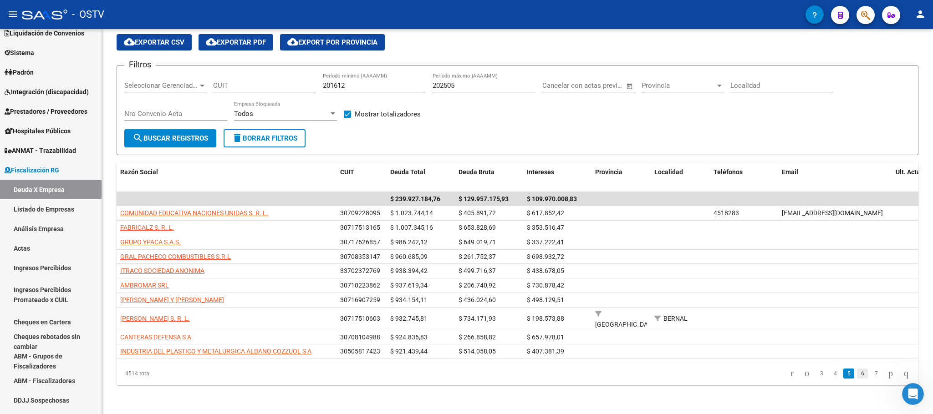
click at [857, 376] on link "6" at bounding box center [862, 374] width 11 height 10
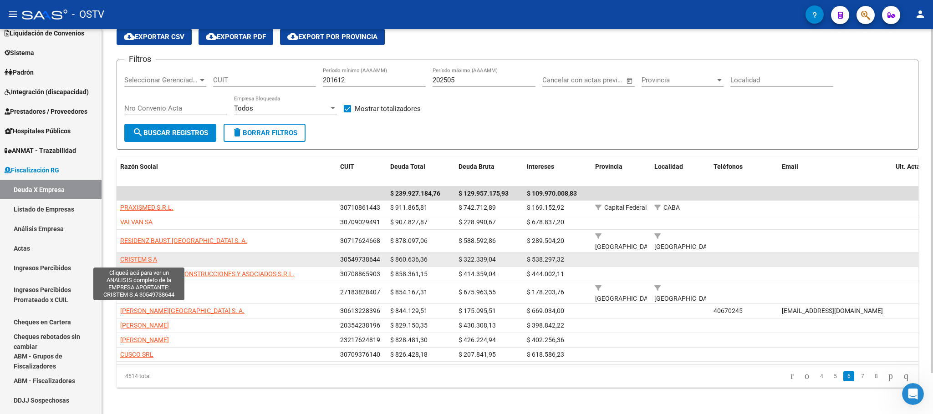
click at [142, 263] on span "CRISTEM S A" at bounding box center [138, 259] width 37 height 7
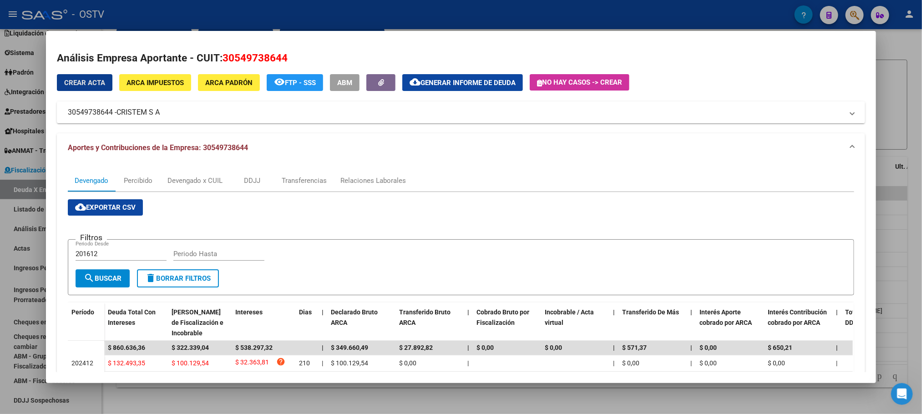
scroll to position [68, 0]
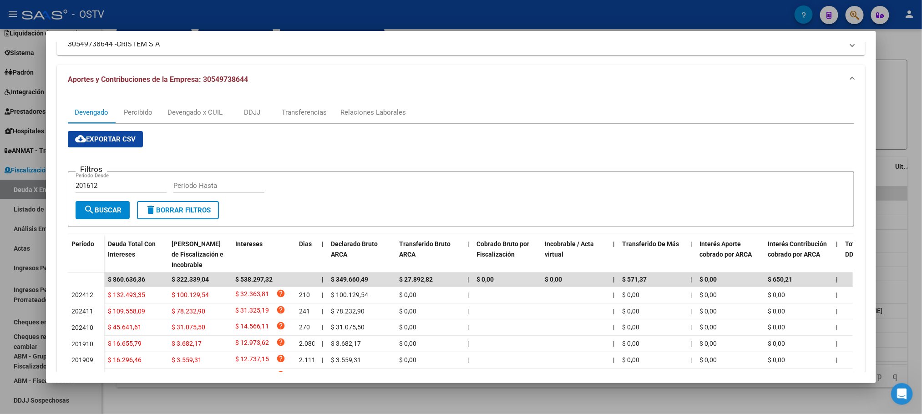
click at [266, 402] on div at bounding box center [461, 207] width 922 height 414
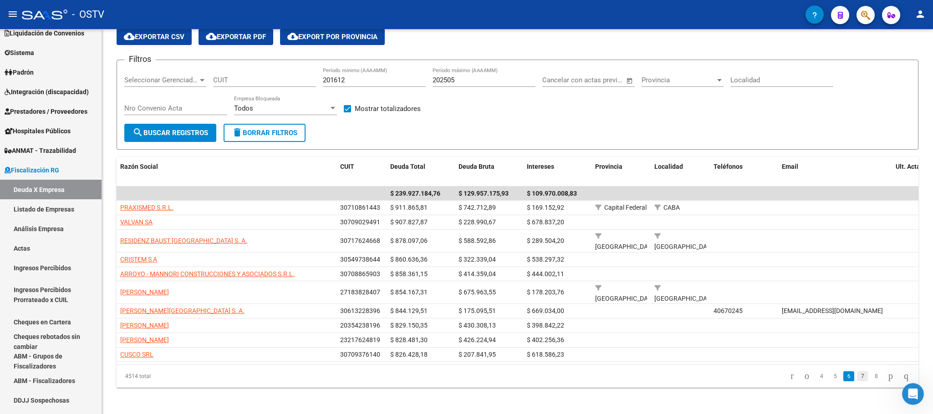
click at [857, 382] on link "7" at bounding box center [862, 377] width 11 height 10
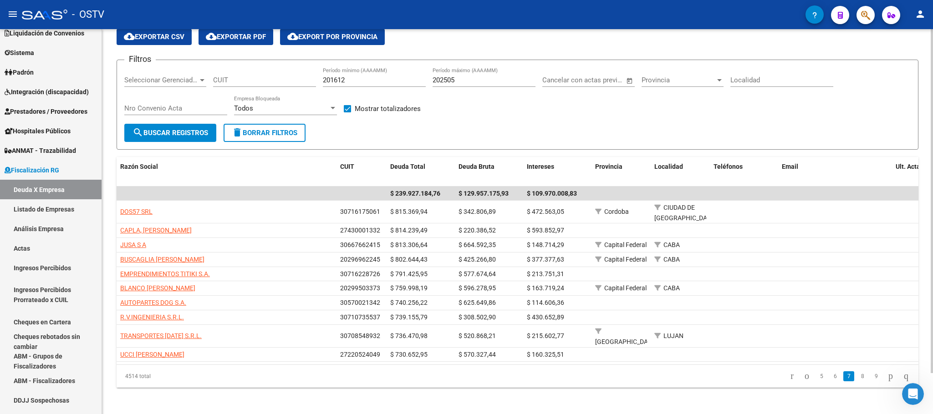
click at [667, 87] on div "Provincia Provincia" at bounding box center [682, 77] width 82 height 20
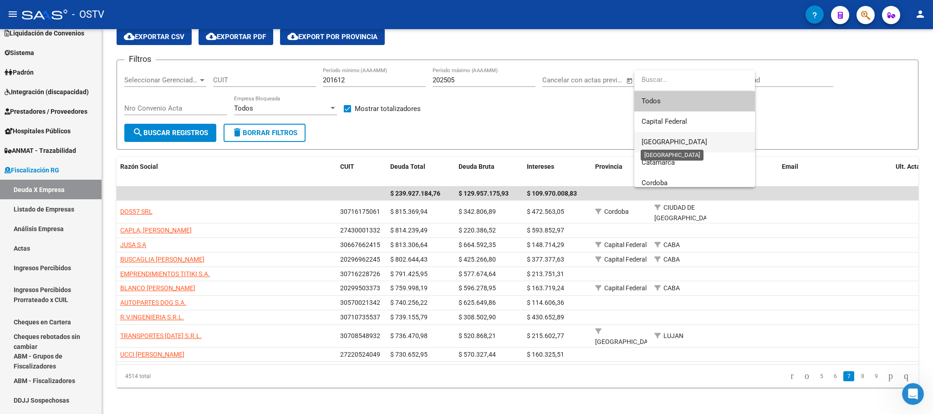
click at [665, 144] on span "Buenos Aires" at bounding box center [674, 142] width 66 height 8
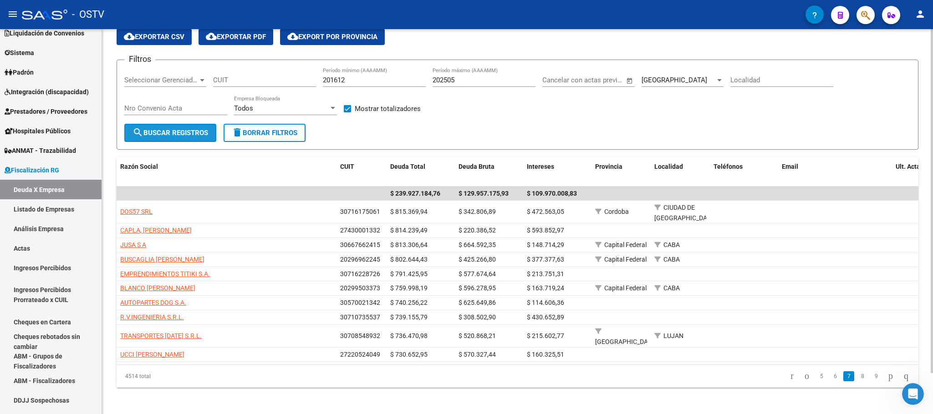
click at [175, 135] on span "search Buscar Registros" at bounding box center [170, 133] width 76 height 8
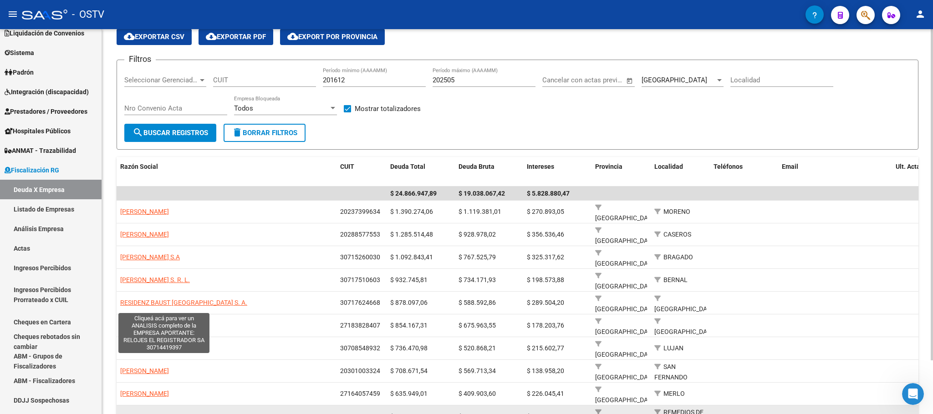
click at [156, 413] on span "RELOJES EL REGISTRADOR SA" at bounding box center [164, 416] width 88 height 7
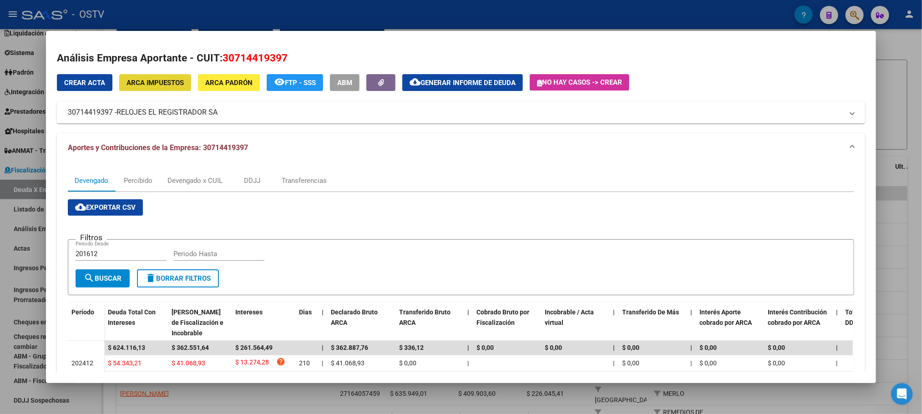
click at [152, 83] on span "ARCA Impuestos" at bounding box center [155, 83] width 57 height 8
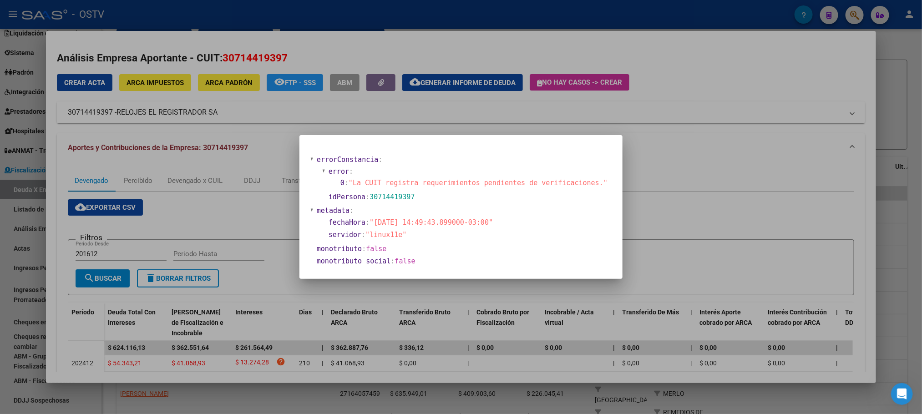
click at [204, 158] on div at bounding box center [461, 207] width 922 height 414
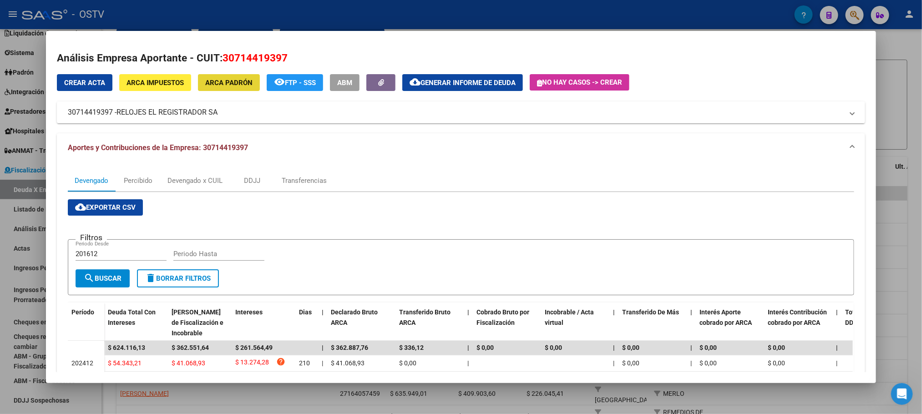
click at [224, 74] on button "ARCA Padrón" at bounding box center [229, 82] width 62 height 17
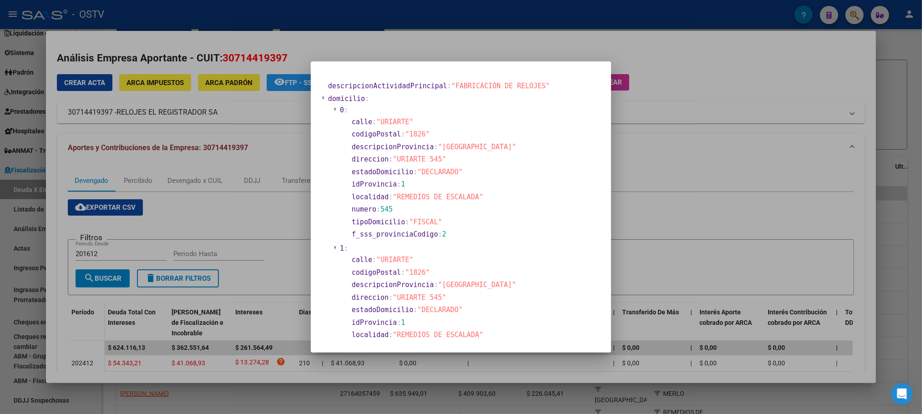
drag, startPoint x: 253, startPoint y: 163, endPoint x: 265, endPoint y: 181, distance: 21.6
click at [254, 163] on div at bounding box center [461, 207] width 922 height 414
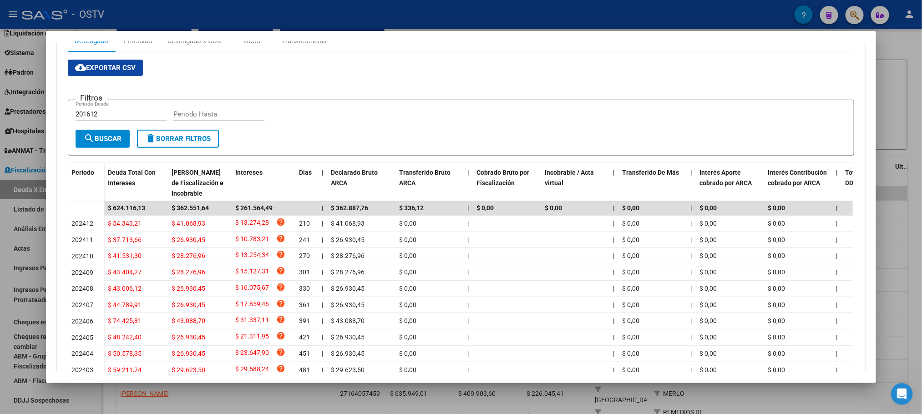
scroll to position [66, 0]
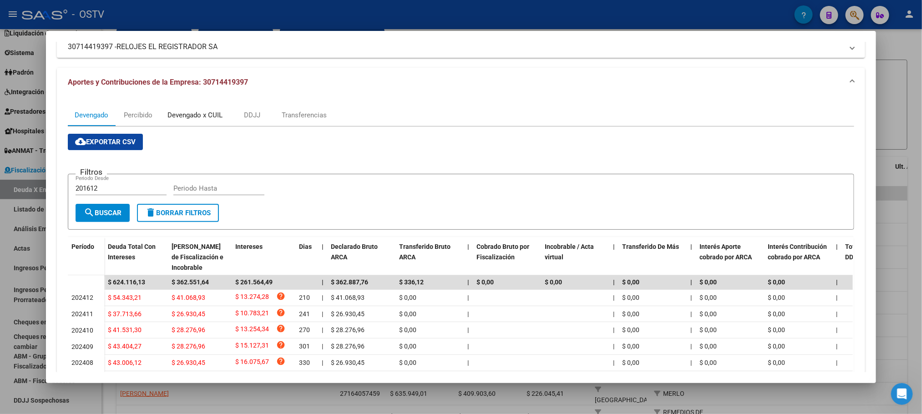
click at [197, 122] on div "Devengado x CUIL" at bounding box center [195, 115] width 69 height 22
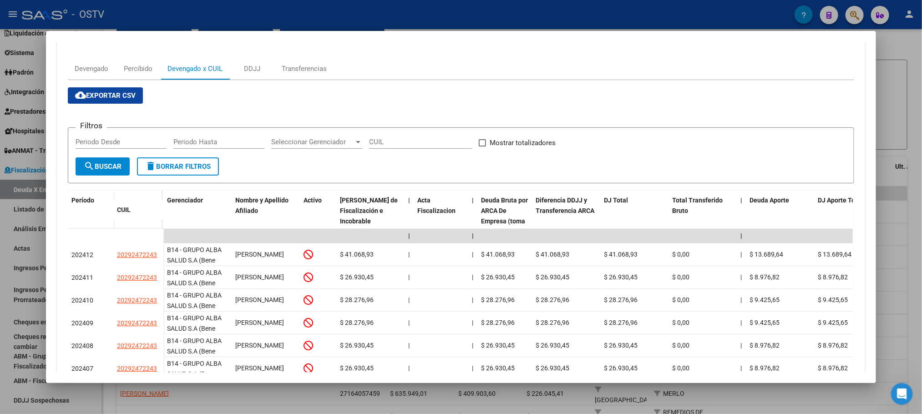
scroll to position [65, 0]
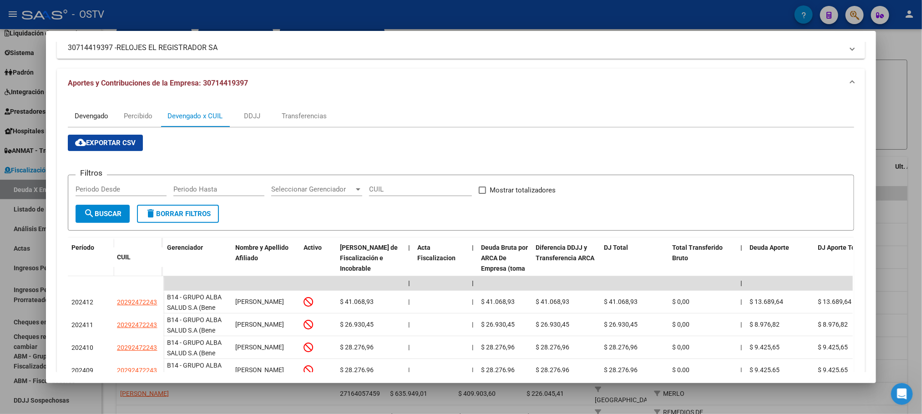
click at [91, 117] on div "Devengado" at bounding box center [92, 116] width 34 height 10
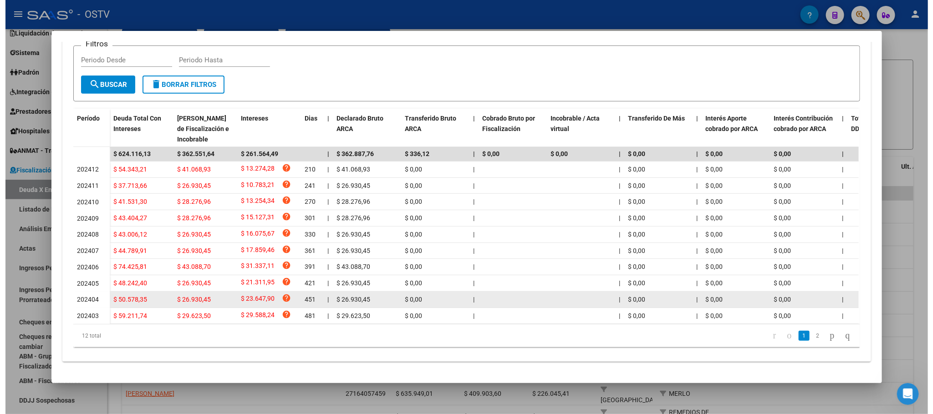
scroll to position [0, 0]
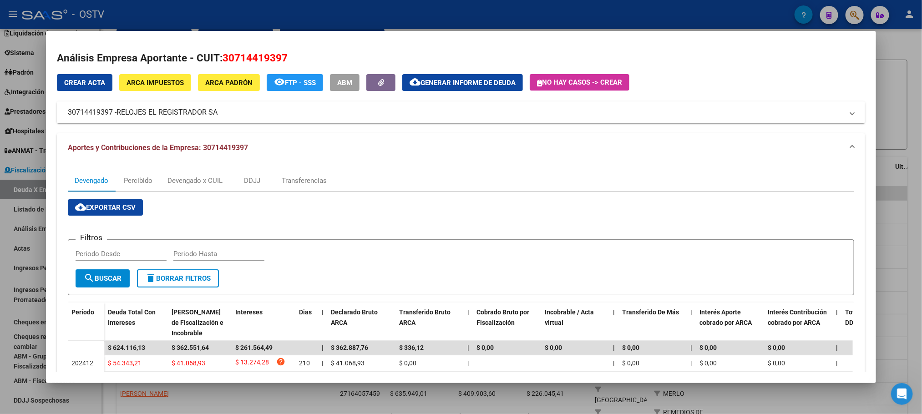
click at [100, 399] on div at bounding box center [461, 207] width 922 height 414
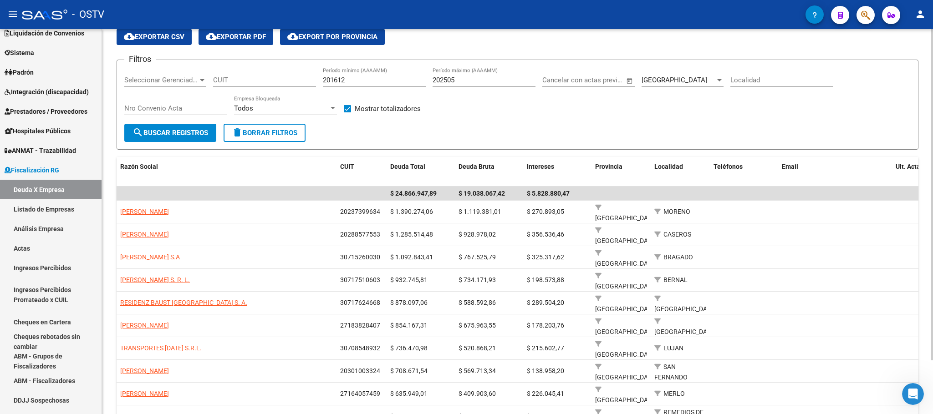
drag, startPoint x: 649, startPoint y: 178, endPoint x: 795, endPoint y: 177, distance: 146.6
click at [795, 177] on div "Razón Social CUIT Deuda Total Deuda Bruta Intereses Provincia Localidad Teléfon…" at bounding box center [709, 172] width 1185 height 30
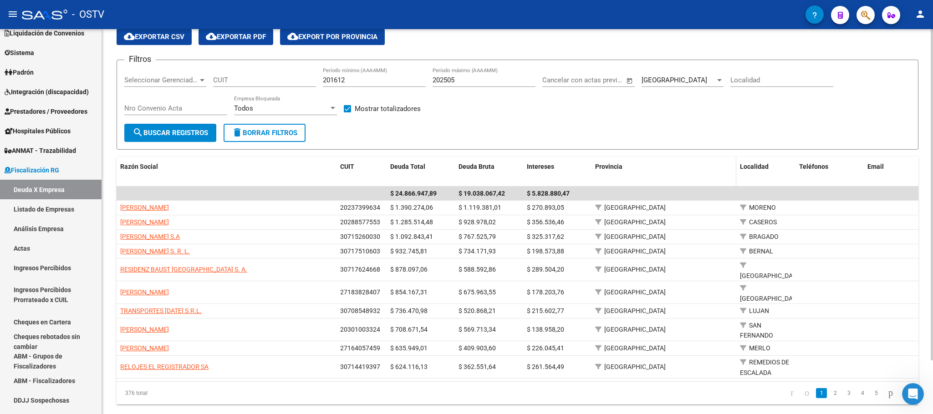
drag, startPoint x: 589, startPoint y: 178, endPoint x: 676, endPoint y: 173, distance: 87.1
click at [676, 173] on div "Razón Social CUIT Deuda Total Deuda Bruta Intereses Provincia Localidad Teléfon…" at bounding box center [752, 172] width 1271 height 30
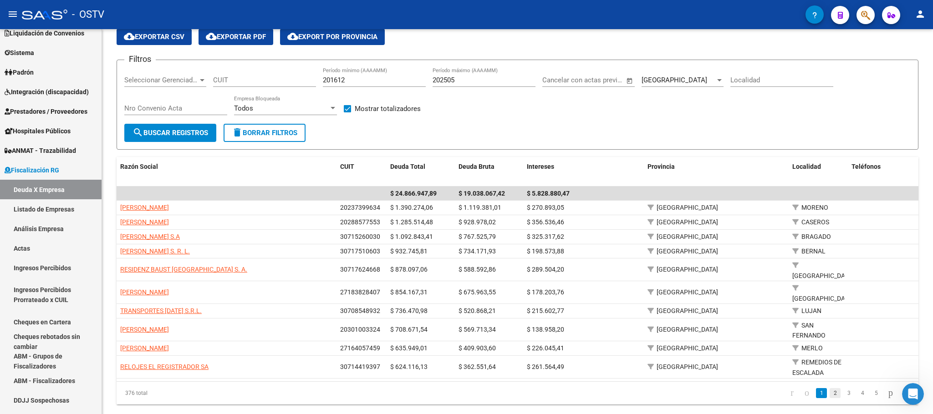
click at [830, 398] on link "2" at bounding box center [835, 393] width 11 height 10
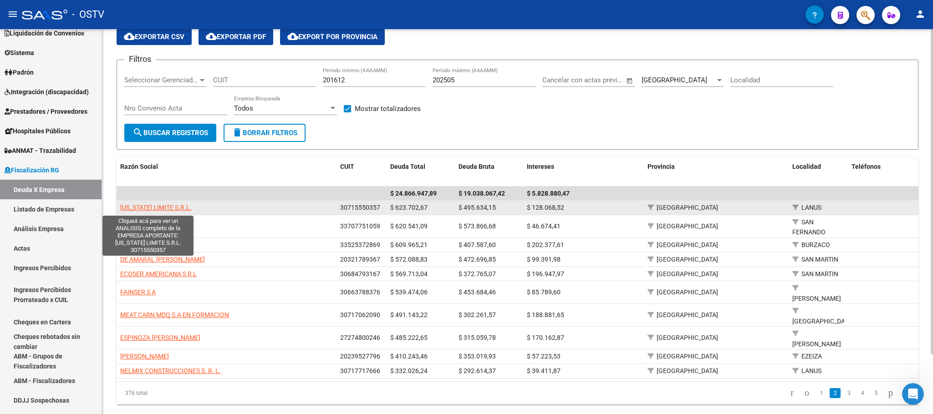
click at [150, 209] on span "UTAH LIMITE S.R.L." at bounding box center [155, 207] width 71 height 7
type textarea "30715550357"
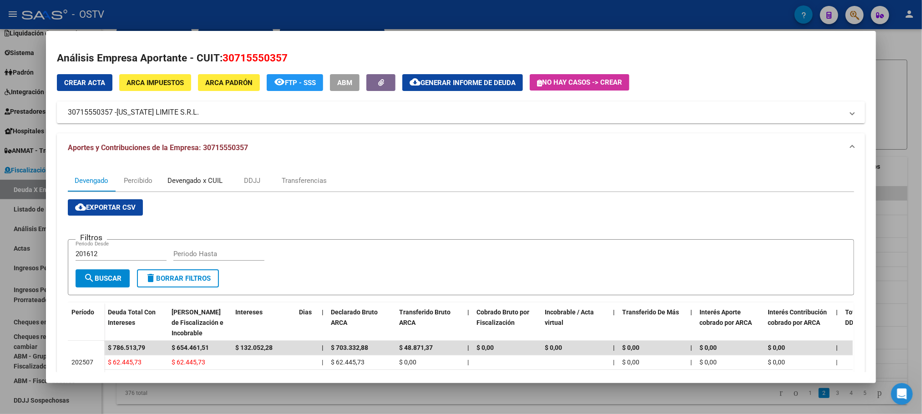
click at [186, 182] on div "Devengado x CUIL" at bounding box center [195, 181] width 55 height 10
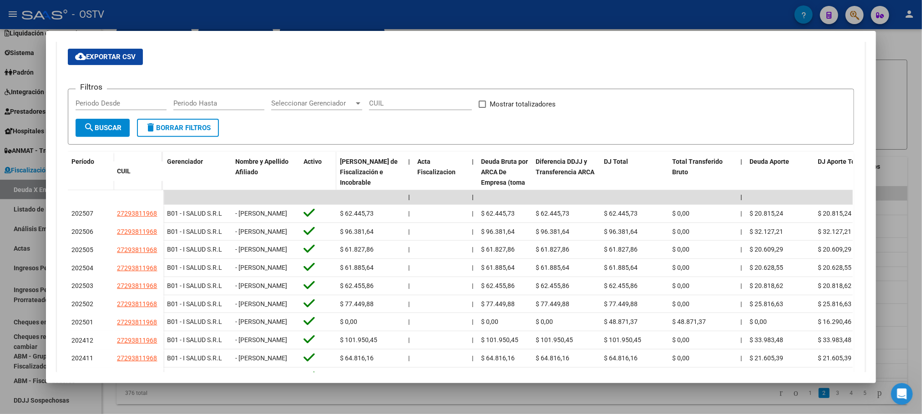
scroll to position [269, 0]
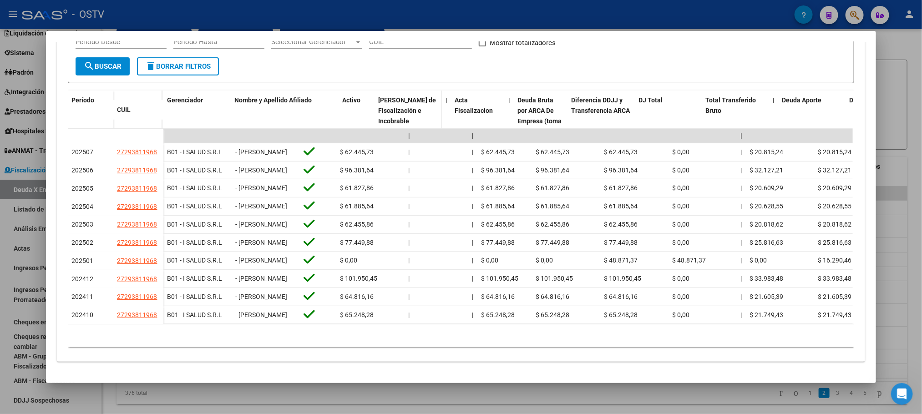
drag, startPoint x: 293, startPoint y: 59, endPoint x: 507, endPoint y: 61, distance: 214.4
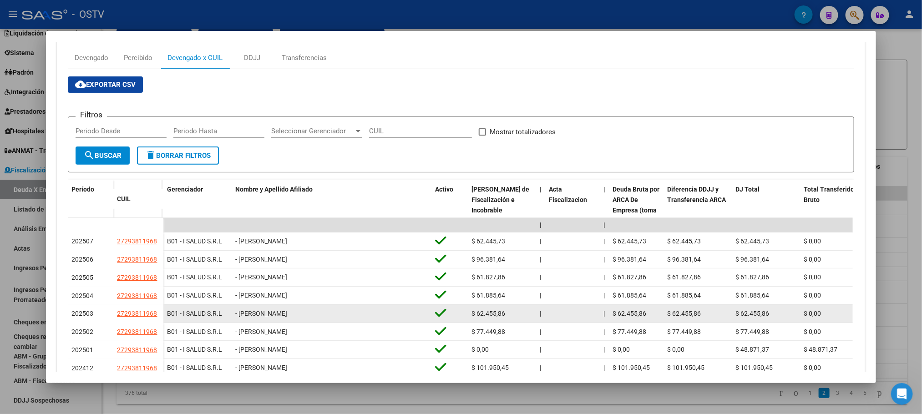
scroll to position [0, 0]
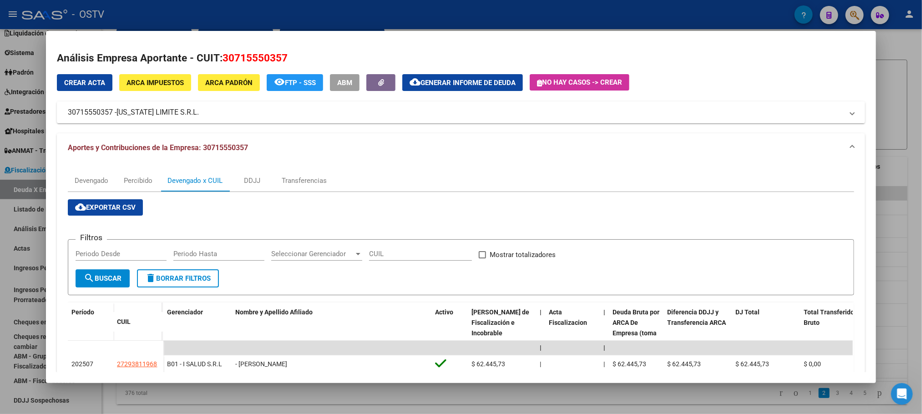
click at [147, 85] on span "ARCA Impuestos" at bounding box center [155, 83] width 57 height 8
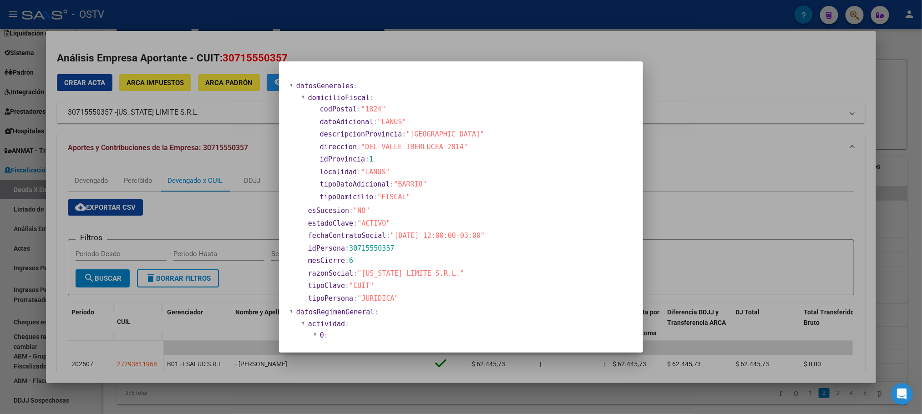
drag, startPoint x: 366, startPoint y: 148, endPoint x: 455, endPoint y: 151, distance: 88.8
click at [455, 151] on section "direccion : "DEL VALLE IBERLUCEA 2814"" at bounding box center [474, 147] width 308 height 10
copy span "DEL VALLE IBERLUCEA 2814"
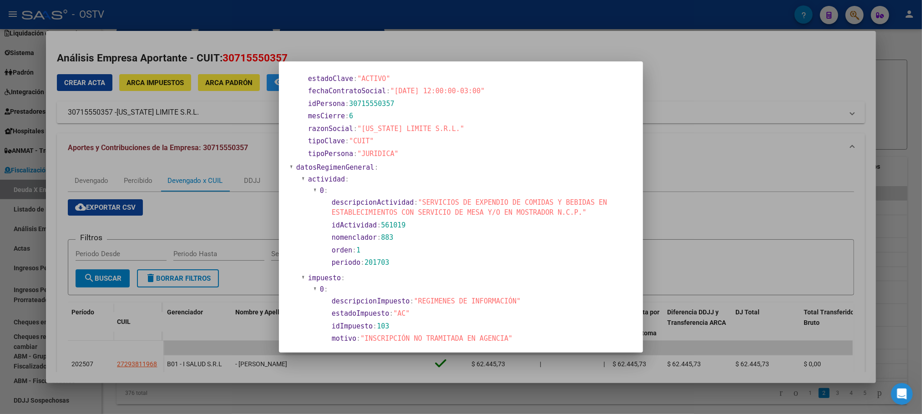
scroll to position [193, 0]
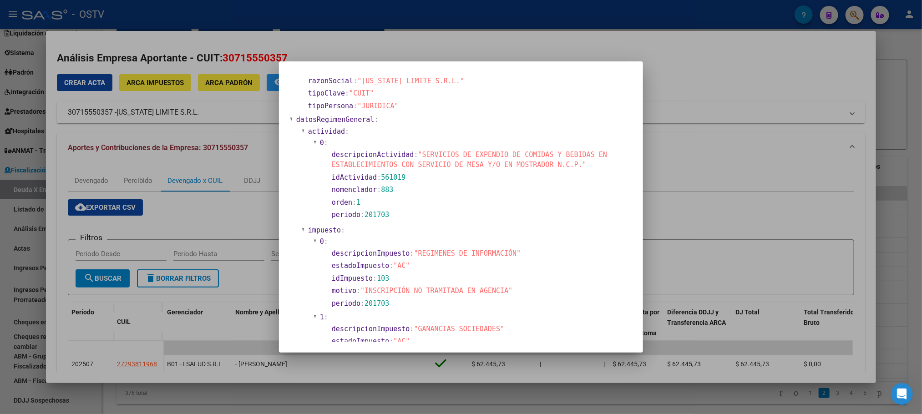
click at [114, 48] on div at bounding box center [461, 207] width 922 height 414
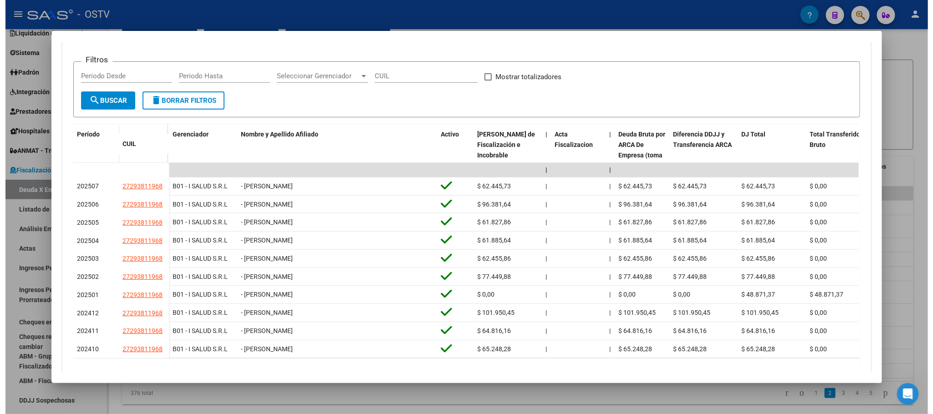
scroll to position [223, 0]
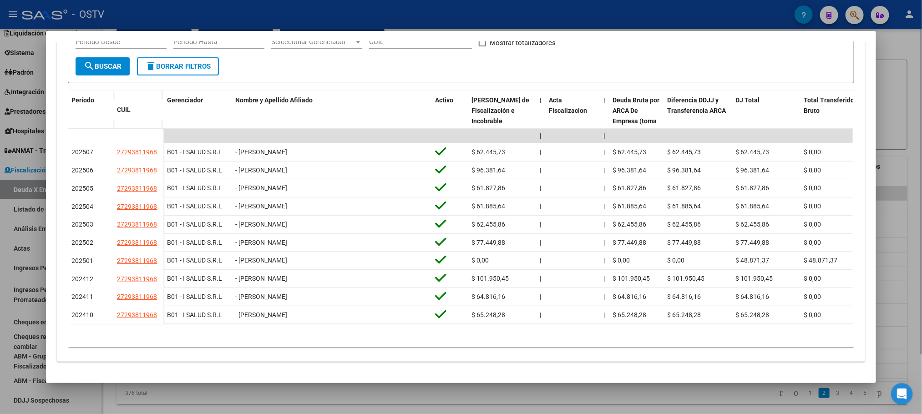
click at [118, 402] on div at bounding box center [461, 207] width 922 height 414
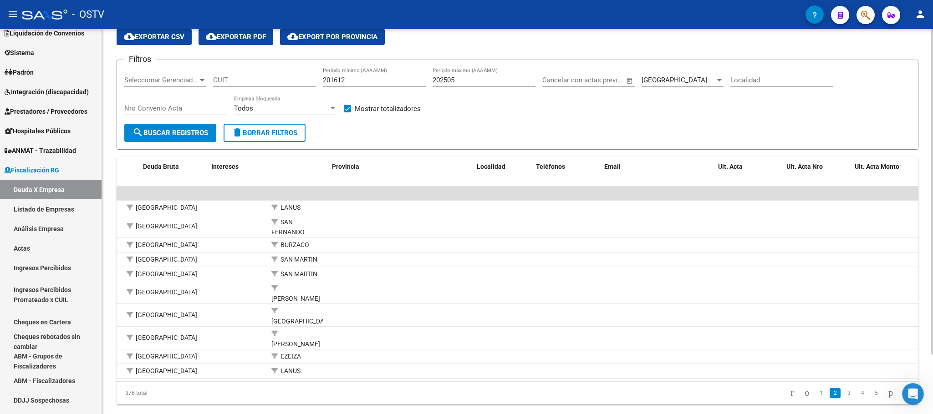
scroll to position [0, 0]
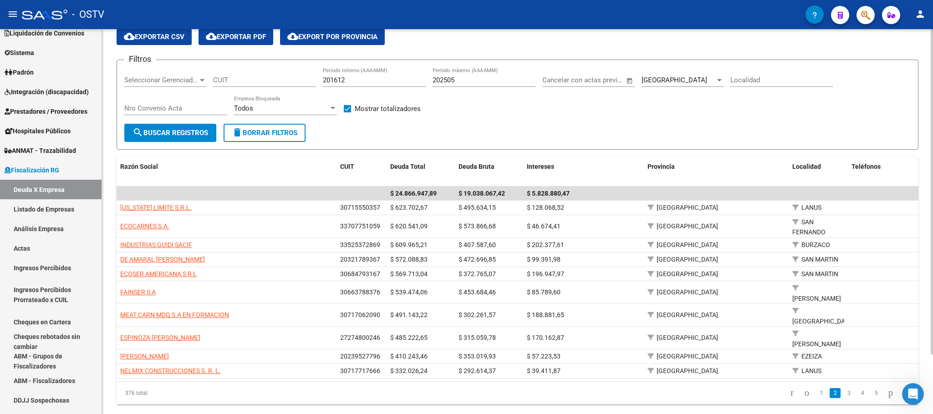
click at [755, 82] on input "Localidad" at bounding box center [781, 80] width 103 height 8
type input "lanus"
drag, startPoint x: 187, startPoint y: 137, endPoint x: 185, endPoint y: 145, distance: 8.5
click at [187, 136] on span "search Buscar Registros" at bounding box center [170, 133] width 76 height 8
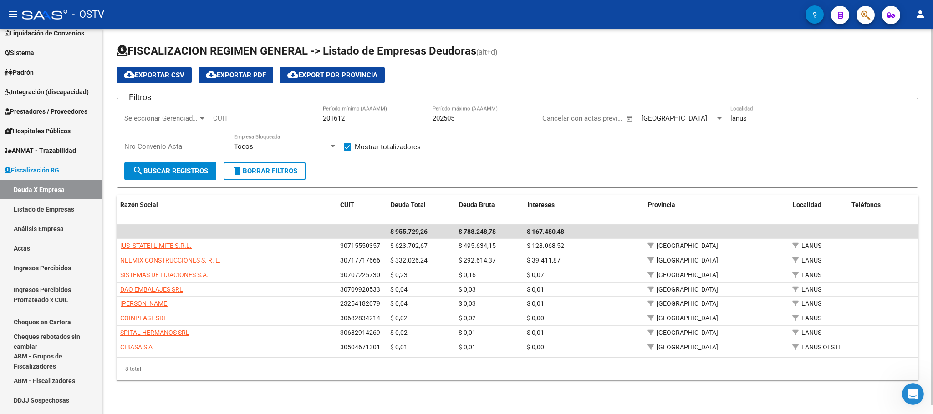
drag, startPoint x: 384, startPoint y: 208, endPoint x: 405, endPoint y: 203, distance: 21.1
click at [405, 203] on div "Razón Social CUIT Deuda Total Deuda Bruta Intereses Provincia Localidad Teléfon…" at bounding box center [778, 210] width 1323 height 30
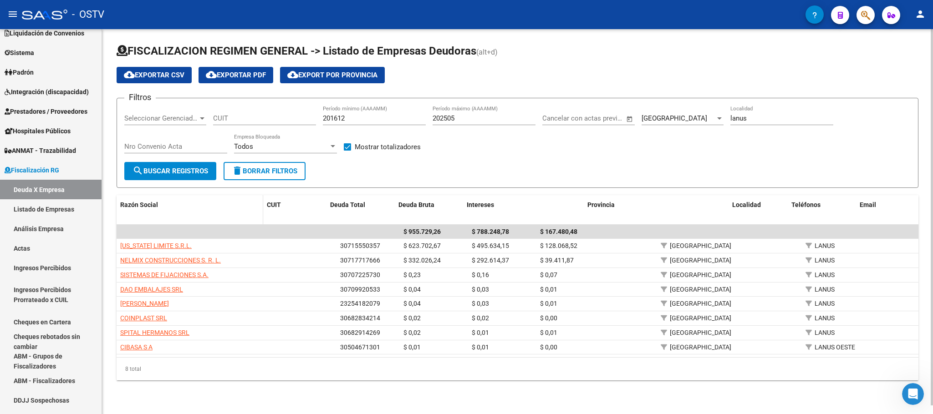
drag, startPoint x: 334, startPoint y: 204, endPoint x: 224, endPoint y: 214, distance: 110.2
click at [224, 214] on datatable-header-cell "Razón Social" at bounding box center [190, 210] width 147 height 30
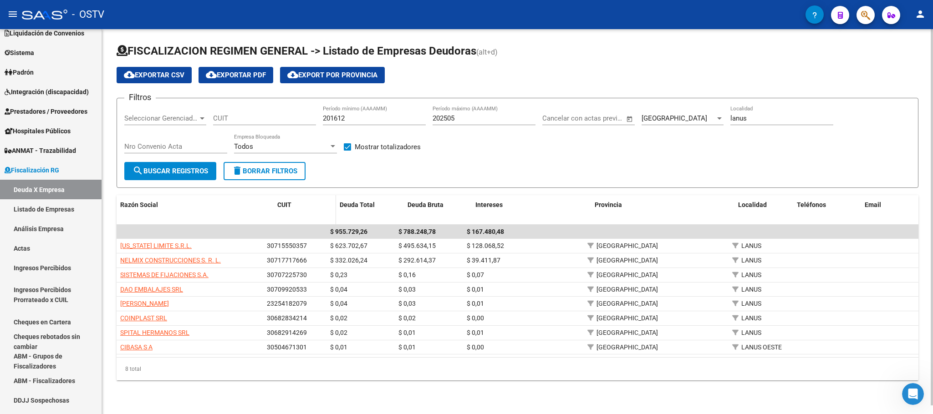
drag, startPoint x: 261, startPoint y: 204, endPoint x: 283, endPoint y: 205, distance: 21.9
click at [283, 205] on div "Razón Social CUIT Deuda Total Deuda Bruta Intereses Provincia Localidad Teléfon…" at bounding box center [748, 210] width 1263 height 30
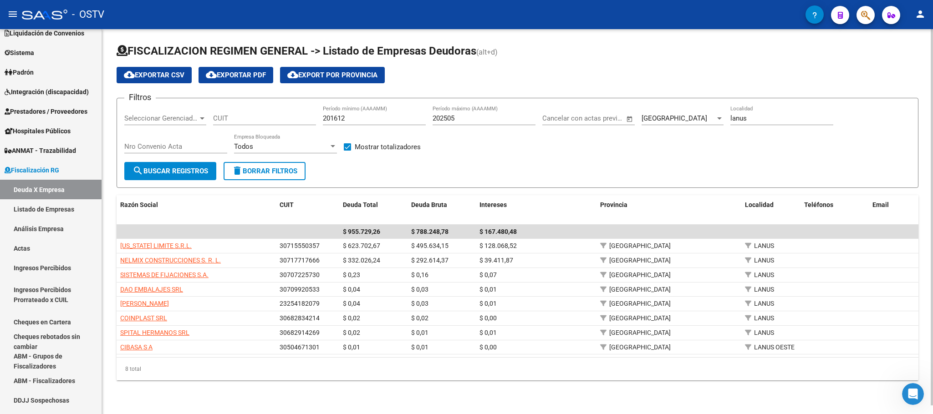
click at [245, 393] on div "FISCALIZACION REGIMEN GENERAL -> Listado de Empresas Deudoras (alt+d) cloud_dow…" at bounding box center [517, 219] width 831 height 381
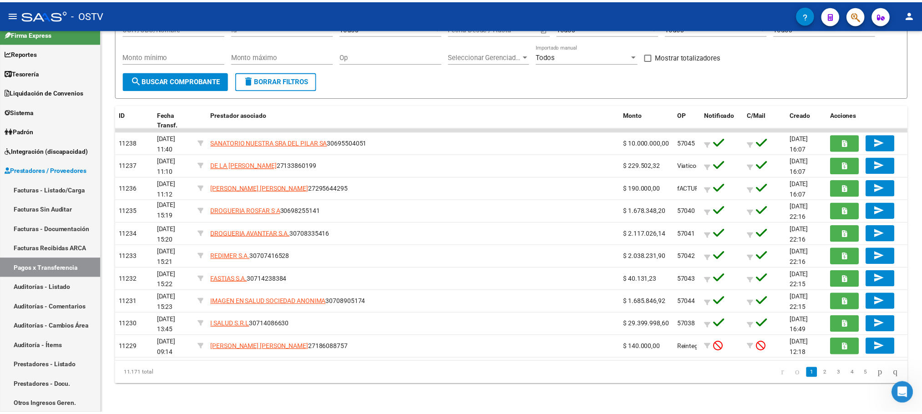
scroll to position [1, 0]
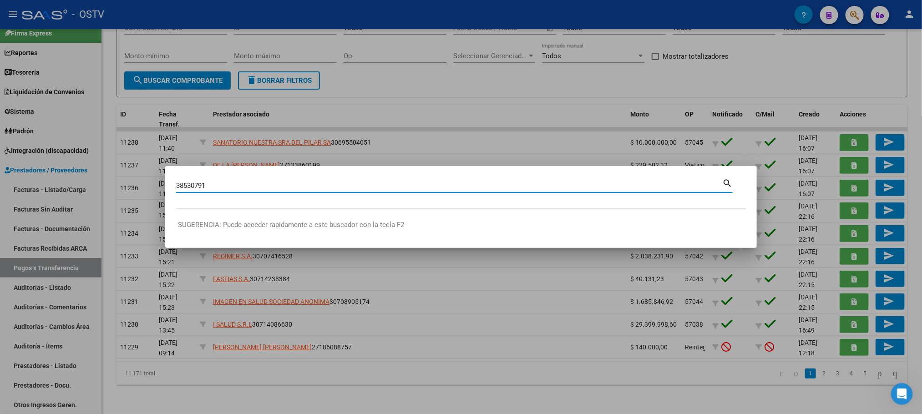
type input "38530791"
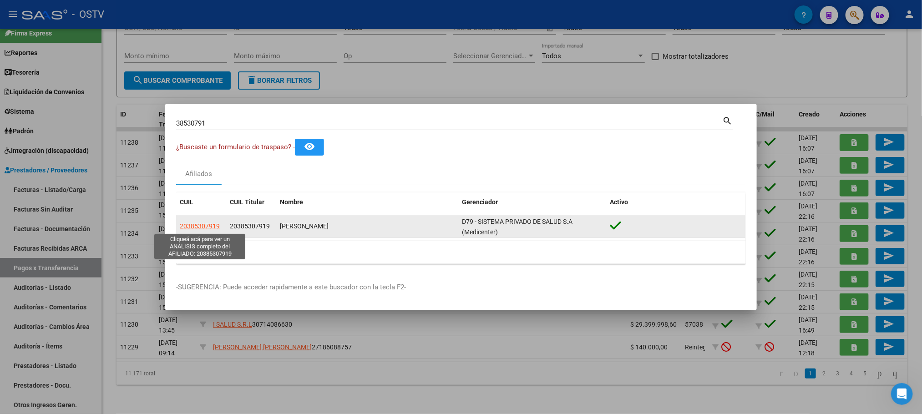
click at [186, 227] on span "20385307919" at bounding box center [200, 226] width 40 height 7
type textarea "20385307919"
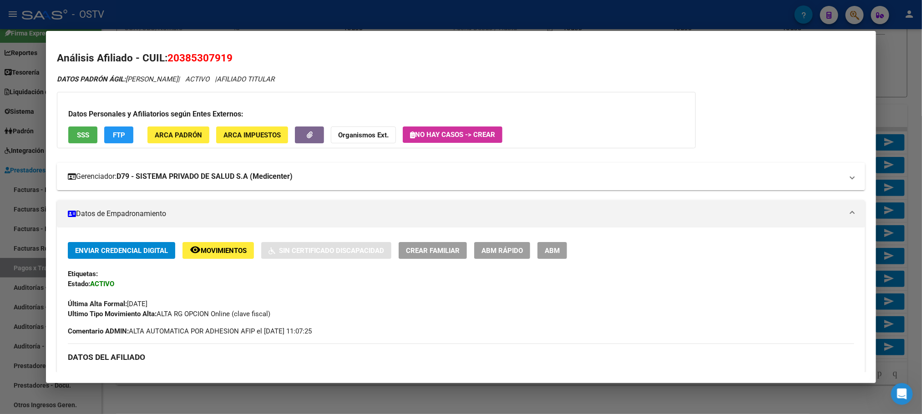
click at [187, 163] on mat-expansion-panel-header "Gerenciador: D79 - SISTEMA PRIVADO DE SALUD S.A (Medicenter)" at bounding box center [461, 176] width 808 height 27
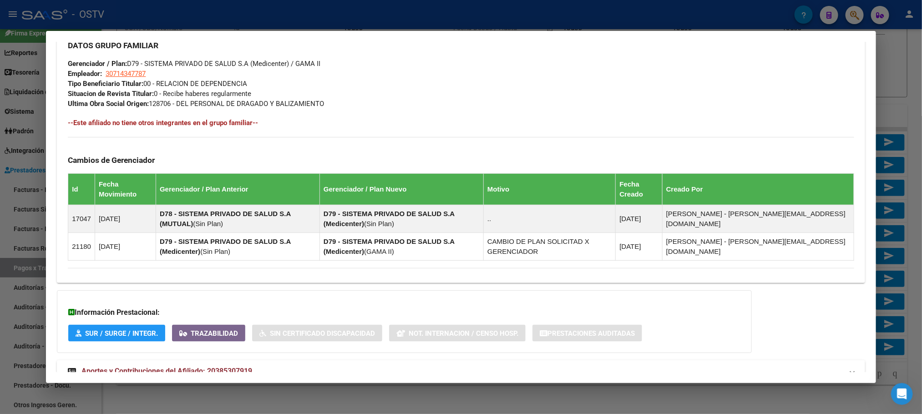
scroll to position [647, 0]
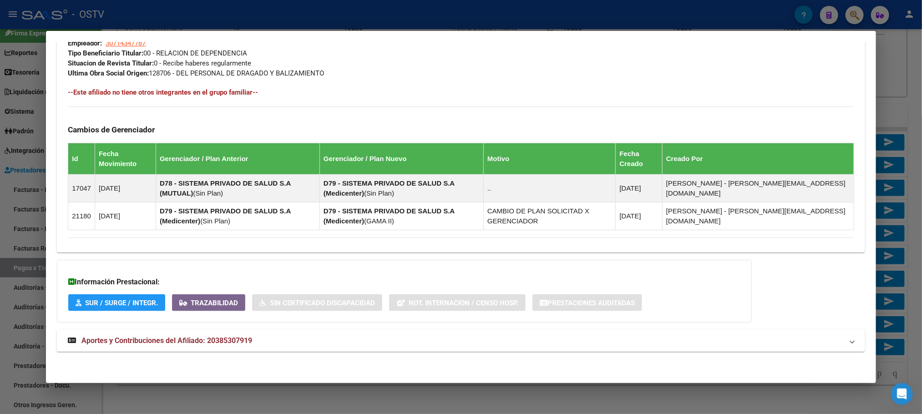
click at [193, 343] on span "Aportes y Contribuciones del Afiliado: 20385307919" at bounding box center [166, 340] width 171 height 9
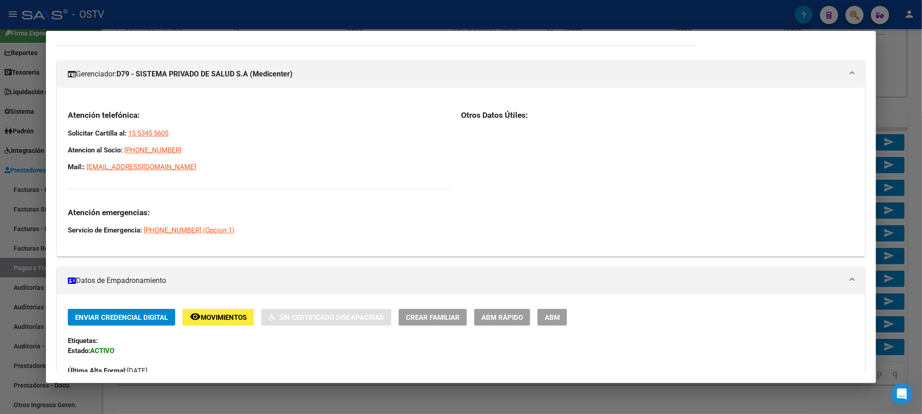
scroll to position [101, 0]
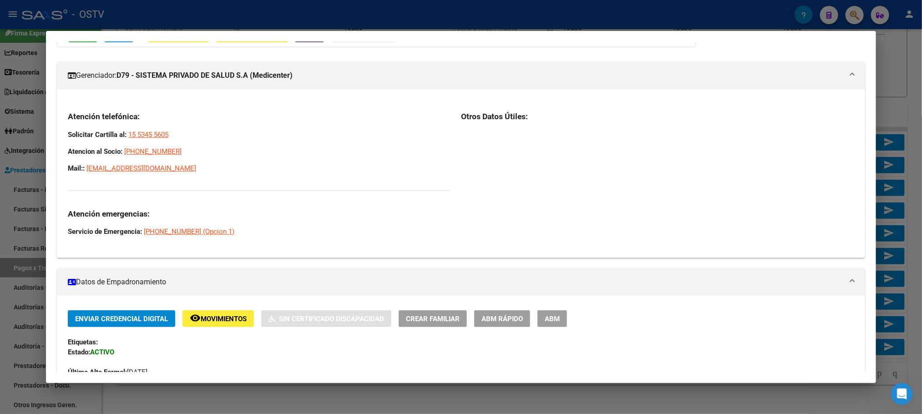
drag, startPoint x: 190, startPoint y: 171, endPoint x: 63, endPoint y: 115, distance: 138.4
click at [68, 115] on div "Atención telefónica: Solicitar Cartilla al: 15 5345 5605 Atencion al Socio: [PH…" at bounding box center [259, 174] width 382 height 125
click at [182, 151] on p "Atencion al Socio: [PHONE_NUMBER]" at bounding box center [259, 152] width 382 height 10
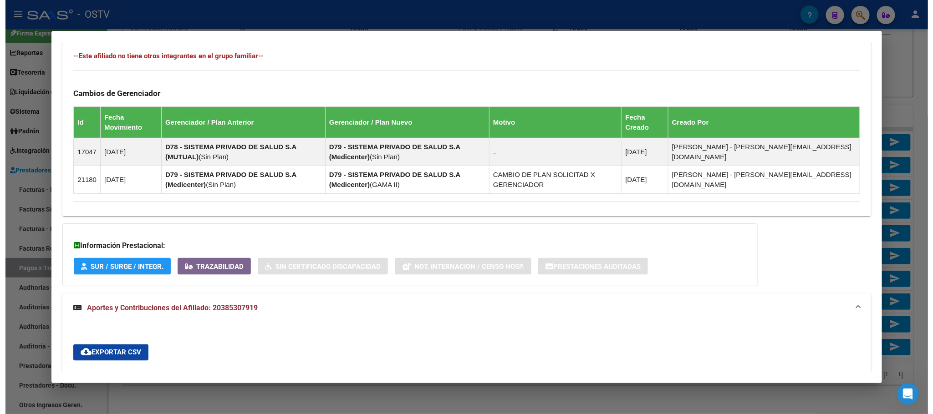
scroll to position [1079, 0]
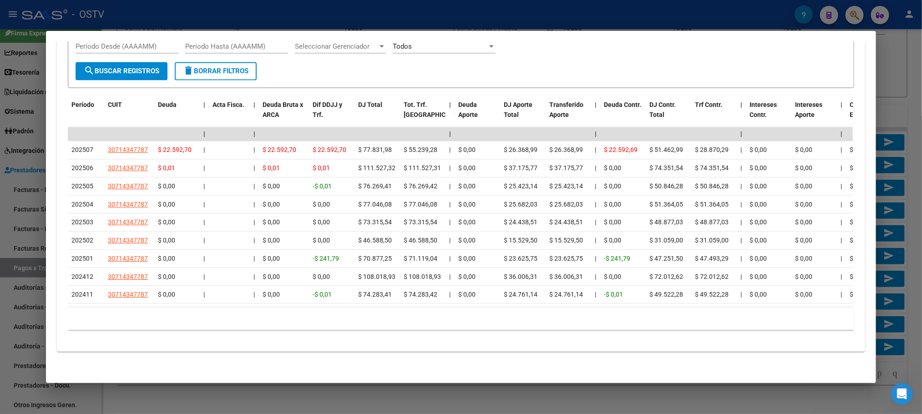
click at [649, 392] on div at bounding box center [461, 207] width 922 height 414
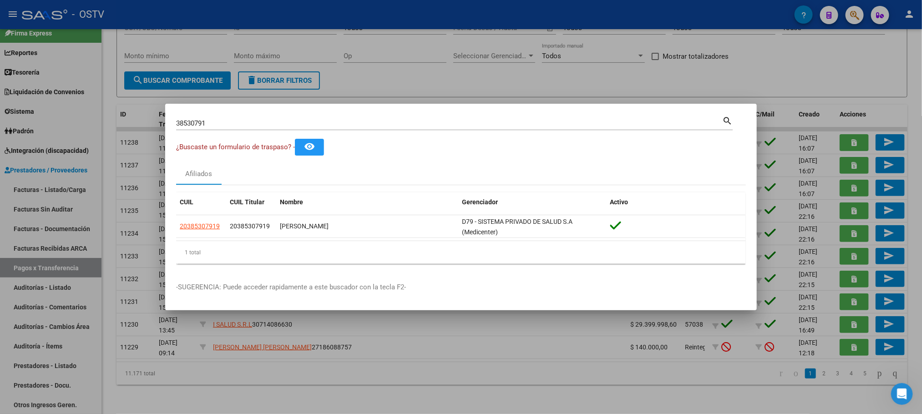
click at [179, 394] on div at bounding box center [461, 207] width 922 height 414
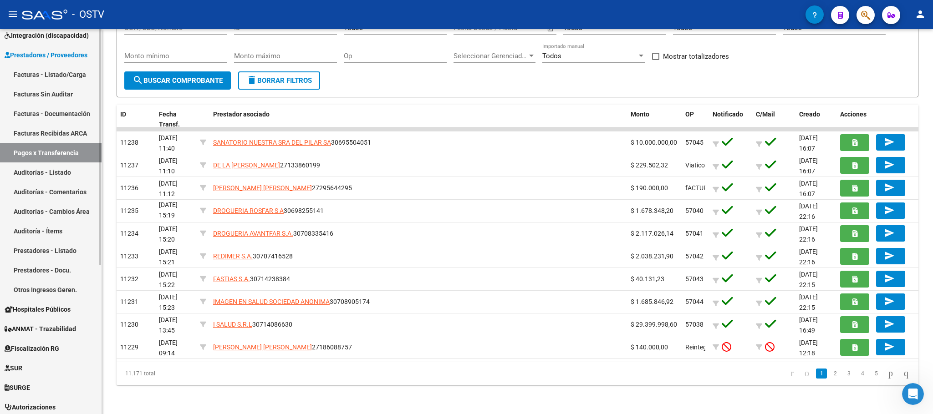
scroll to position [214, 0]
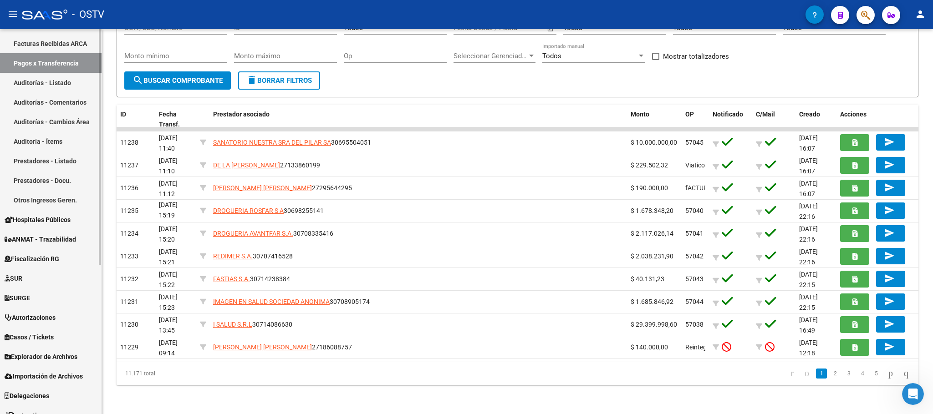
click at [41, 260] on span "Fiscalización RG" at bounding box center [32, 259] width 55 height 10
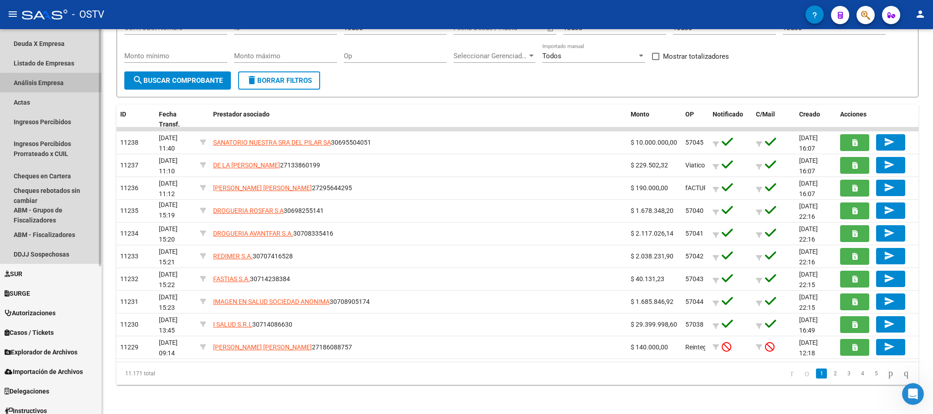
click at [33, 81] on link "Análisis Empresa" at bounding box center [51, 83] width 102 height 20
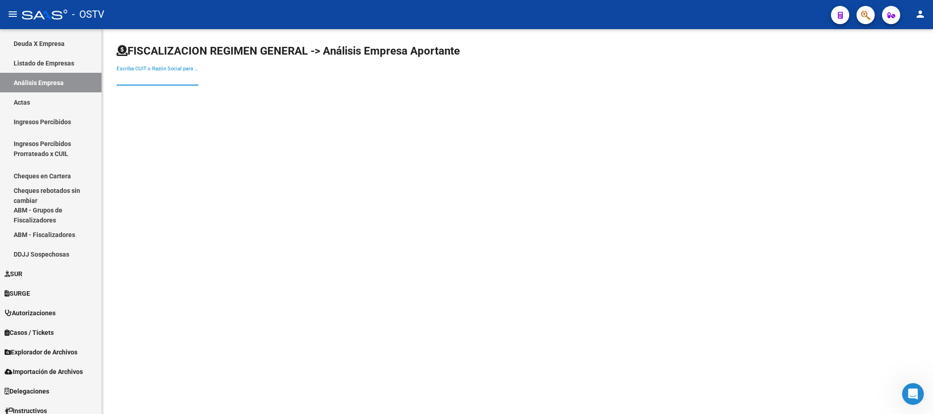
click at [183, 77] on input "Escriba CUIT o Razón Social para buscar" at bounding box center [158, 78] width 82 height 8
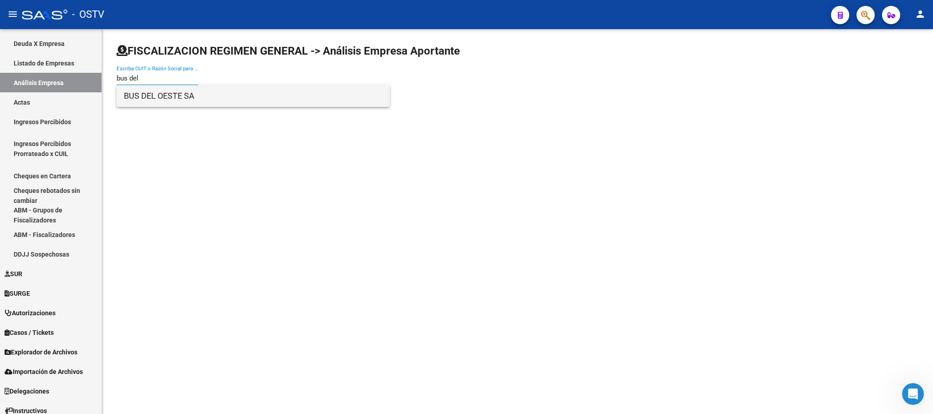
type input "bus del"
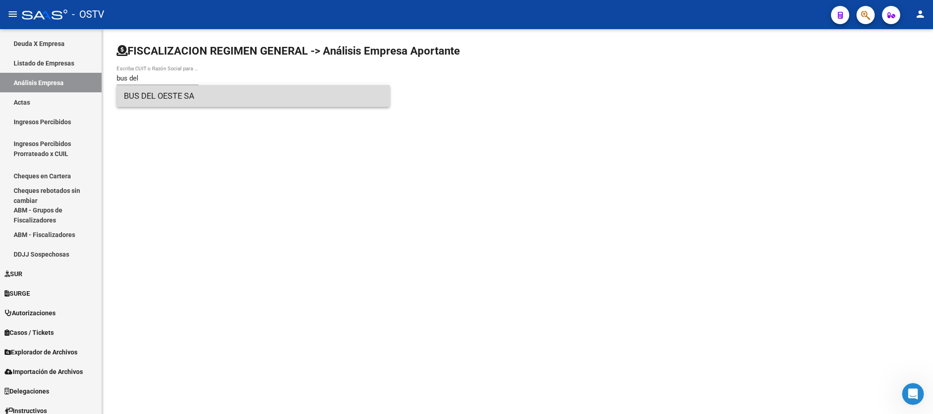
click at [169, 95] on span "BUS DEL OESTE SA" at bounding box center [253, 96] width 259 height 22
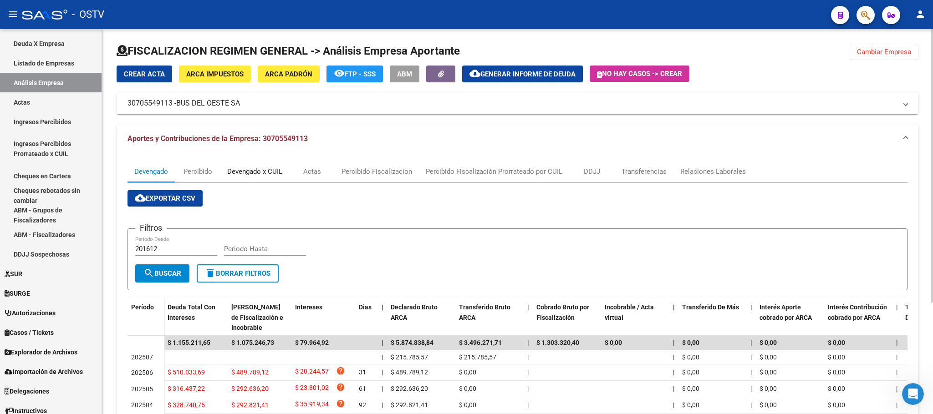
click at [272, 171] on div "Devengado x CUIL" at bounding box center [254, 172] width 55 height 10
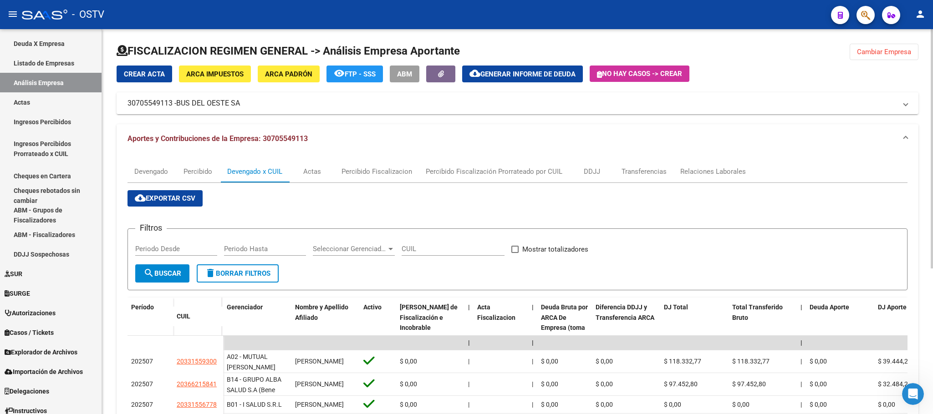
click at [882, 57] on button "Cambiar Empresa" at bounding box center [884, 52] width 69 height 16
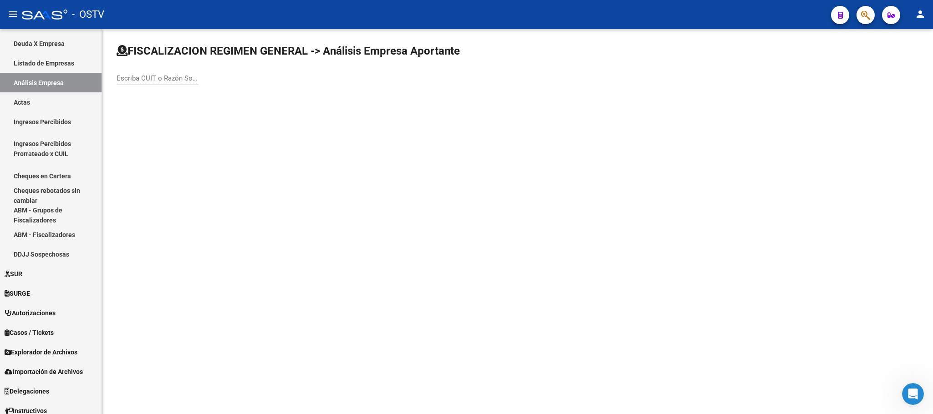
click at [134, 82] on input "Escriba CUIT o Razón Social para buscar" at bounding box center [158, 78] width 82 height 8
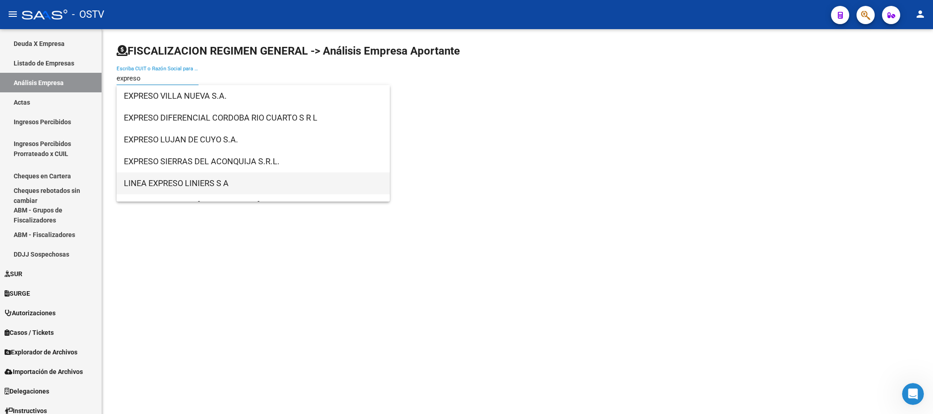
type input "expreso"
click at [156, 179] on span "LINEA EXPRESO LINIERS S A" at bounding box center [253, 184] width 259 height 22
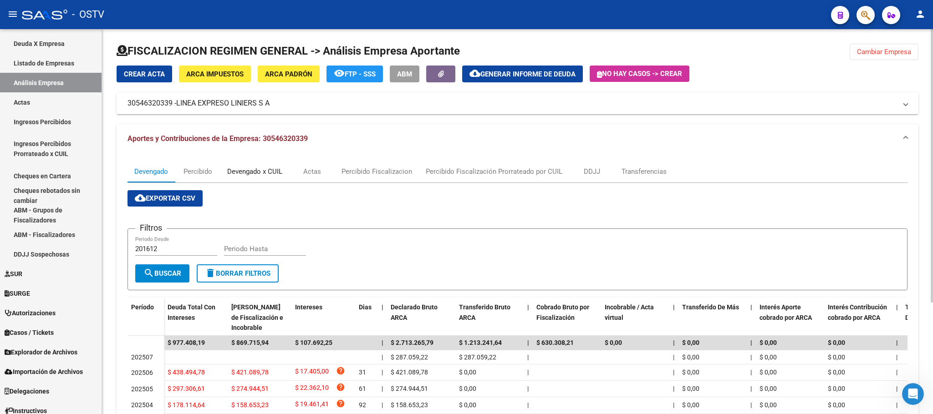
click at [262, 170] on div "Devengado x CUIL" at bounding box center [254, 172] width 55 height 10
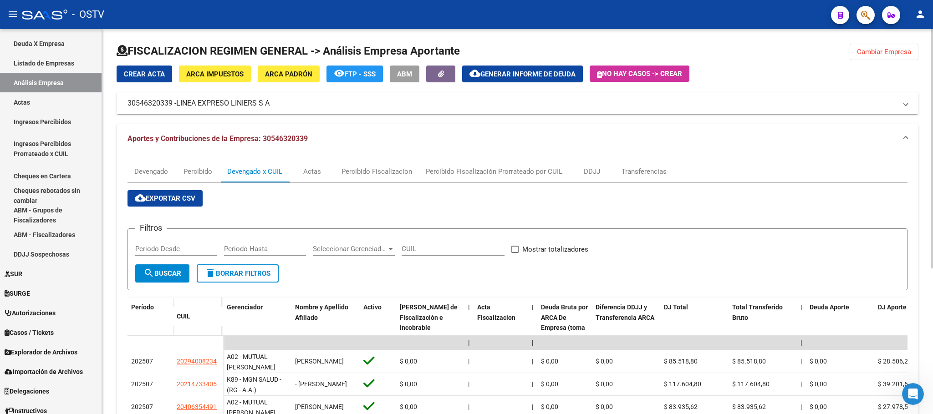
click at [870, 52] on span "Cambiar Empresa" at bounding box center [884, 52] width 54 height 8
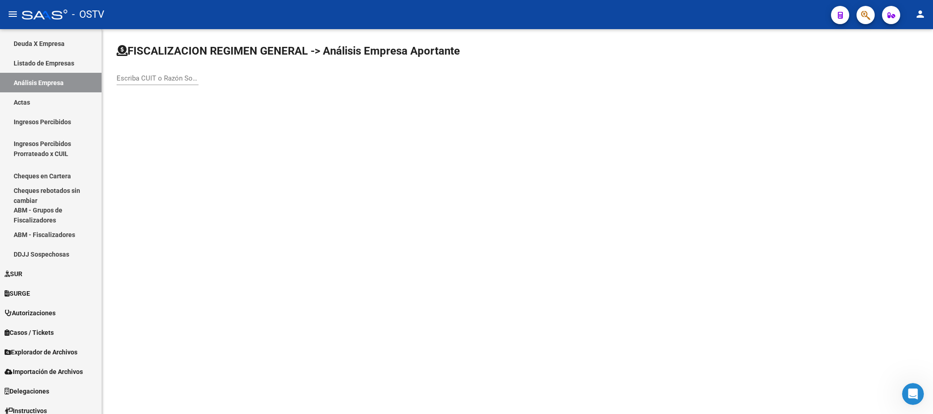
click at [164, 83] on div "Escriba CUIT o Razón Social para buscar" at bounding box center [158, 76] width 82 height 20
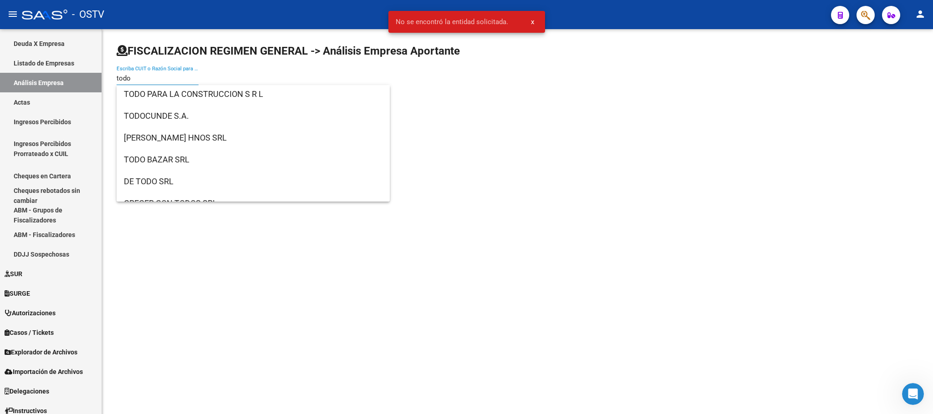
scroll to position [36, 0]
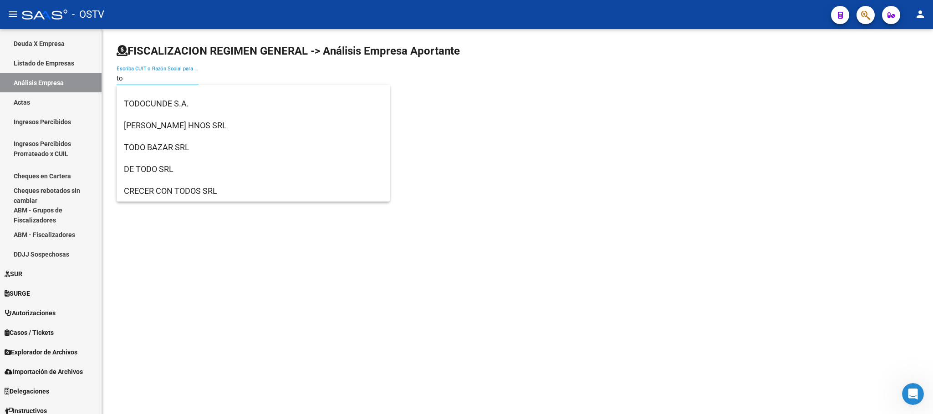
type input "t"
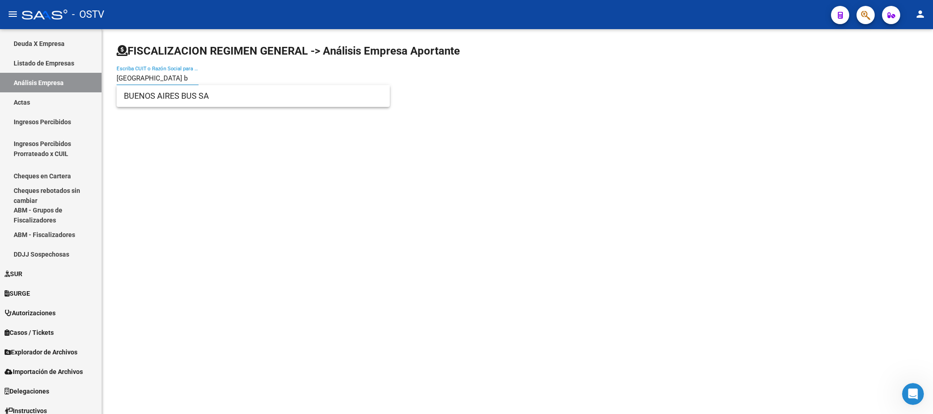
type input "[GEOGRAPHIC_DATA] b"
click at [171, 93] on span "BUENOS AIRES BUS SA" at bounding box center [253, 96] width 259 height 22
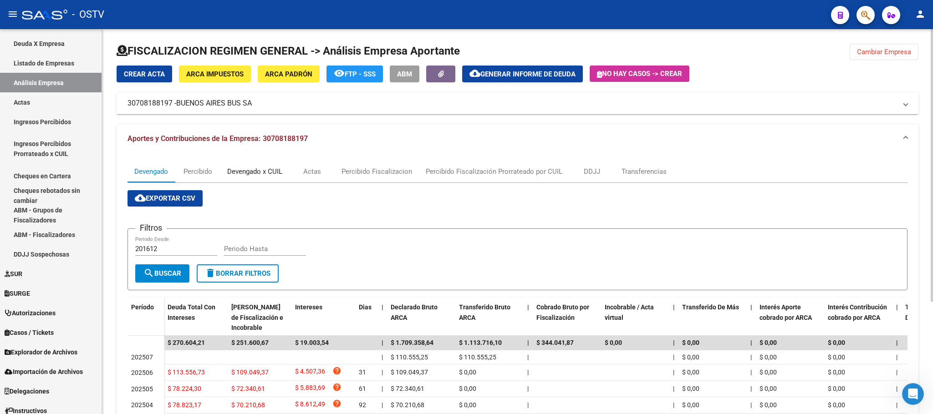
click at [276, 178] on div "Devengado x CUIL" at bounding box center [254, 172] width 69 height 22
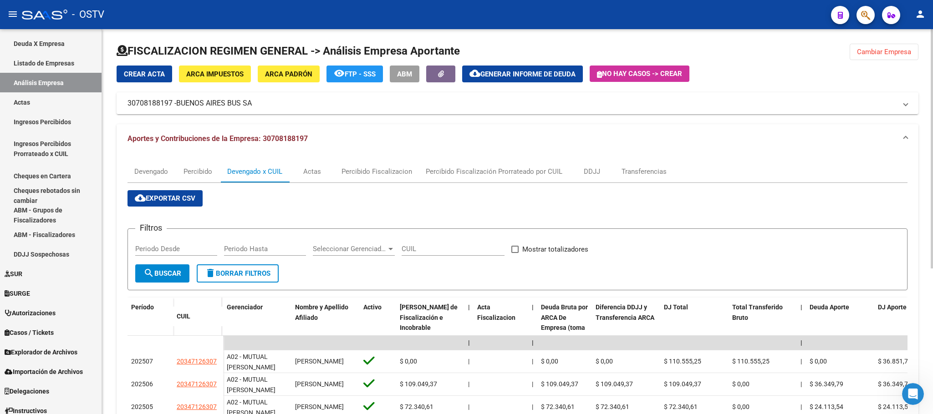
click at [861, 44] on button "Cambiar Empresa" at bounding box center [884, 52] width 69 height 16
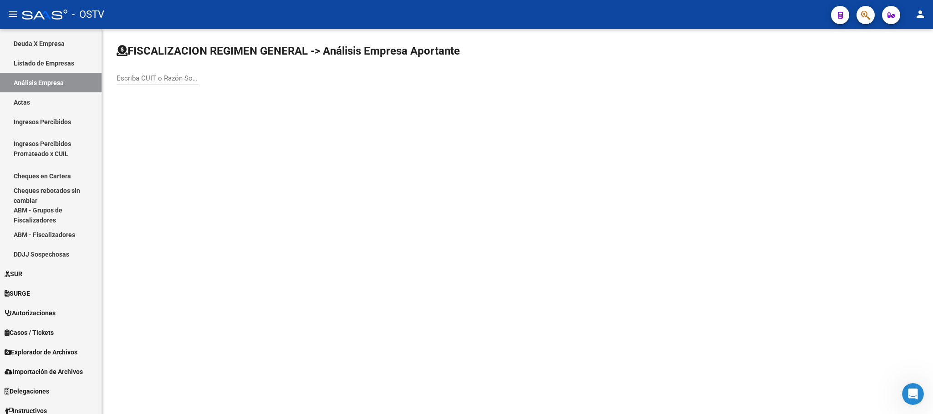
click at [189, 81] on input "Escriba CUIT o Razón Social para buscar" at bounding box center [158, 78] width 82 height 8
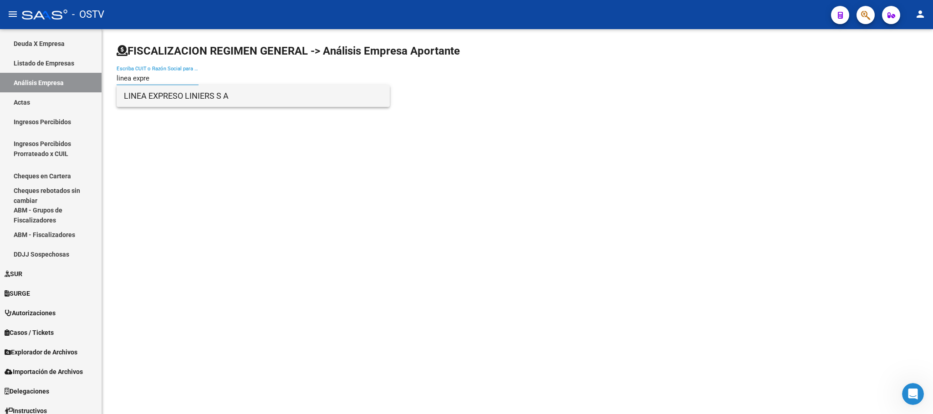
type input "linea expre"
click at [182, 93] on span "LINEA EXPRESO LINIERS S A" at bounding box center [253, 96] width 259 height 22
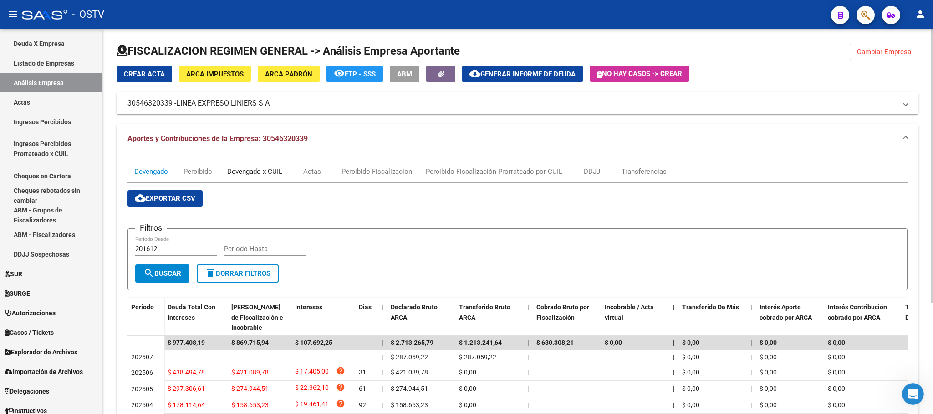
click at [263, 175] on div "Devengado x CUIL" at bounding box center [254, 172] width 55 height 10
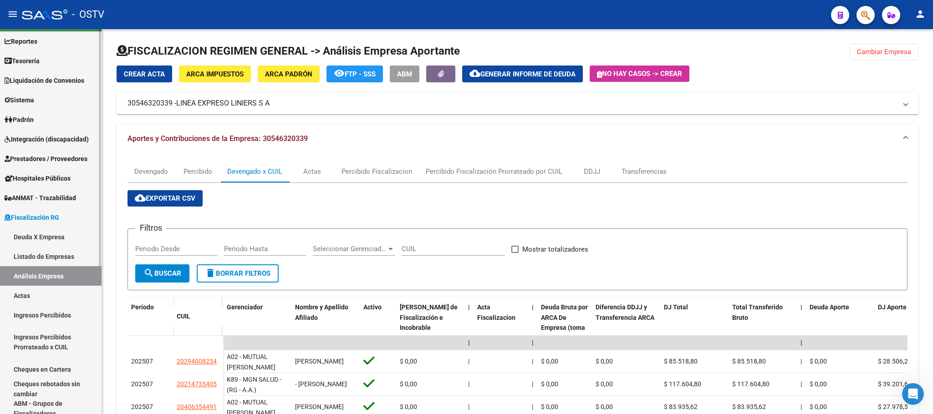
scroll to position [10, 0]
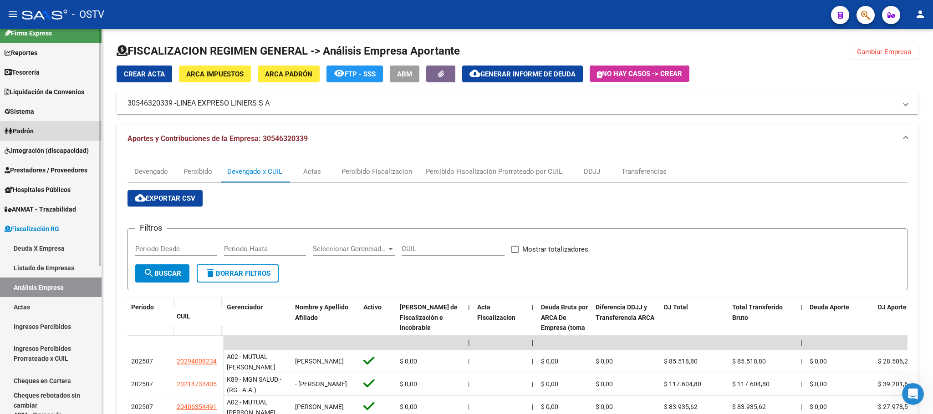
click at [34, 133] on span "Padrón" at bounding box center [19, 131] width 29 height 10
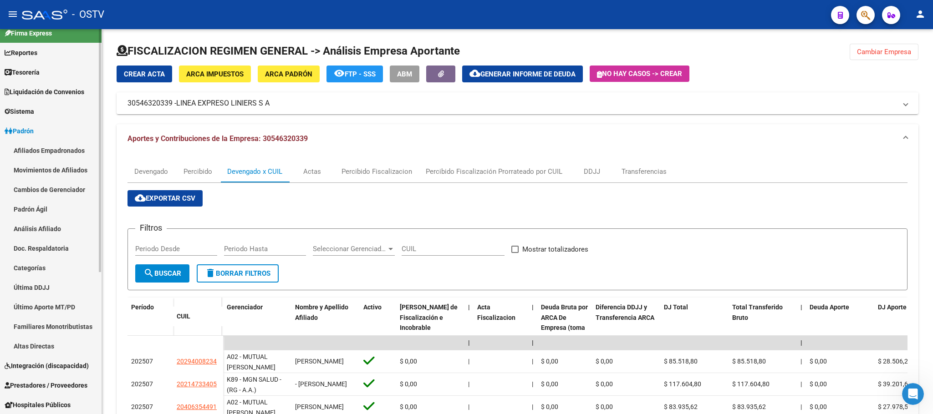
click at [37, 171] on link "Movimientos de Afiliados" at bounding box center [51, 170] width 102 height 20
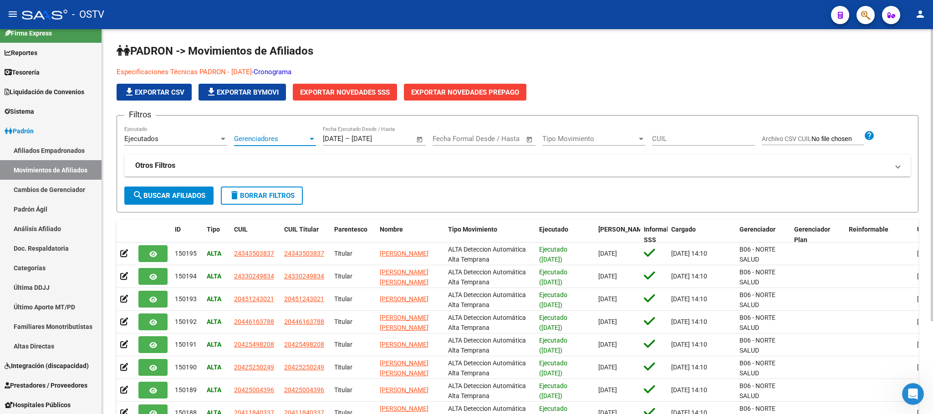
click at [256, 138] on span "Gerenciadores" at bounding box center [271, 139] width 74 height 8
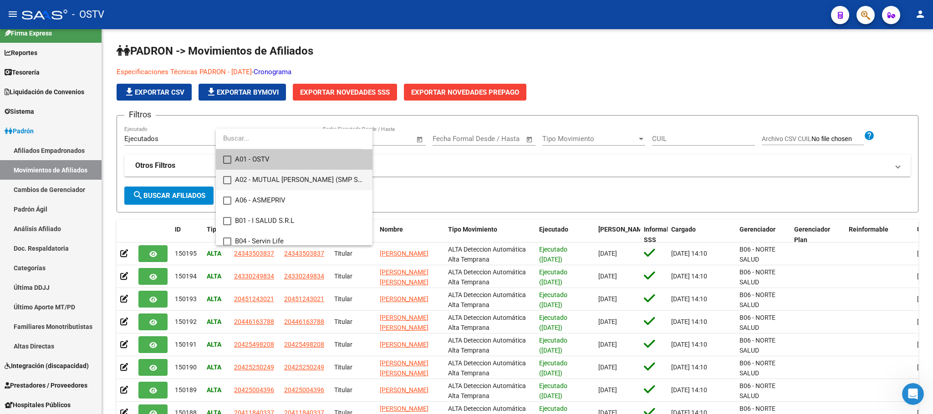
click at [267, 179] on span "A02 - MUTUAL [PERSON_NAME] (SMP Salud)" at bounding box center [300, 180] width 130 height 20
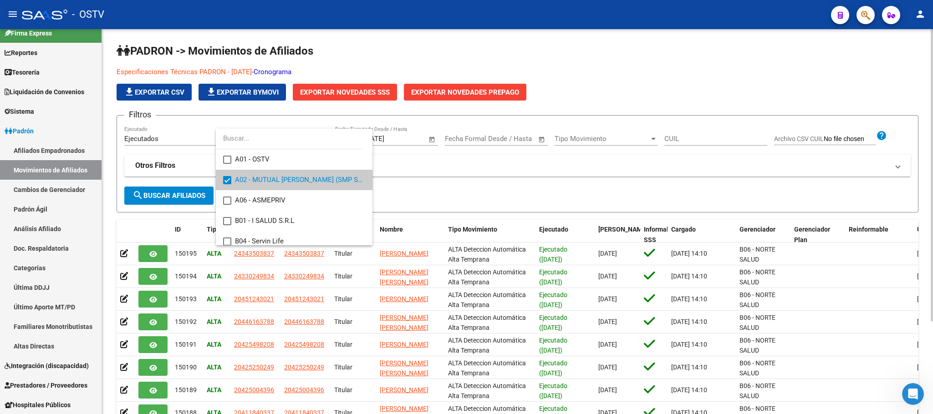
click at [159, 206] on div at bounding box center [466, 207] width 933 height 414
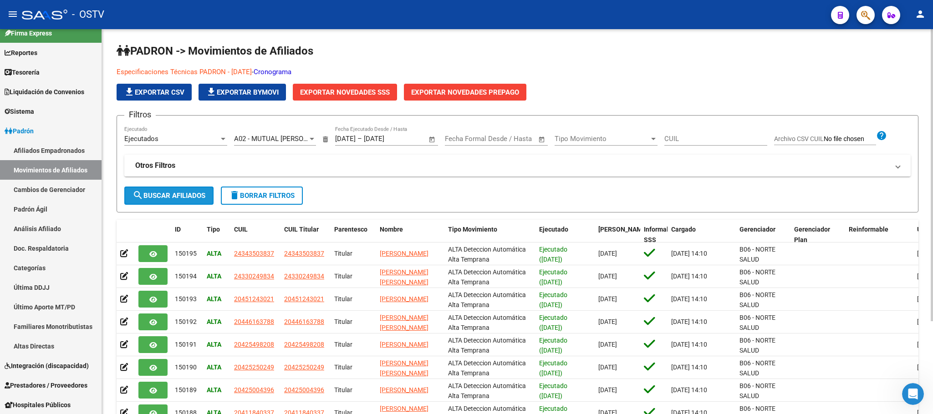
click at [166, 199] on span "search Buscar Afiliados" at bounding box center [168, 196] width 73 height 8
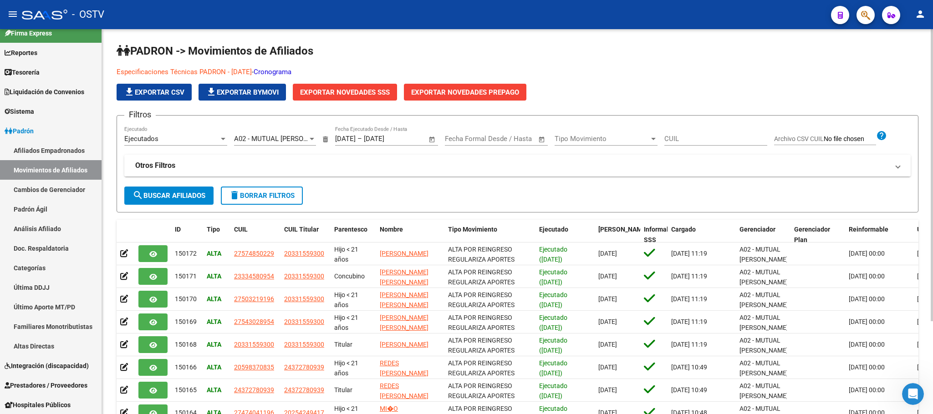
drag, startPoint x: 319, startPoint y: 160, endPoint x: 221, endPoint y: 180, distance: 99.5
click at [318, 162] on mat-expansion-panel-header "Otros Filtros" at bounding box center [517, 166] width 786 height 22
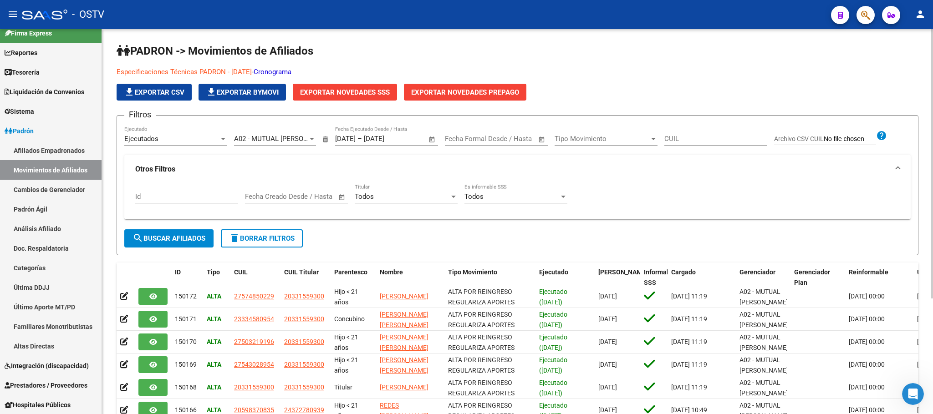
click at [377, 199] on div "Todos" at bounding box center [402, 197] width 95 height 8
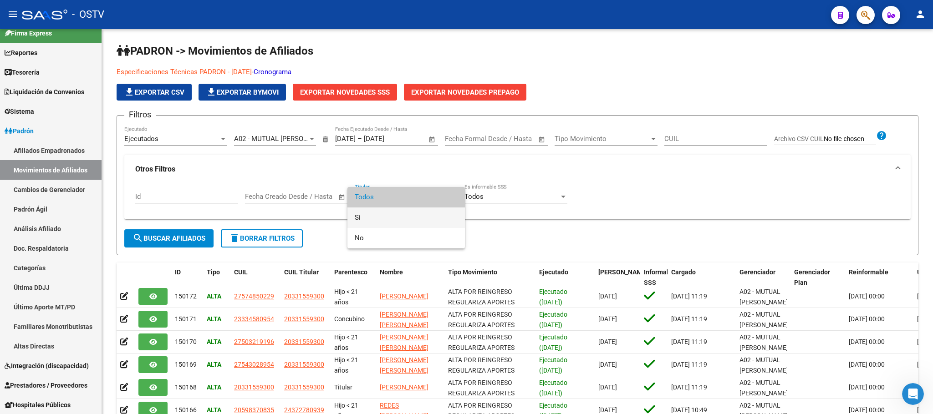
click at [363, 220] on span "Si" at bounding box center [406, 218] width 103 height 20
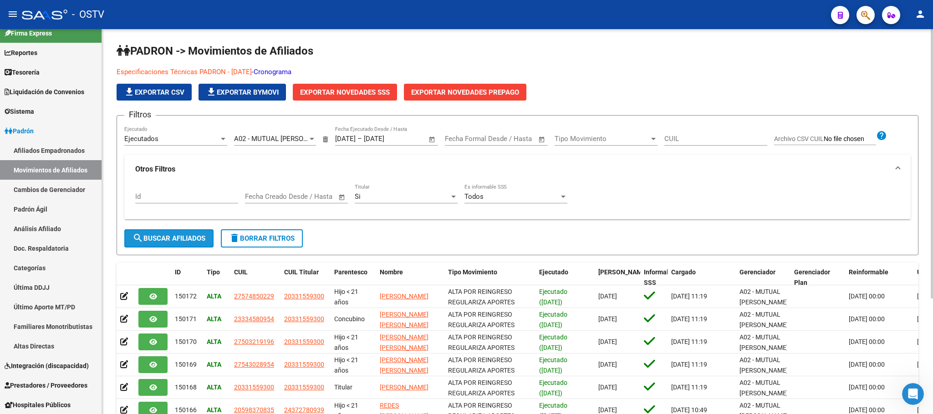
click at [201, 239] on span "search Buscar Afiliados" at bounding box center [168, 238] width 73 height 8
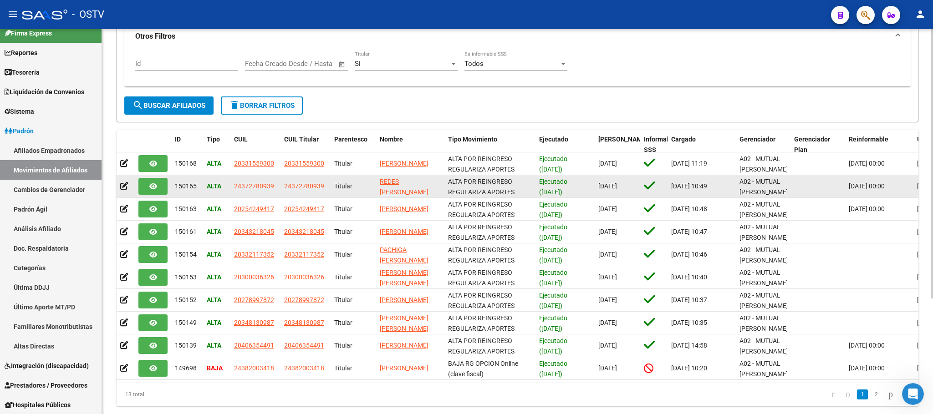
scroll to position [137, 0]
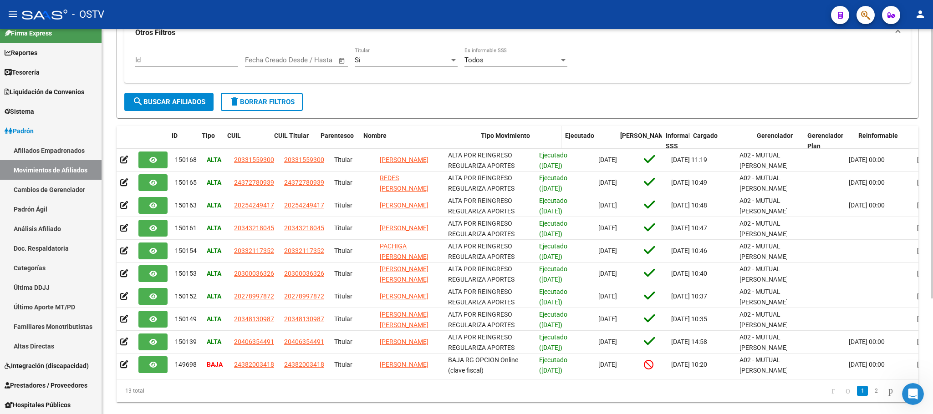
drag, startPoint x: 440, startPoint y: 133, endPoint x: 529, endPoint y: 134, distance: 88.3
click at [529, 134] on div "ID Tipo CUIL CUIL Titular Parentesco Nombre Tipo Movimiento Ejecutado Fecha For…" at bounding box center [549, 141] width 865 height 30
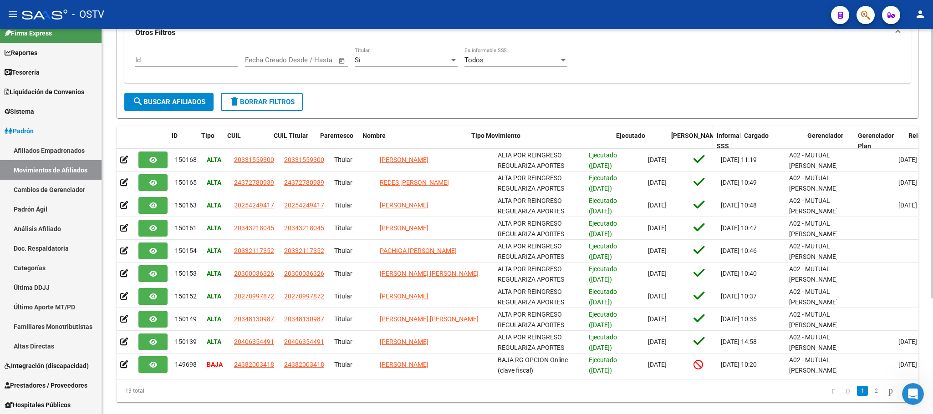
drag, startPoint x: 583, startPoint y: 134, endPoint x: 693, endPoint y: 137, distance: 109.7
click at [693, 137] on div "ID Tipo CUIL CUIL Titular Parentesco Nombre Tipo Movimiento Ejecutado Fecha For…" at bounding box center [574, 141] width 915 height 30
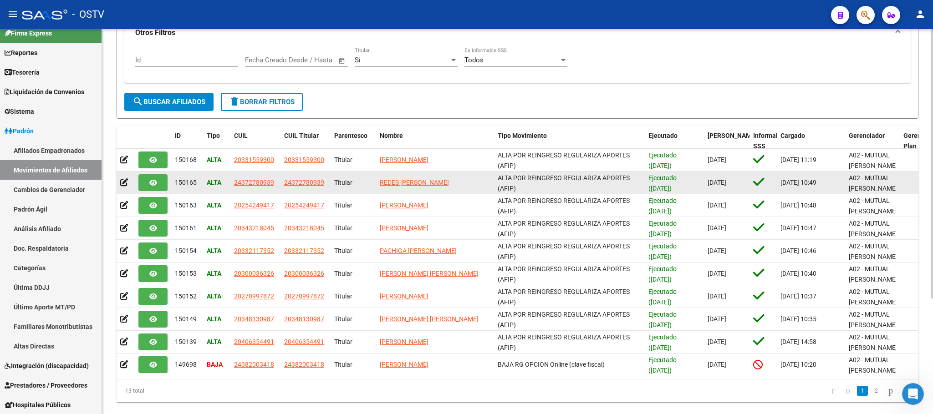
scroll to position [0, 0]
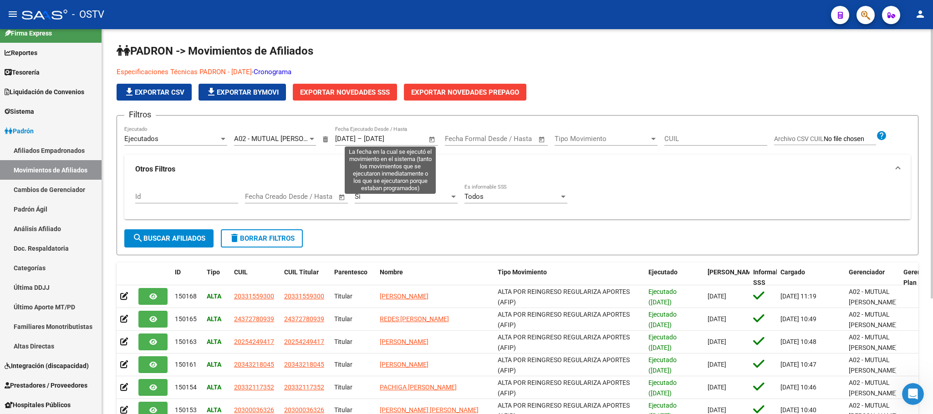
click at [429, 139] on span "Open calendar" at bounding box center [432, 139] width 22 height 22
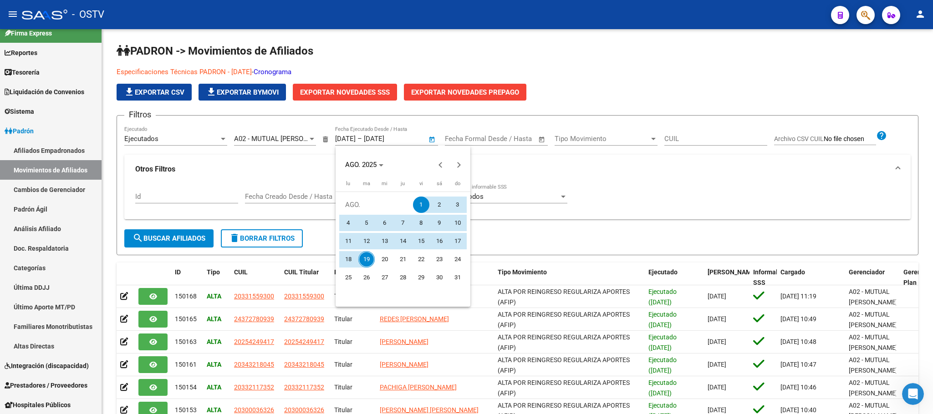
click at [367, 254] on span "19" at bounding box center [366, 259] width 16 height 16
type input "[DATE]"
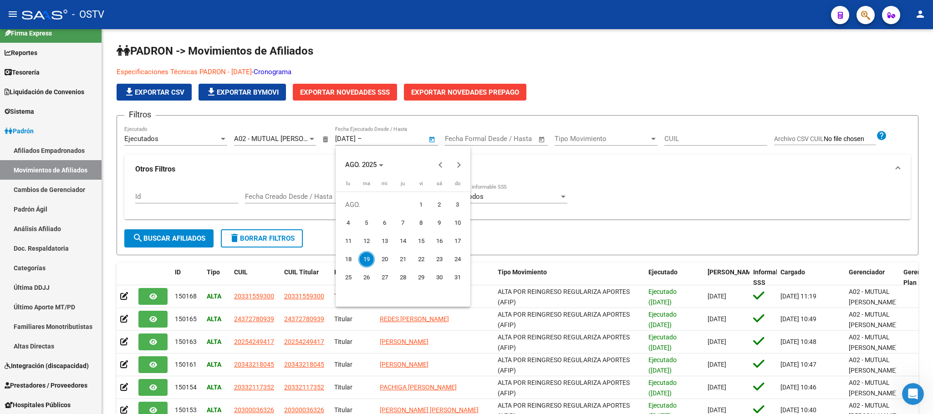
click at [367, 254] on span "19" at bounding box center [366, 259] width 16 height 16
type input "[DATE]"
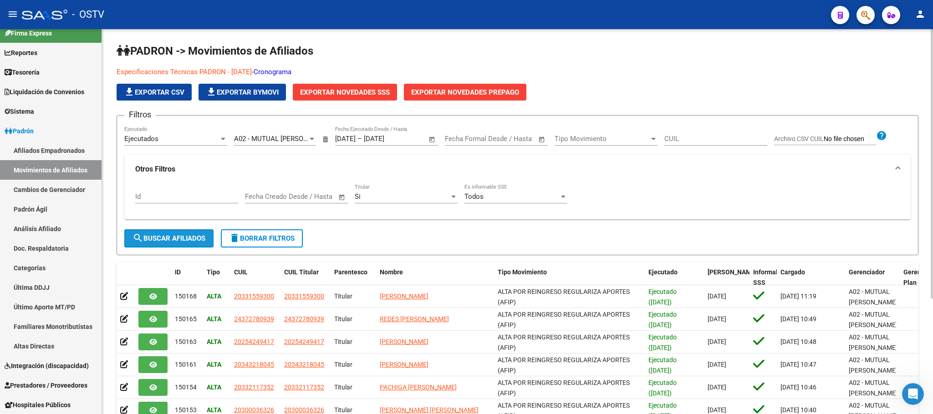
click at [191, 240] on span "search Buscar Afiliados" at bounding box center [168, 238] width 73 height 8
click at [154, 90] on span "file_download Exportar CSV" at bounding box center [154, 92] width 61 height 8
